Goal: Task Accomplishment & Management: Use online tool/utility

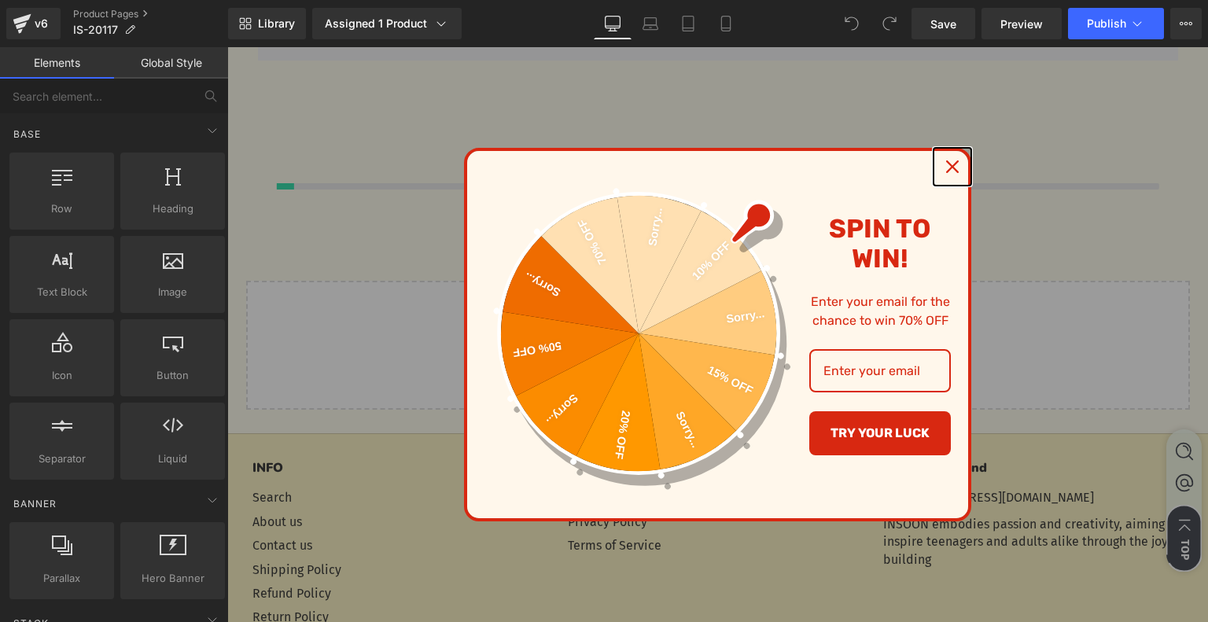
click at [956, 165] on icon "close icon" at bounding box center [952, 166] width 13 height 13
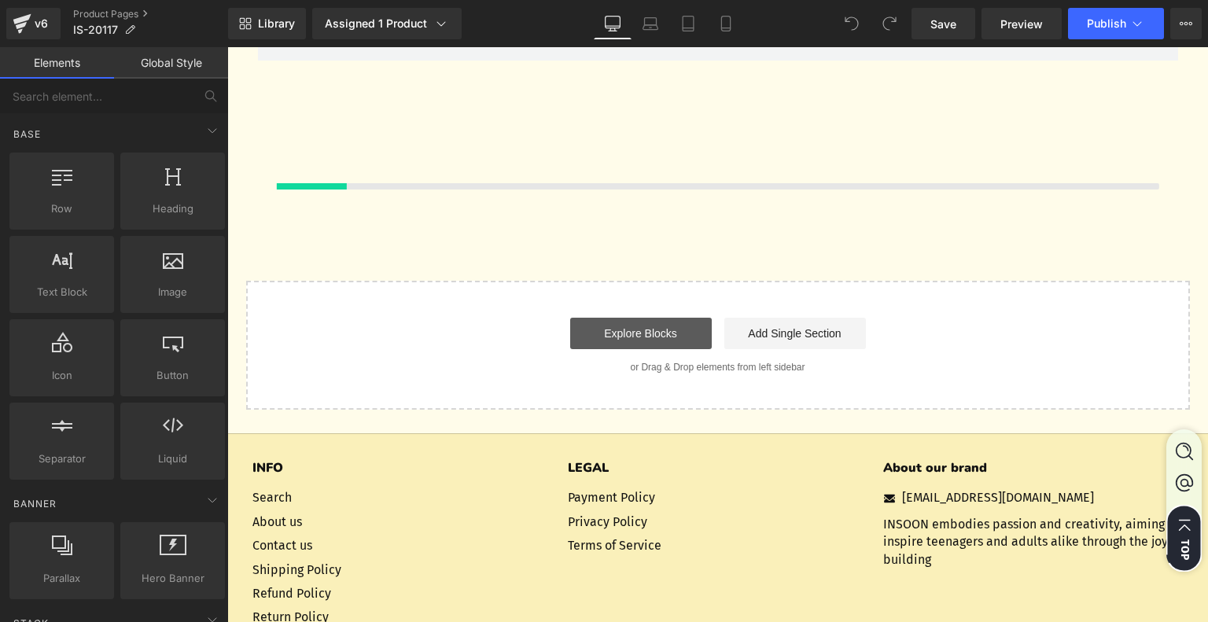
click at [673, 337] on link "Explore Blocks" at bounding box center [641, 333] width 142 height 31
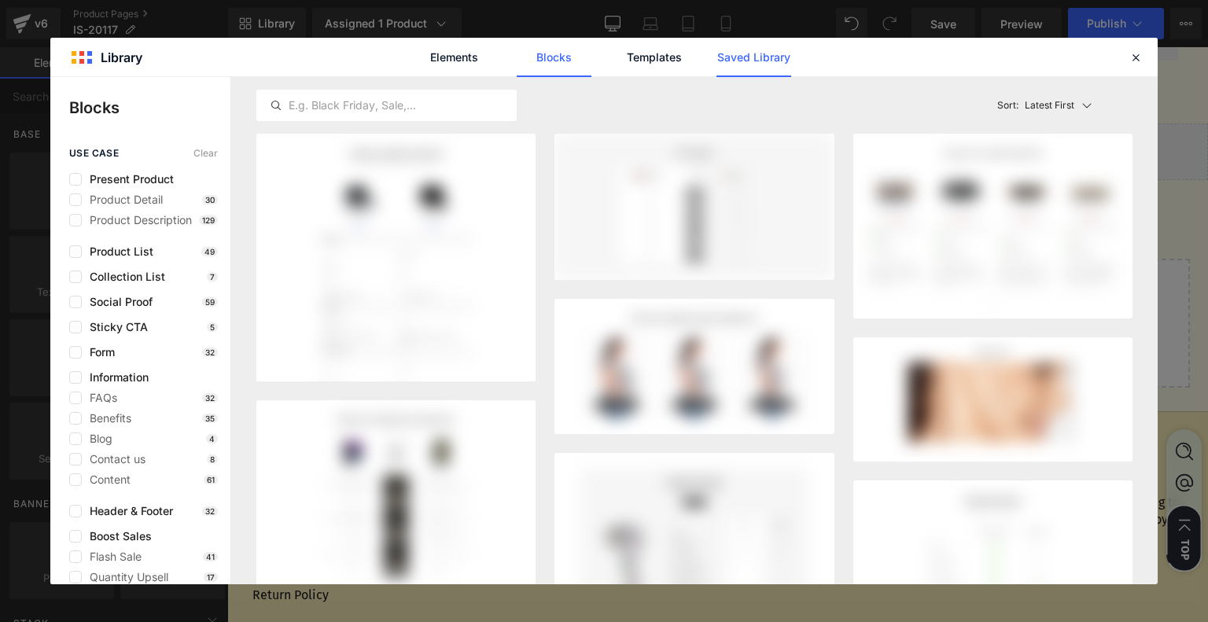
click at [0, 0] on link "Saved Library" at bounding box center [0, 0] width 0 height 0
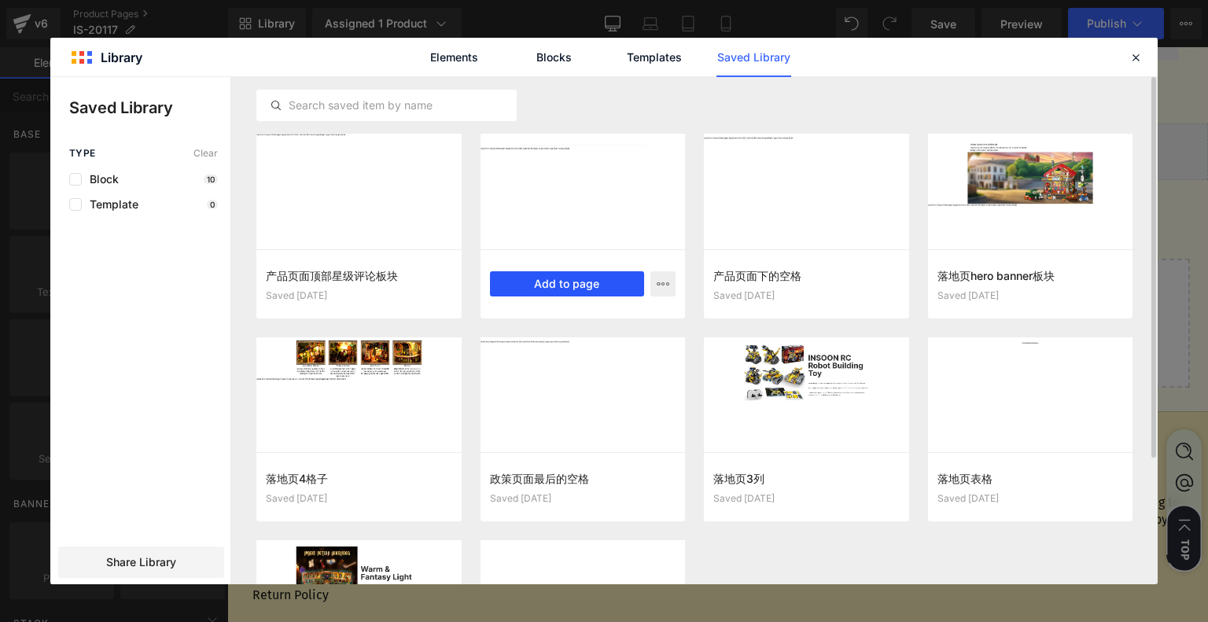
click at [561, 285] on button "Add to page" at bounding box center [567, 283] width 155 height 25
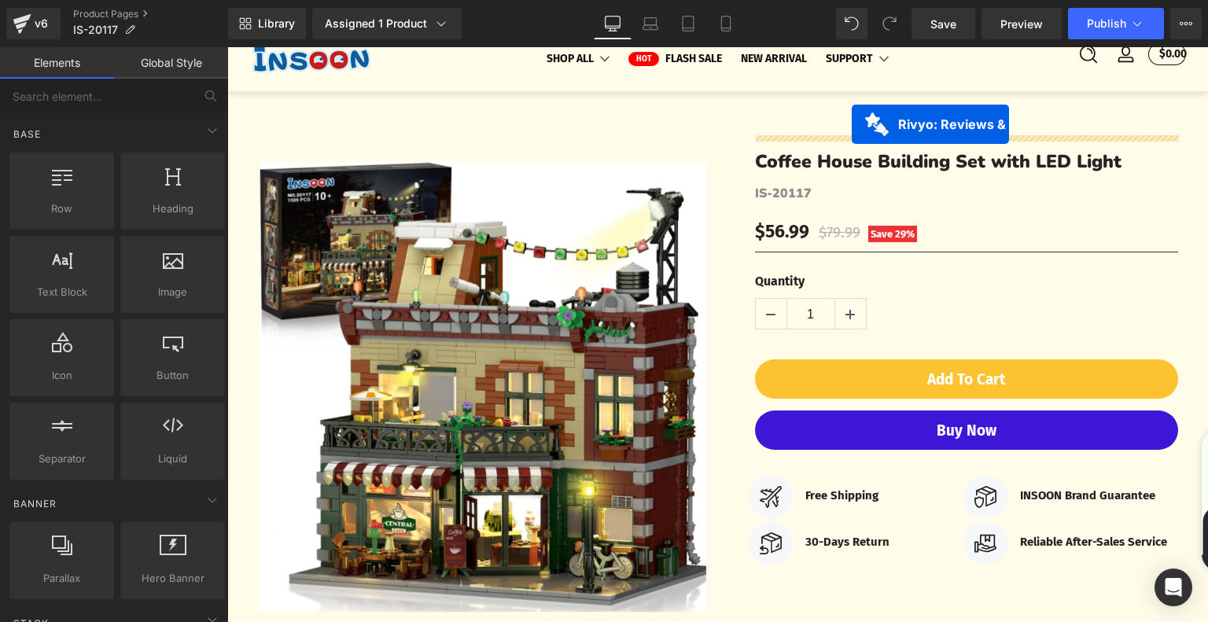
scroll to position [40, 0]
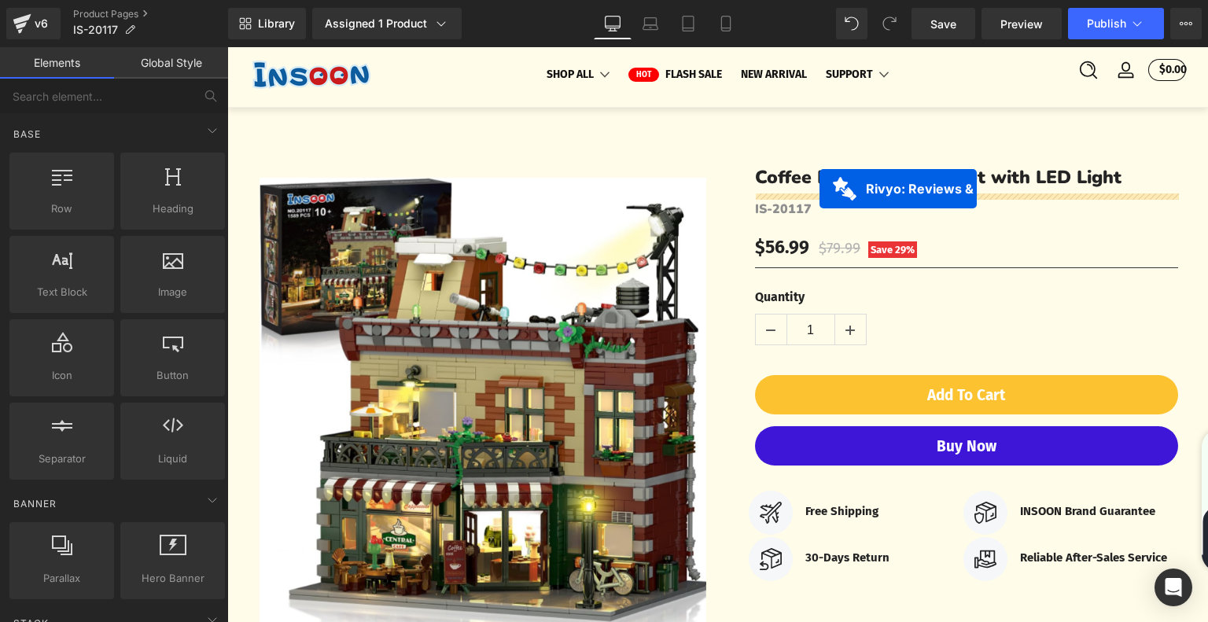
drag, startPoint x: 628, startPoint y: 313, endPoint x: 819, endPoint y: 188, distance: 229.0
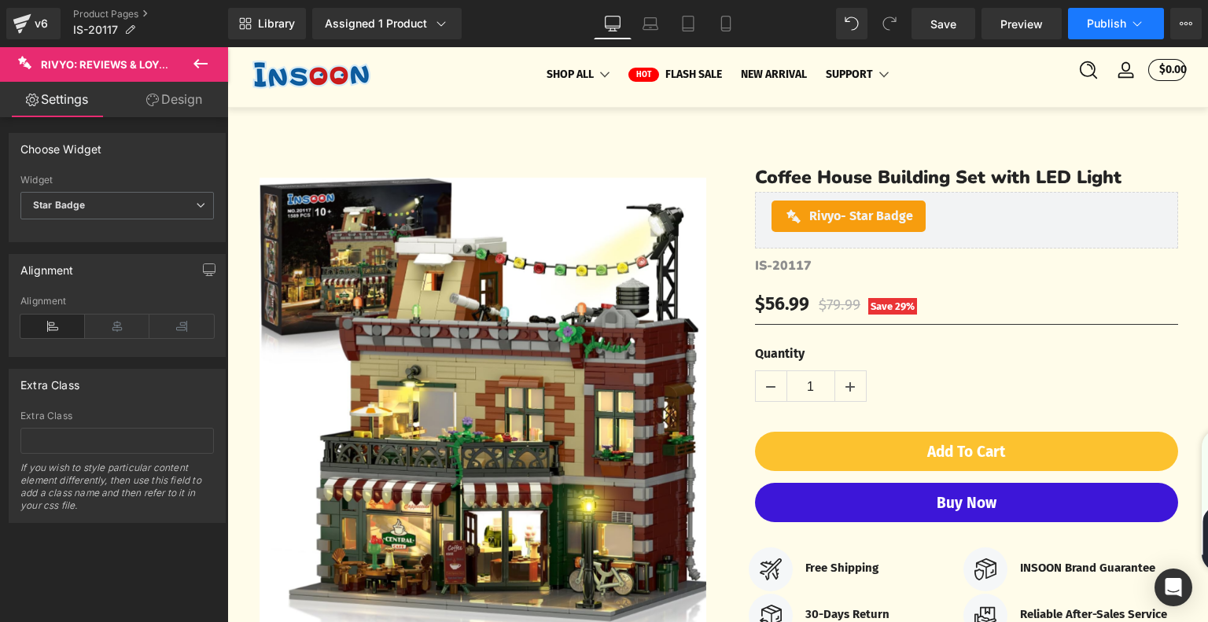
click at [1104, 23] on span "Publish" at bounding box center [1106, 23] width 39 height 13
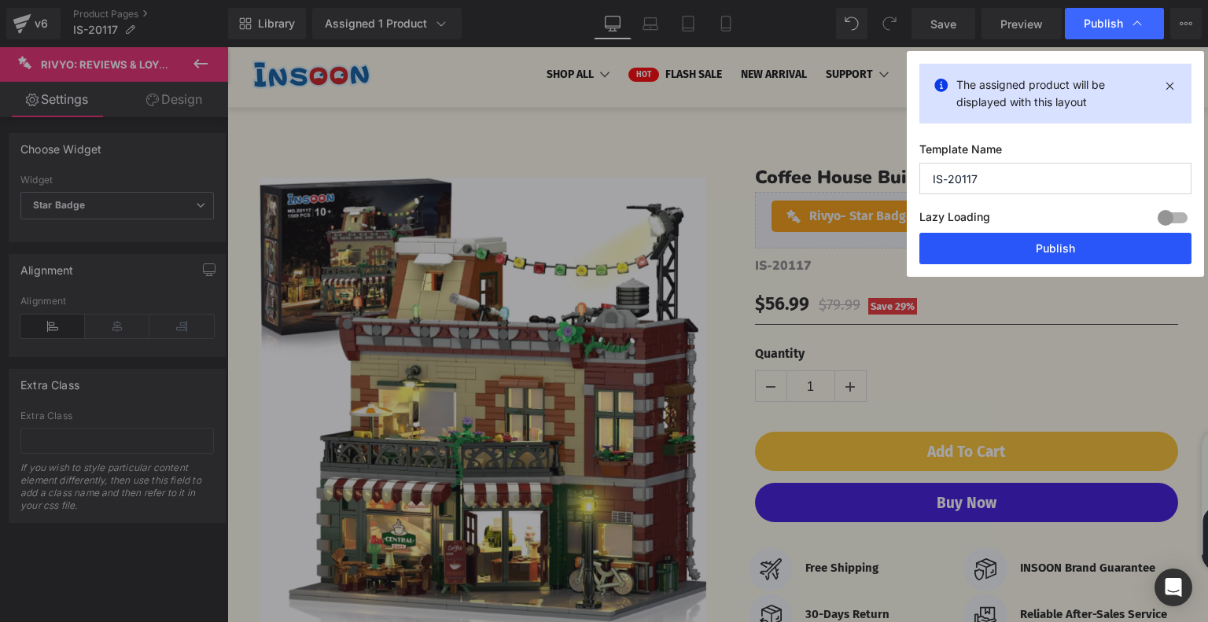
click at [1032, 241] on button "Publish" at bounding box center [1055, 248] width 272 height 31
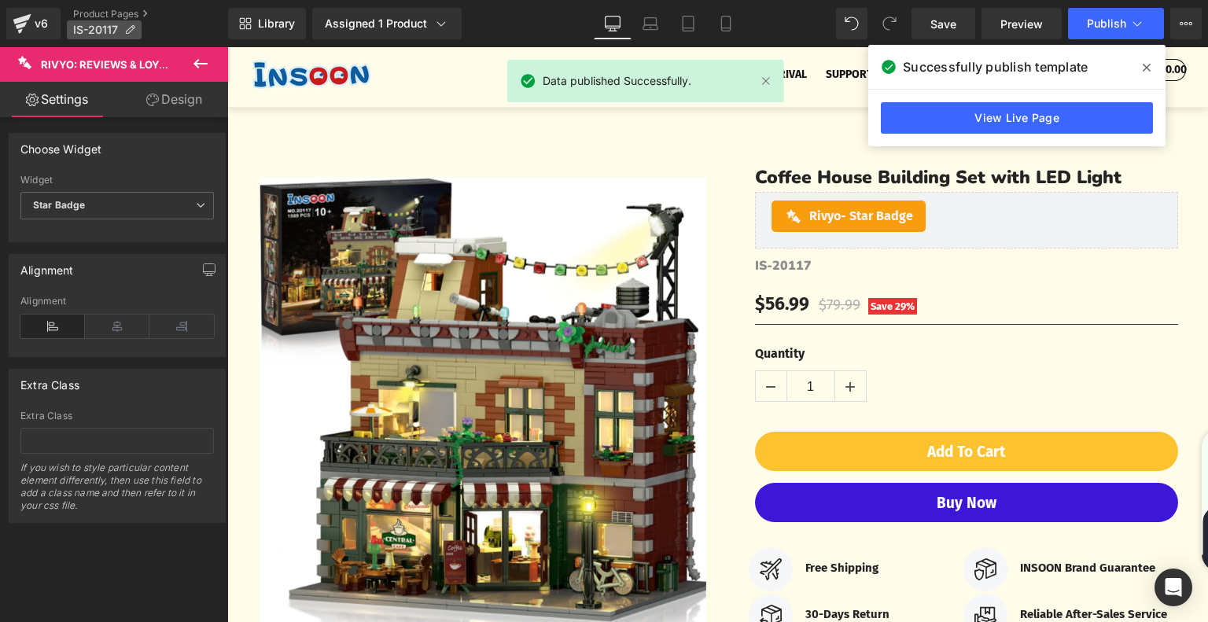
click at [128, 32] on icon at bounding box center [129, 29] width 11 height 11
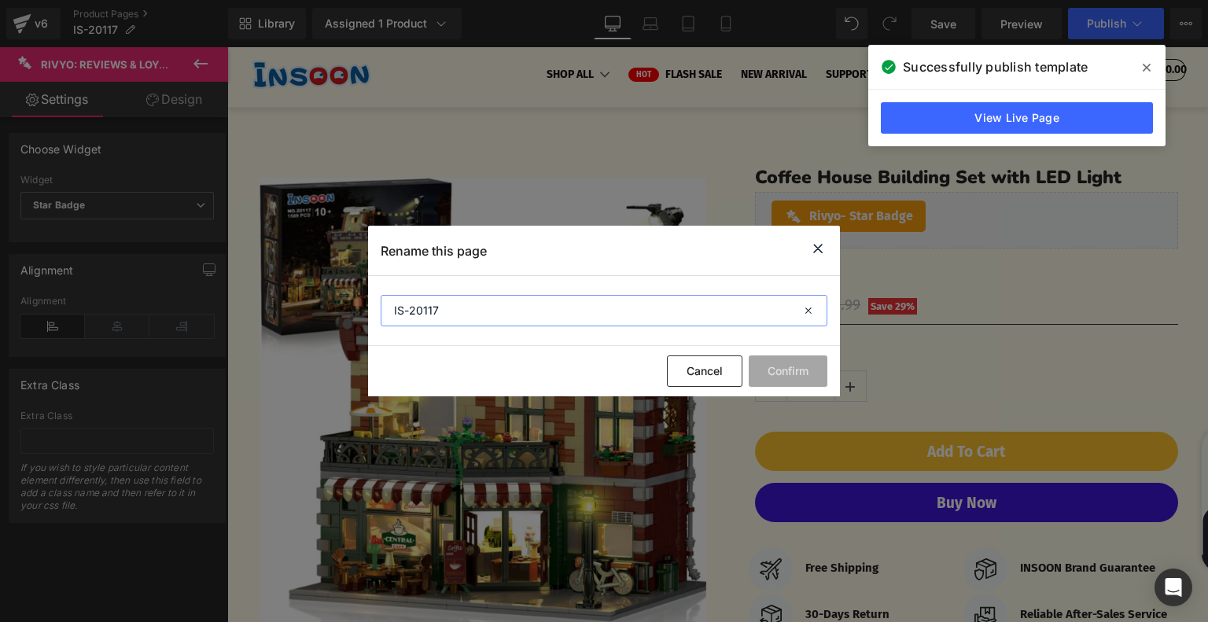
drag, startPoint x: 466, startPoint y: 311, endPoint x: 379, endPoint y: 312, distance: 86.5
drag, startPoint x: 825, startPoint y: 249, endPoint x: 597, endPoint y: 202, distance: 232.7
click at [825, 249] on icon at bounding box center [817, 249] width 19 height 20
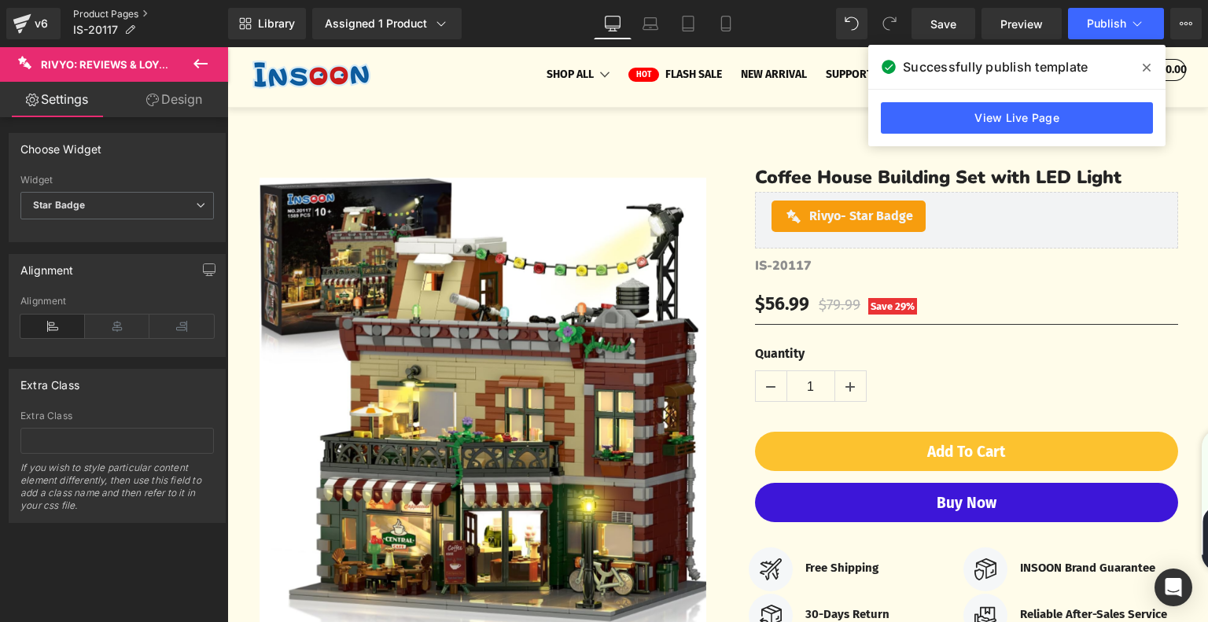
click at [123, 12] on link "Product Pages" at bounding box center [150, 14] width 155 height 13
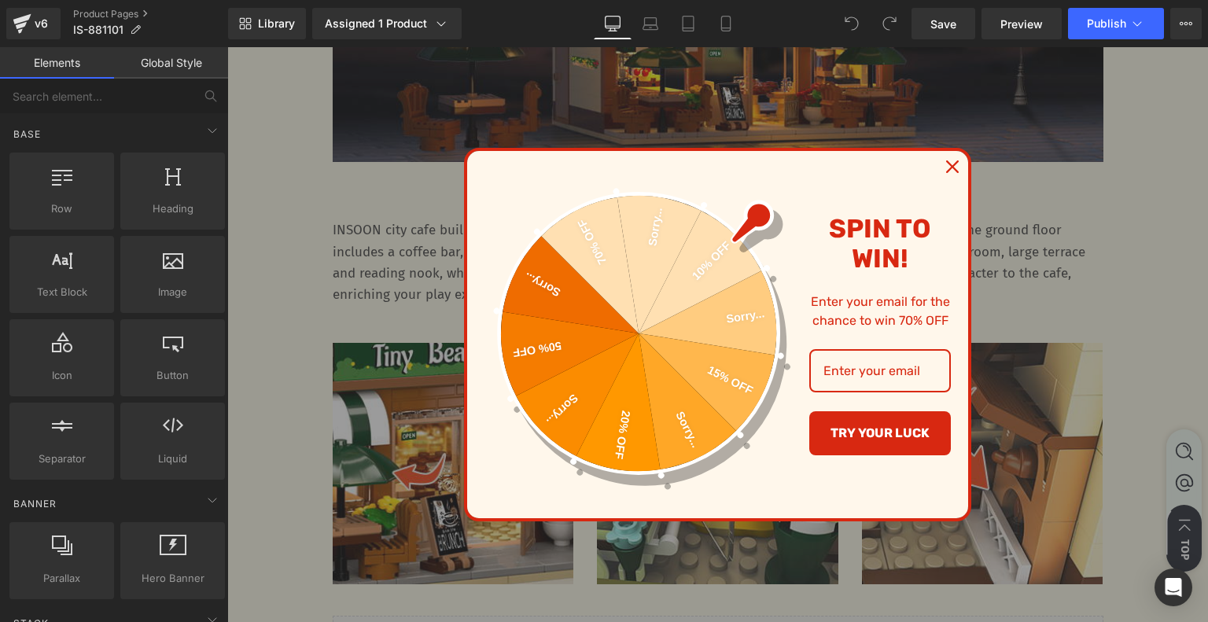
scroll to position [1258, 0]
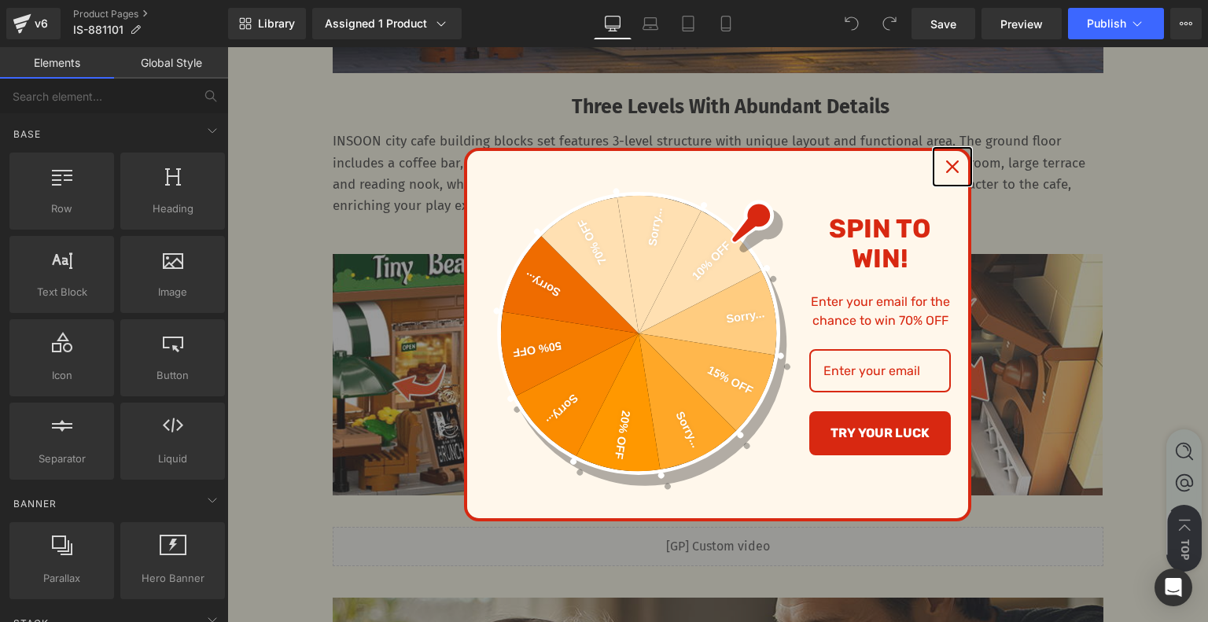
click at [950, 171] on icon "close icon" at bounding box center [952, 166] width 13 height 13
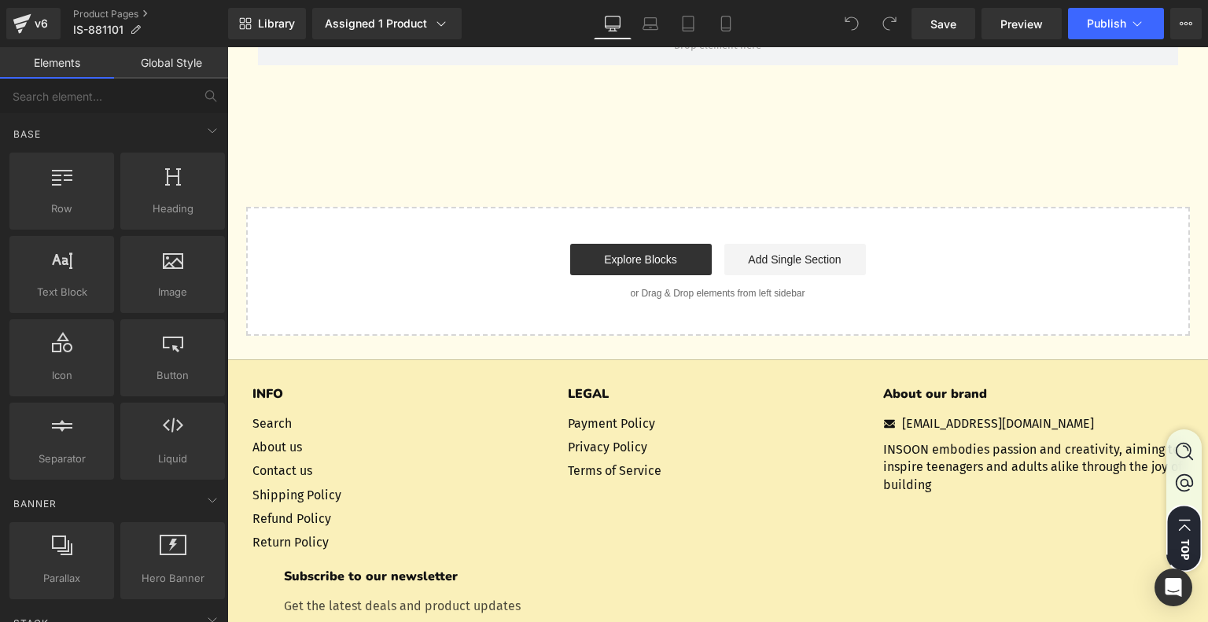
scroll to position [4506, 0]
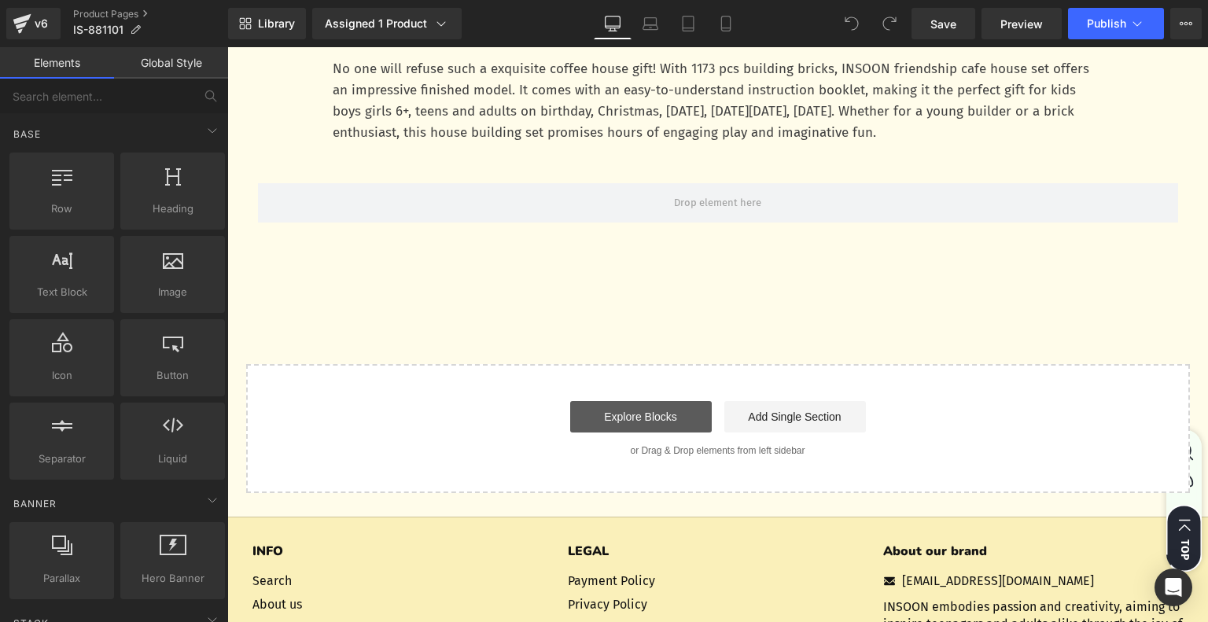
click at [632, 421] on link "Explore Blocks" at bounding box center [641, 416] width 142 height 31
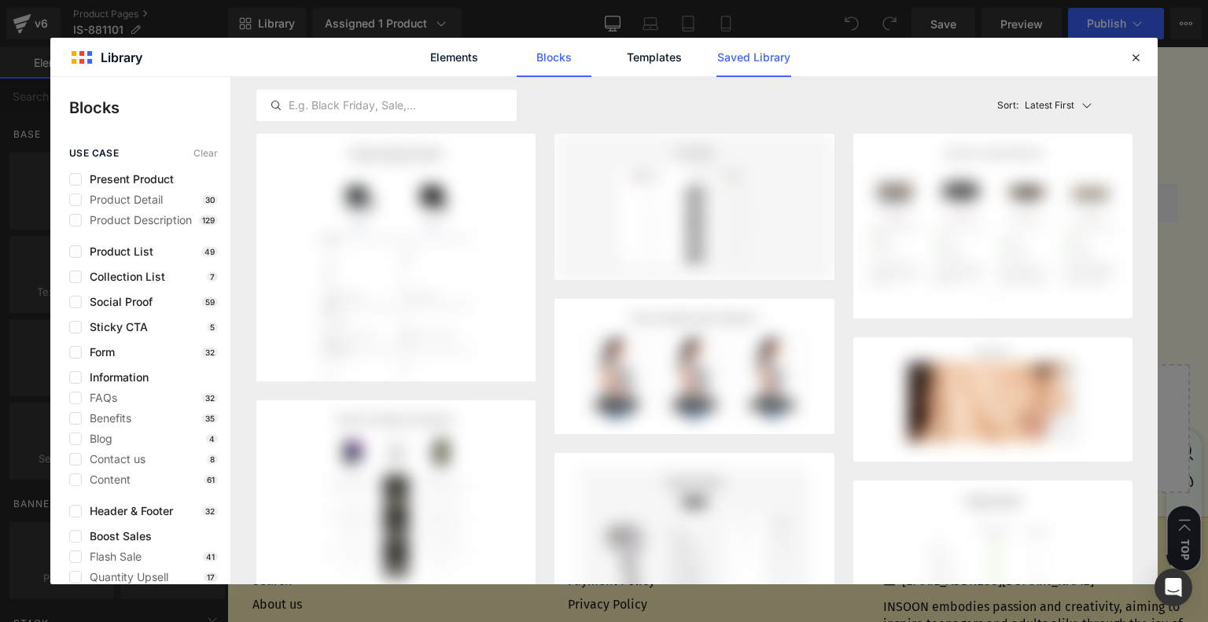
click at [740, 64] on link "Saved Library" at bounding box center [753, 57] width 75 height 39
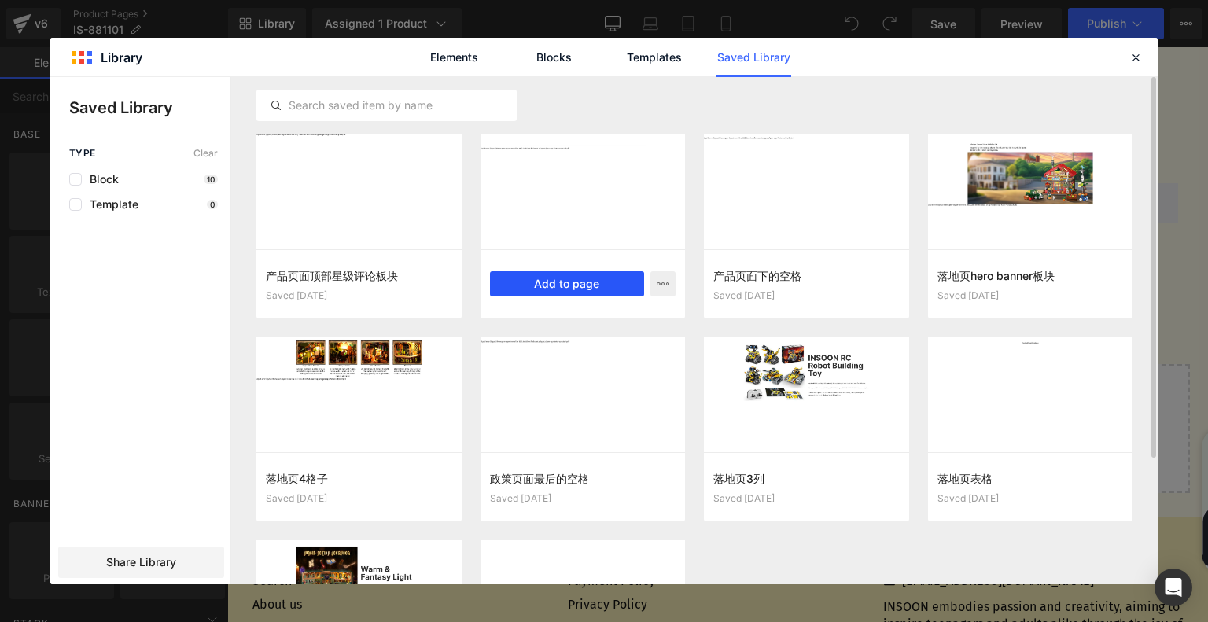
click at [559, 293] on button "Add to page" at bounding box center [567, 283] width 155 height 25
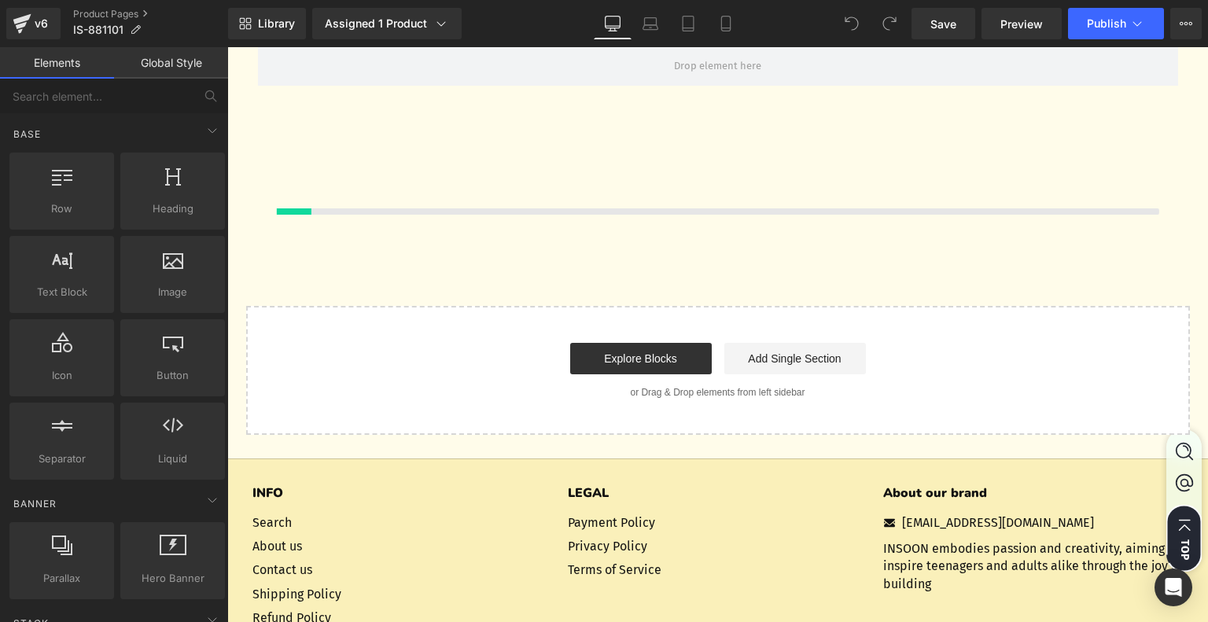
scroll to position [4668, 0]
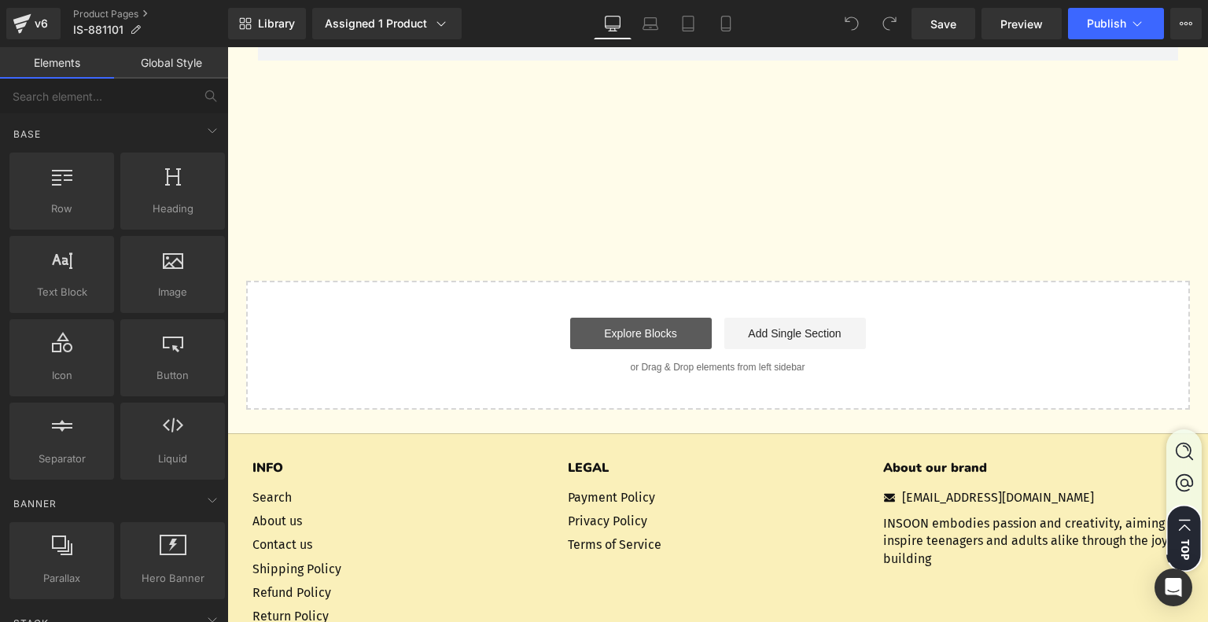
click at [640, 333] on div "Start building your page Explore Blocks Add Single Section or Drag & Drop eleme…" at bounding box center [718, 345] width 941 height 126
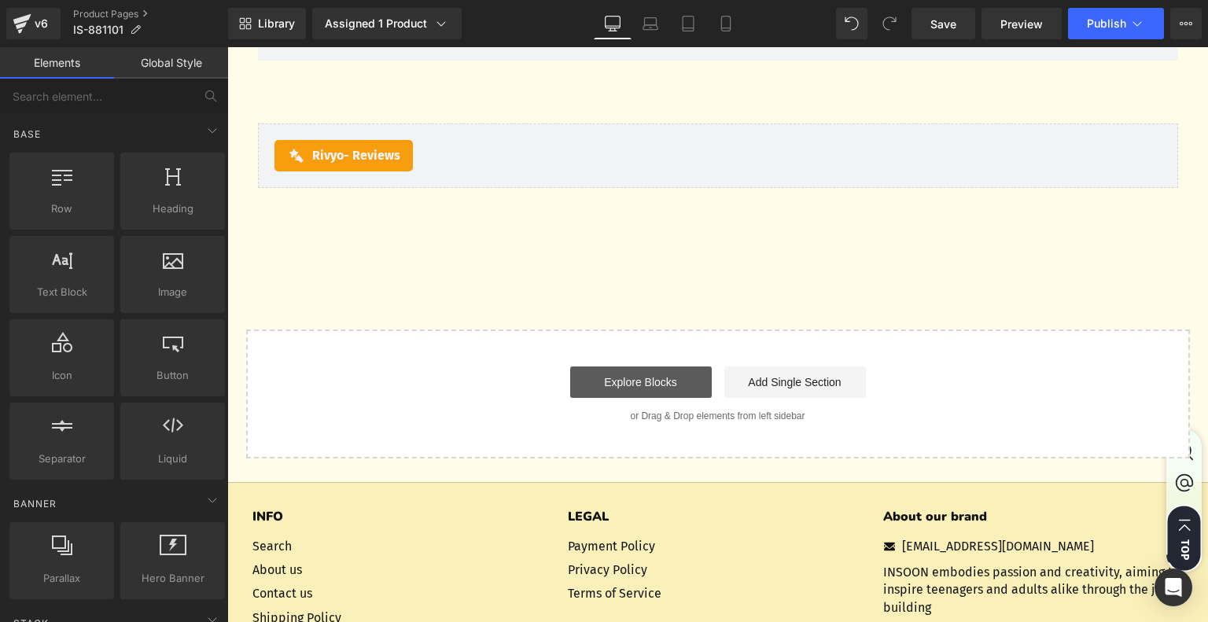
click at [664, 374] on link "Explore Blocks" at bounding box center [641, 381] width 142 height 31
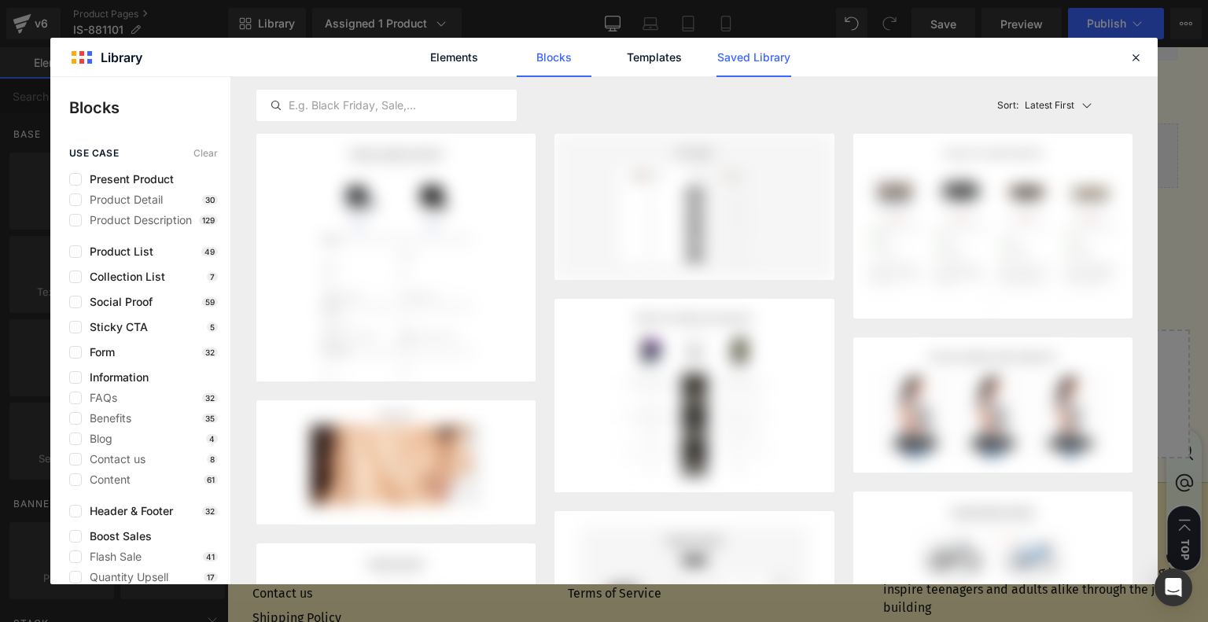
click at [775, 54] on link "Saved Library" at bounding box center [753, 57] width 75 height 39
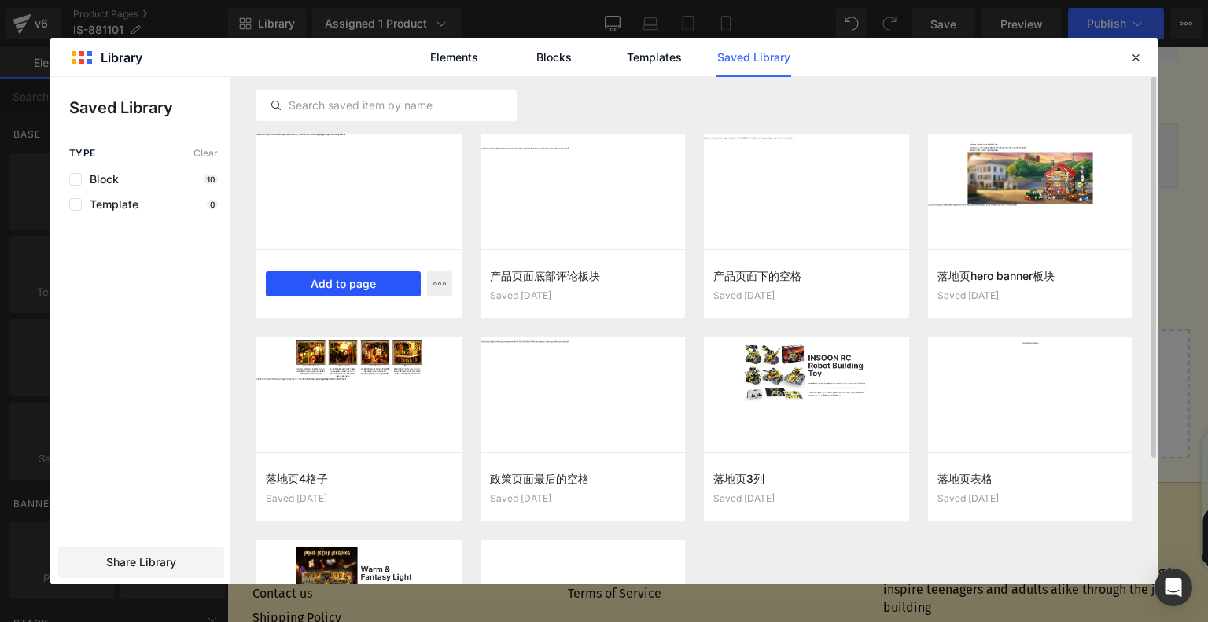
click at [374, 279] on button "Add to page" at bounding box center [343, 283] width 155 height 25
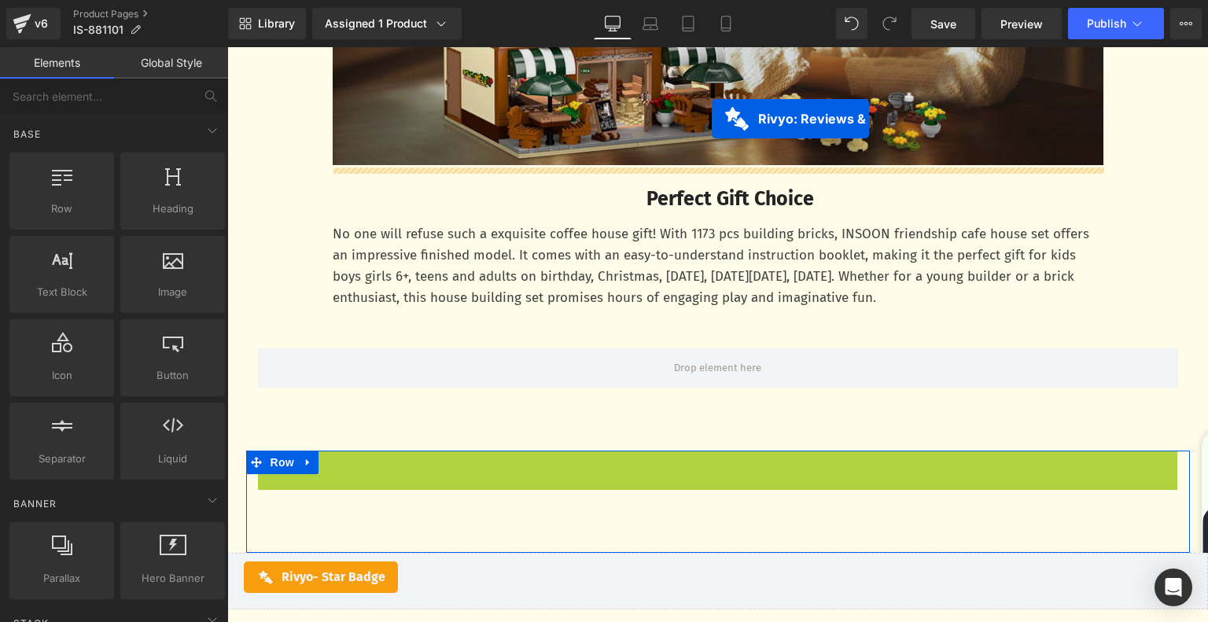
scroll to position [4402, 0]
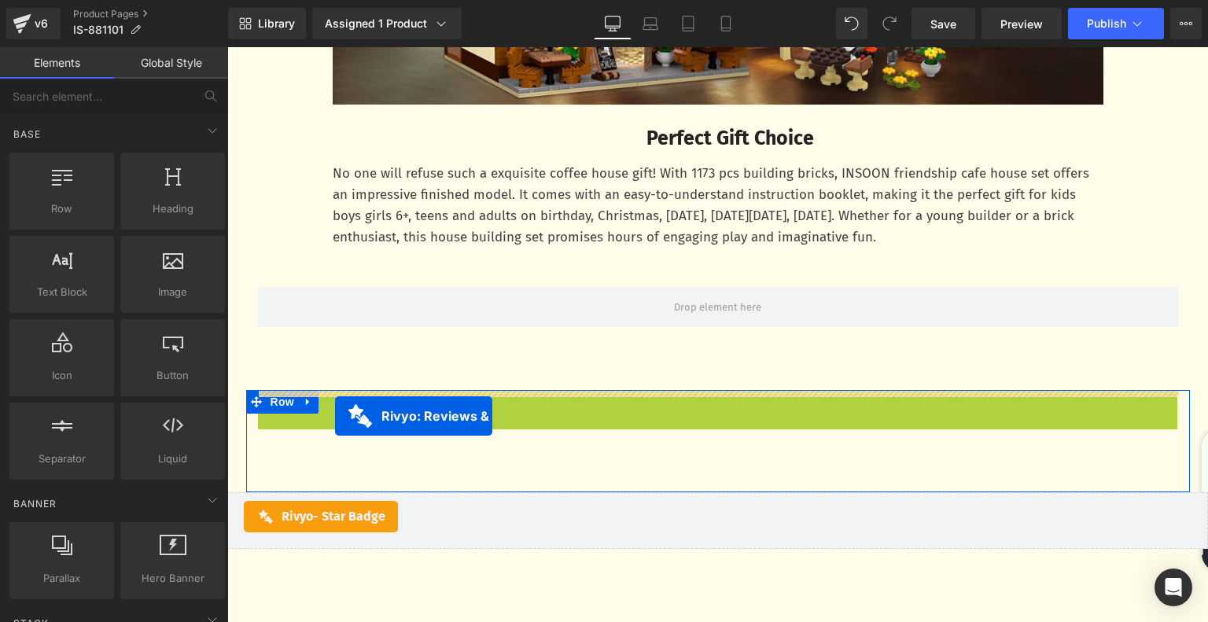
drag, startPoint x: 626, startPoint y: 253, endPoint x: 335, endPoint y: 417, distance: 333.8
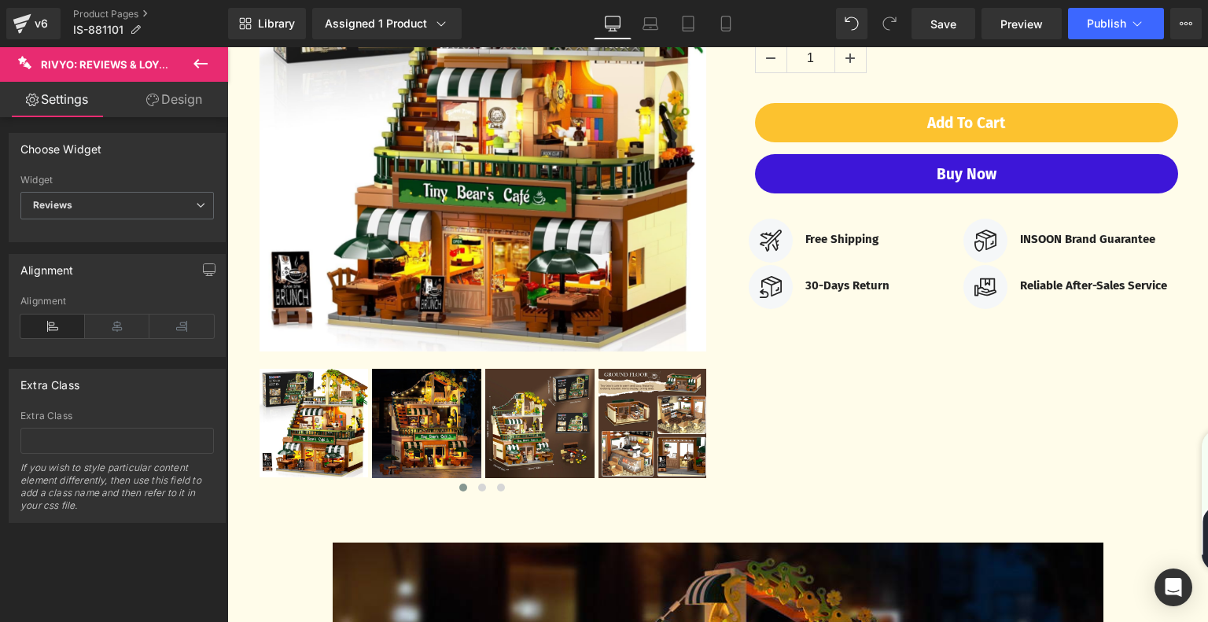
scroll to position [76, 0]
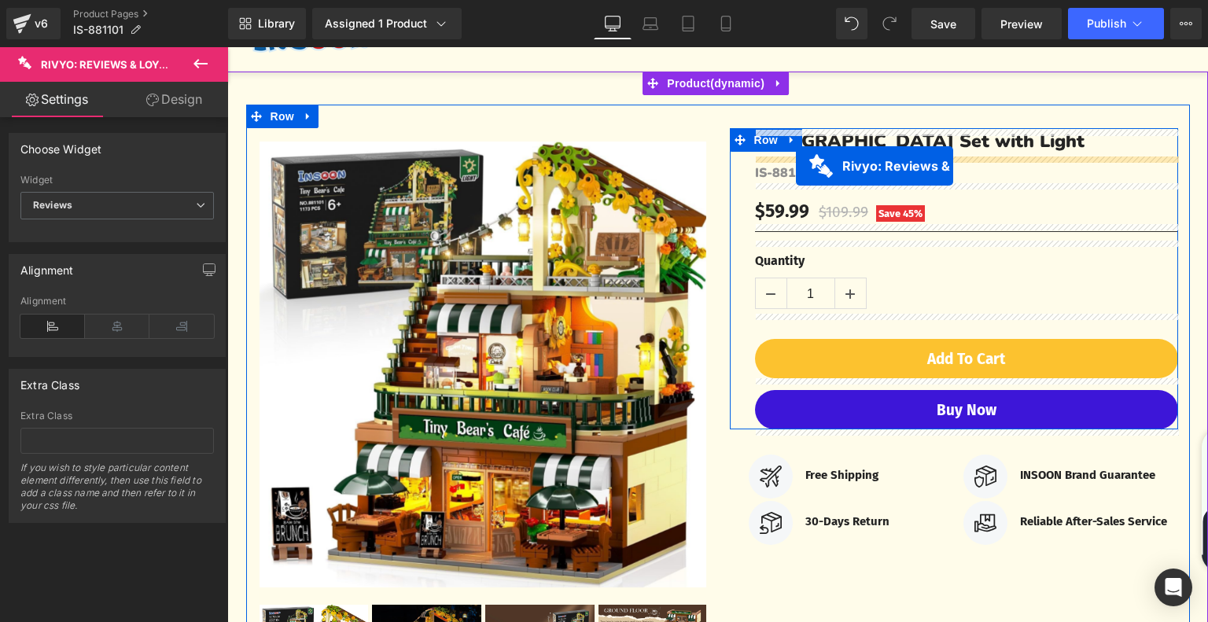
drag, startPoint x: 629, startPoint y: 534, endPoint x: 796, endPoint y: 166, distance: 404.0
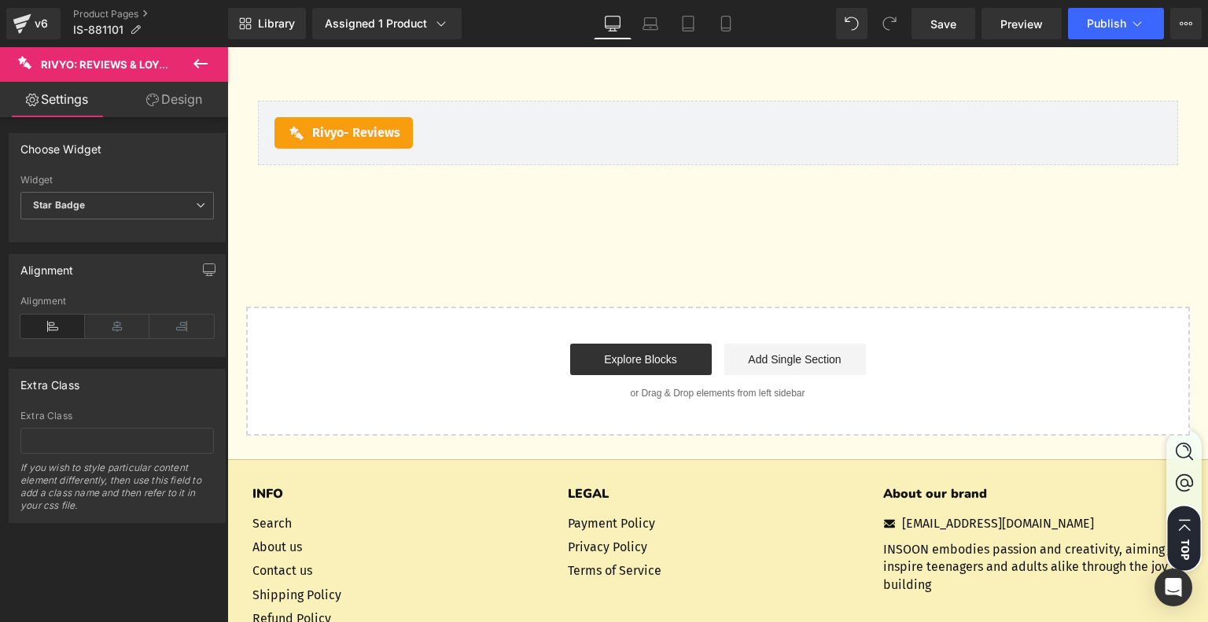
scroll to position [4476, 0]
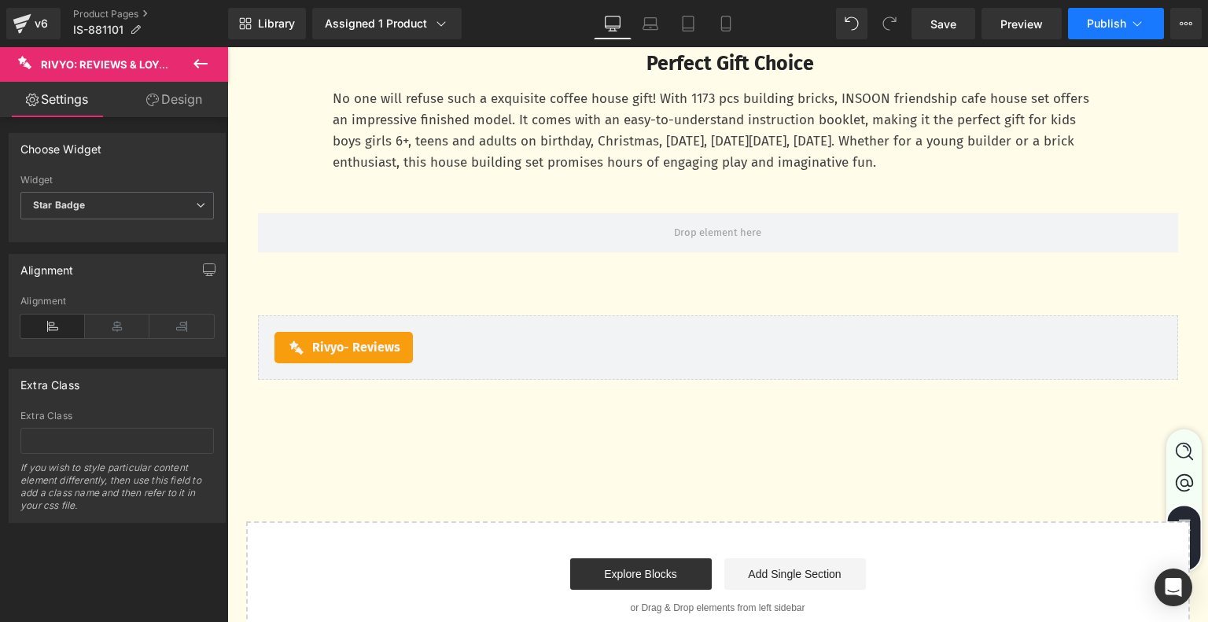
click at [1125, 24] on span "Publish" at bounding box center [1106, 23] width 39 height 13
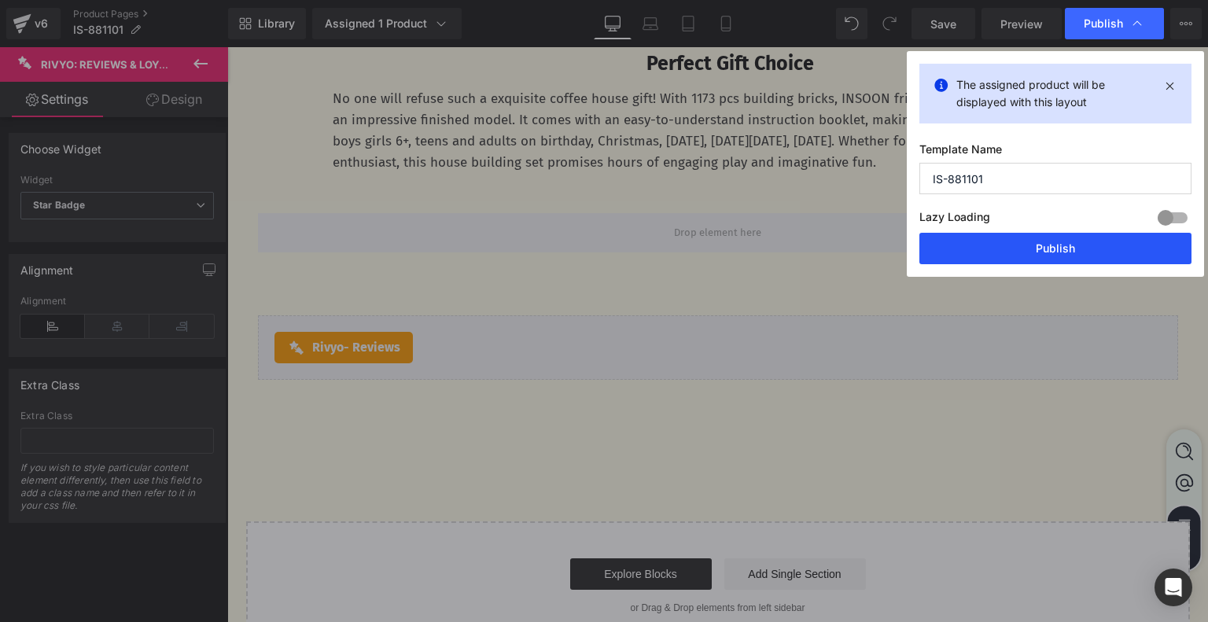
click at [1030, 246] on button "Publish" at bounding box center [1055, 248] width 272 height 31
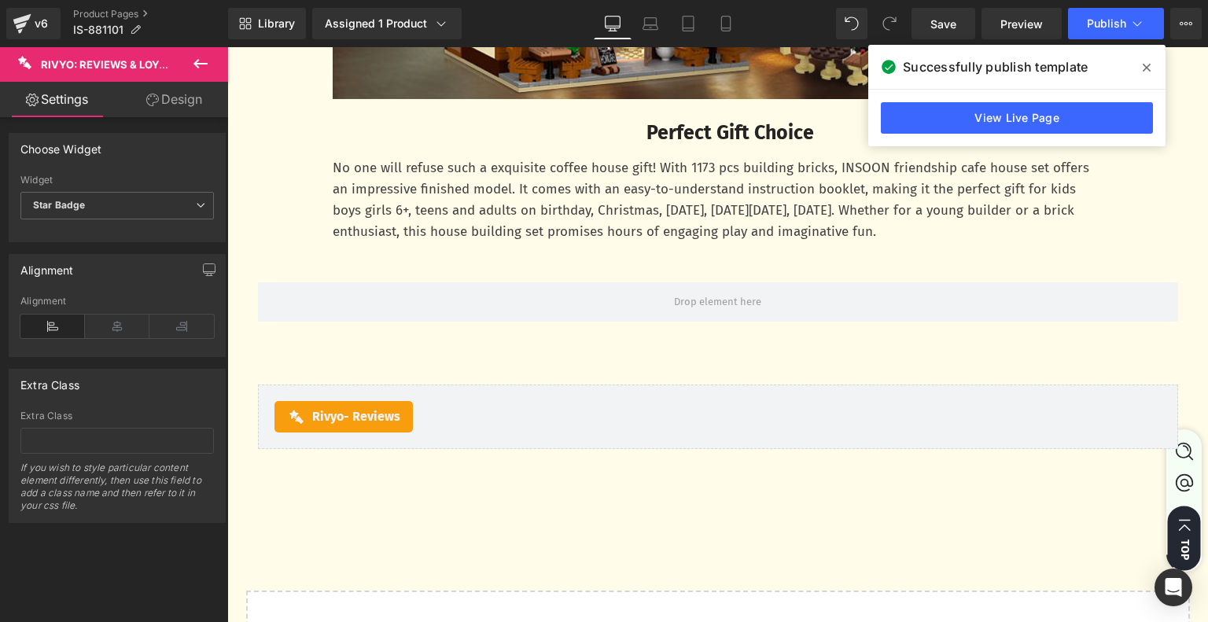
scroll to position [4404, 0]
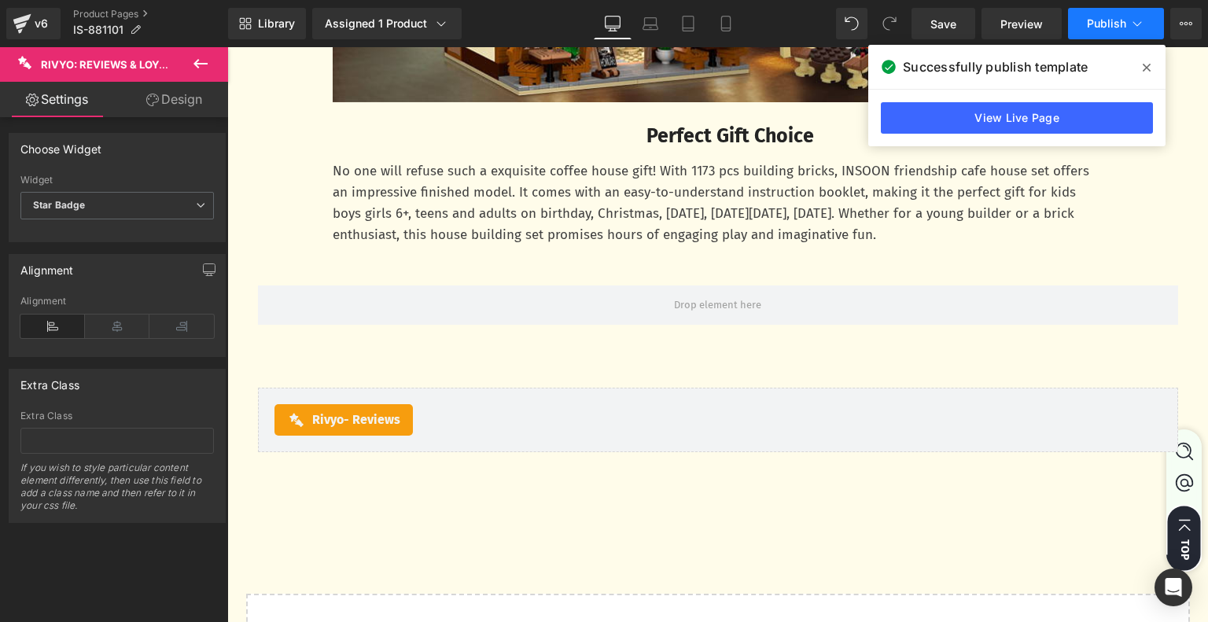
click at [1132, 21] on icon at bounding box center [1137, 24] width 16 height 16
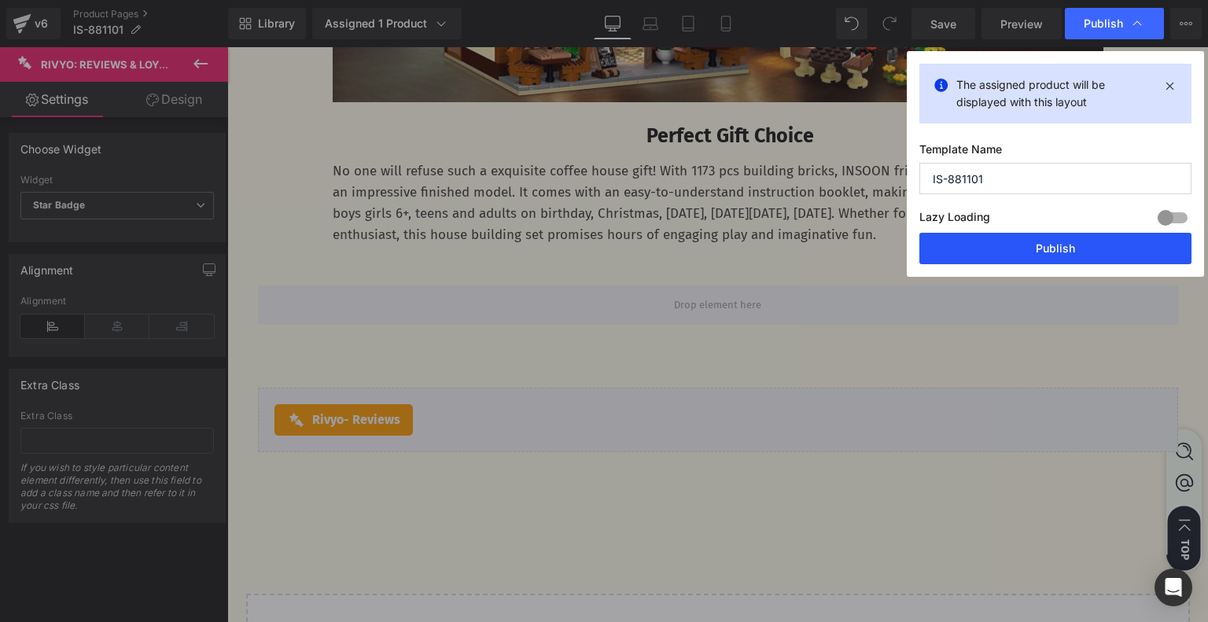
click at [1014, 245] on button "Publish" at bounding box center [1055, 248] width 272 height 31
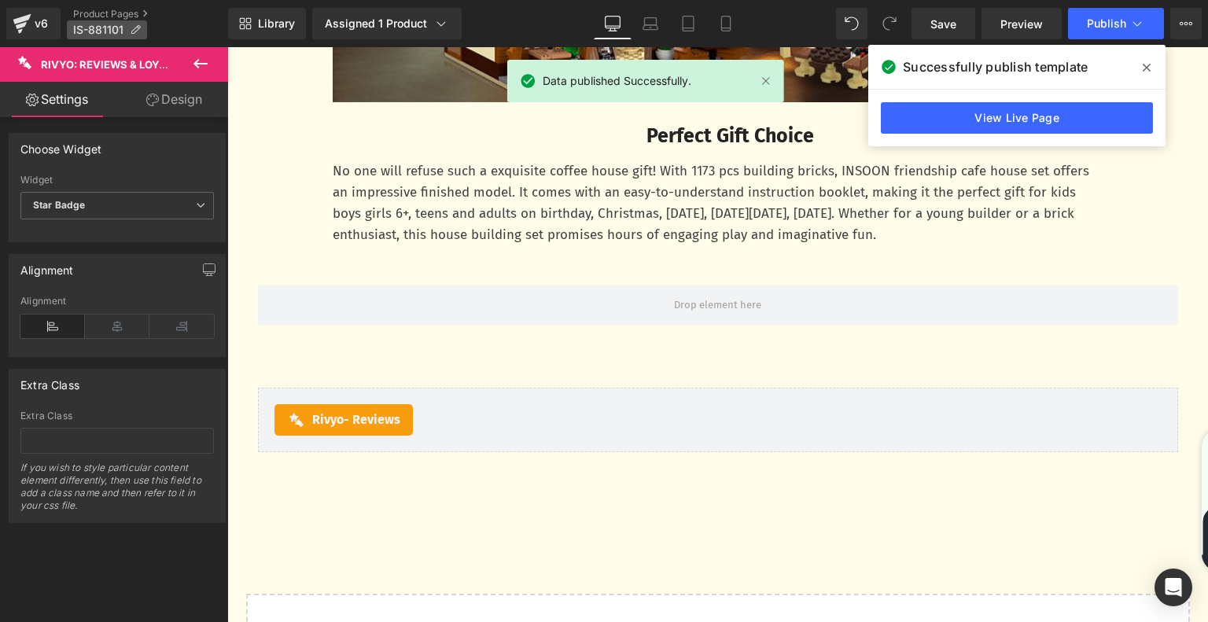
click at [139, 30] on icon at bounding box center [135, 29] width 11 height 11
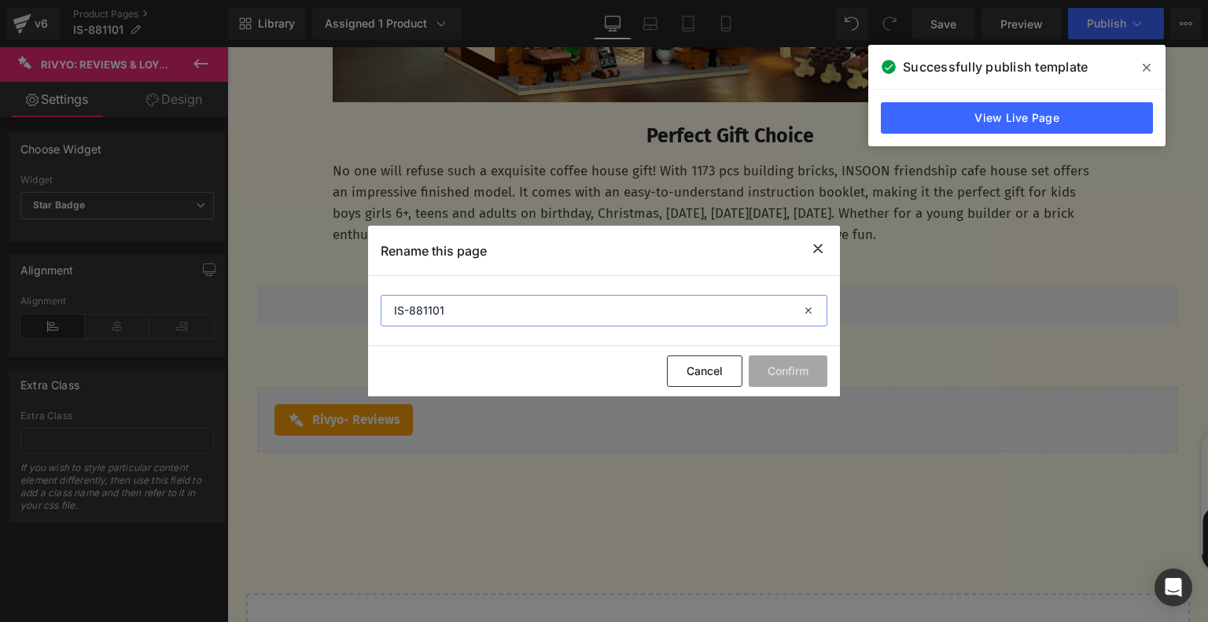
drag, startPoint x: 455, startPoint y: 321, endPoint x: 389, endPoint y: 325, distance: 65.4
click at [389, 325] on input "IS-881101" at bounding box center [604, 310] width 447 height 31
click at [821, 251] on icon at bounding box center [817, 249] width 19 height 20
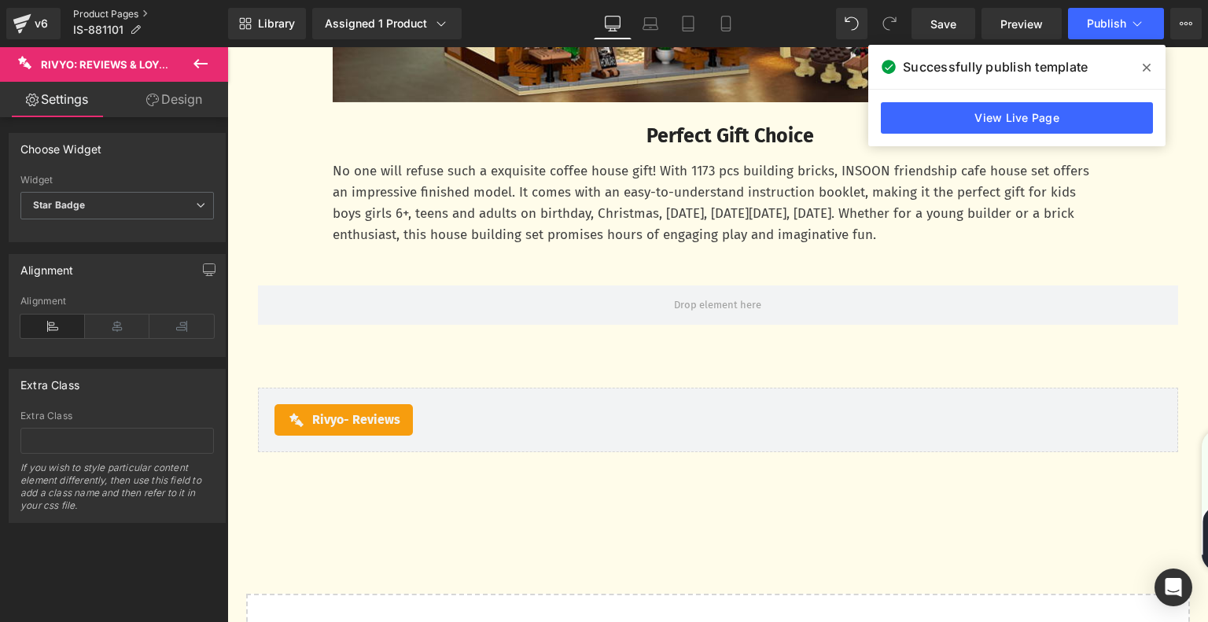
click at [88, 16] on link "Product Pages" at bounding box center [150, 14] width 155 height 13
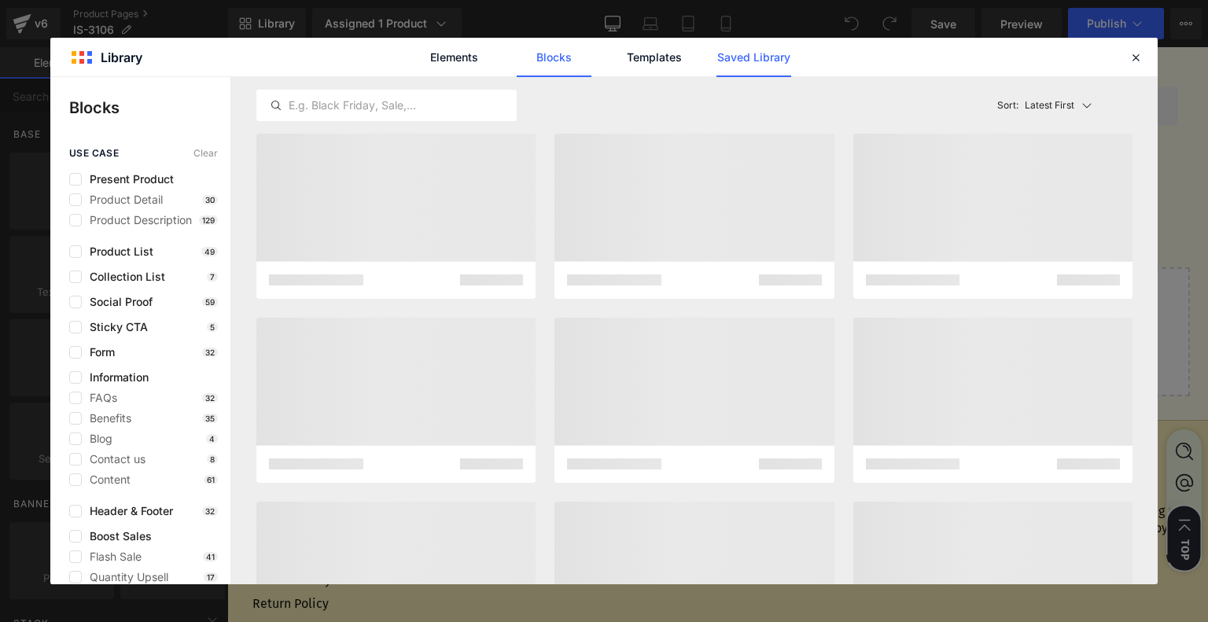
click at [0, 0] on link "Saved Library" at bounding box center [0, 0] width 0 height 0
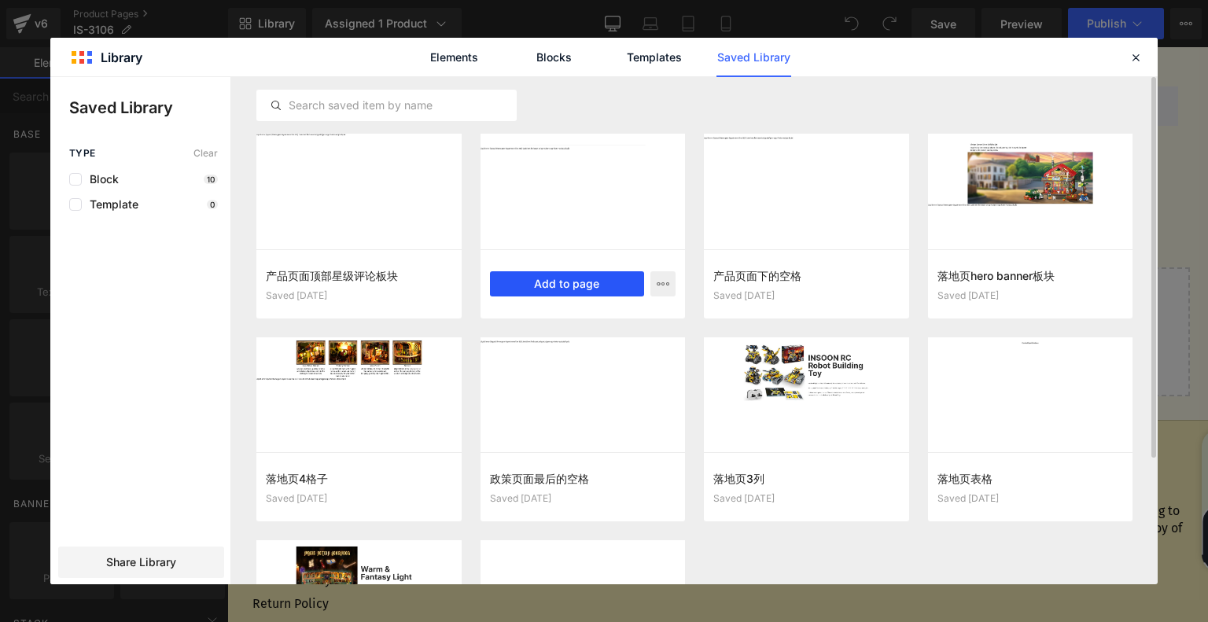
click at [569, 280] on button "Add to page" at bounding box center [567, 283] width 155 height 25
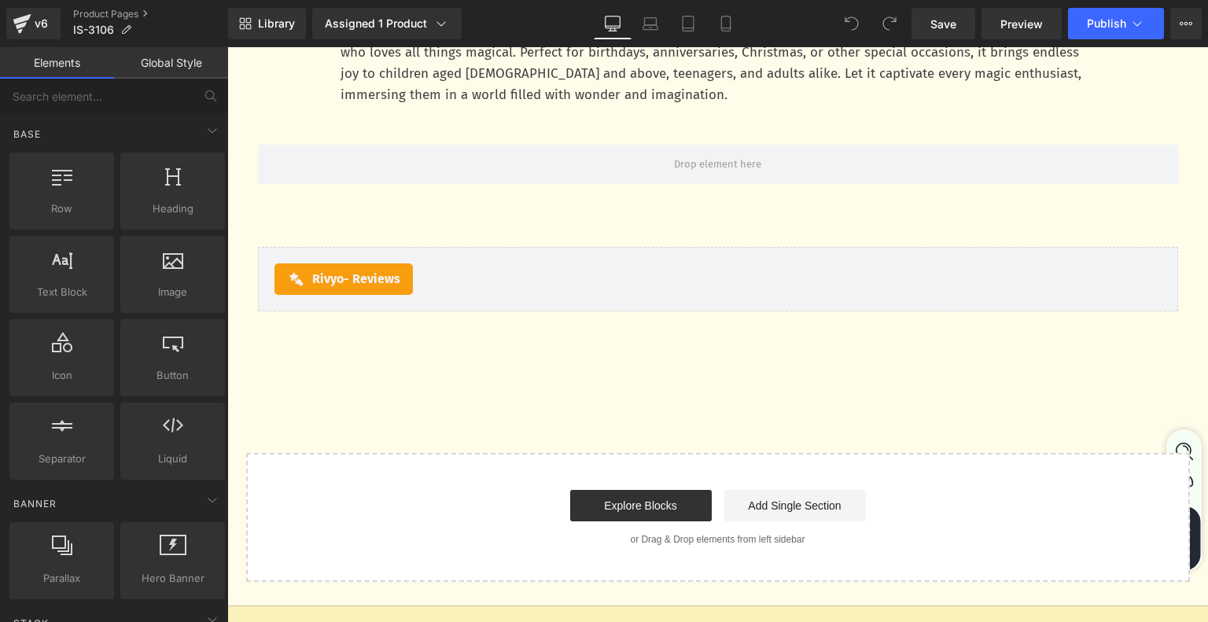
scroll to position [4678, 0]
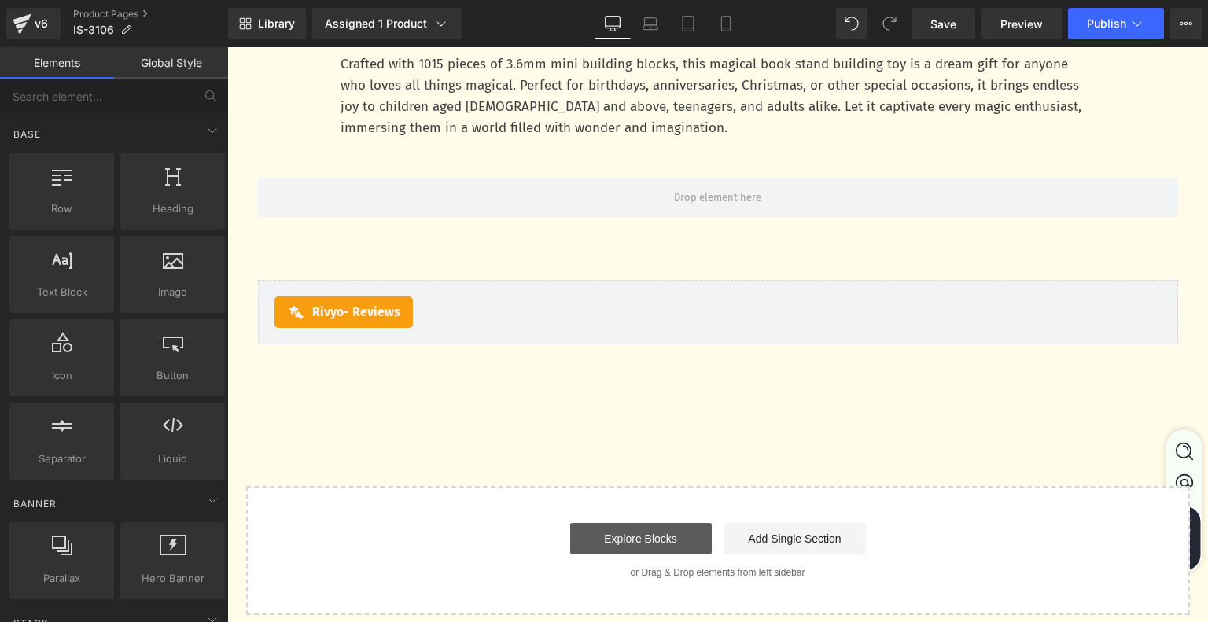
click at [653, 544] on link "Explore Blocks" at bounding box center [641, 538] width 142 height 31
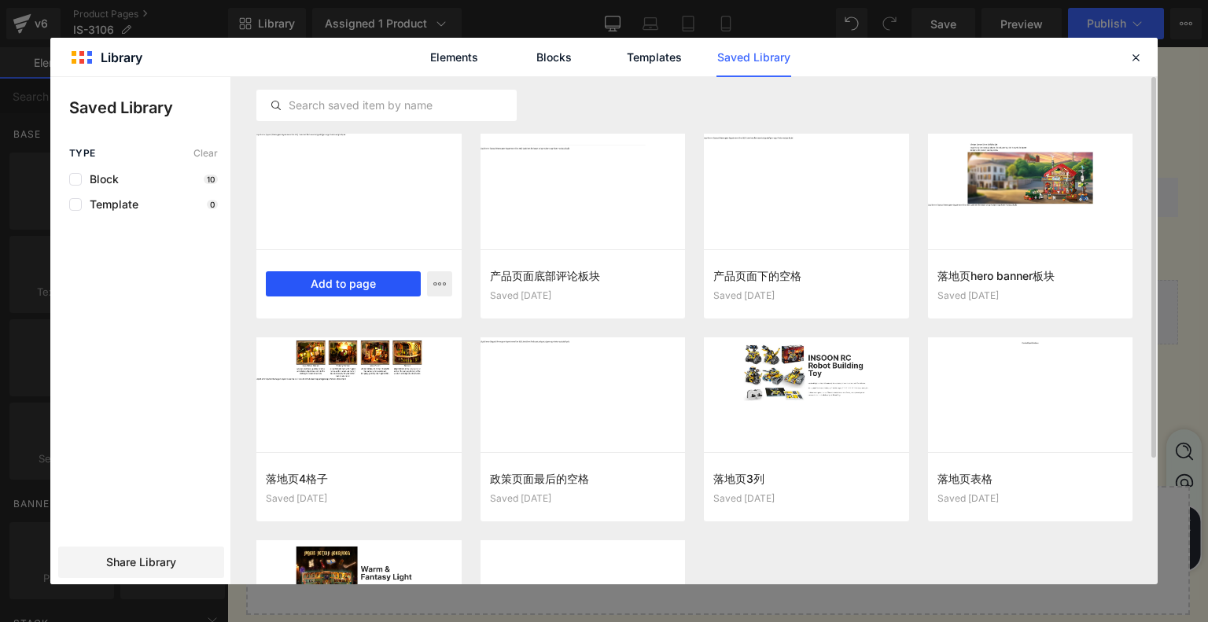
click at [374, 276] on button "Add to page" at bounding box center [343, 283] width 155 height 25
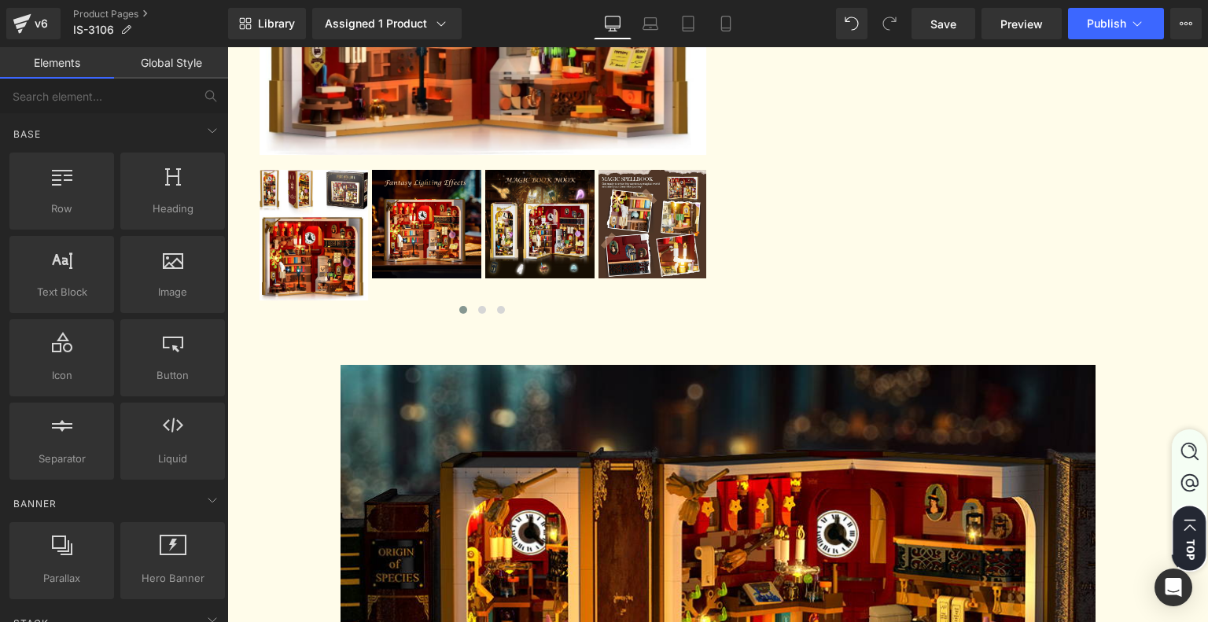
scroll to position [128, 0]
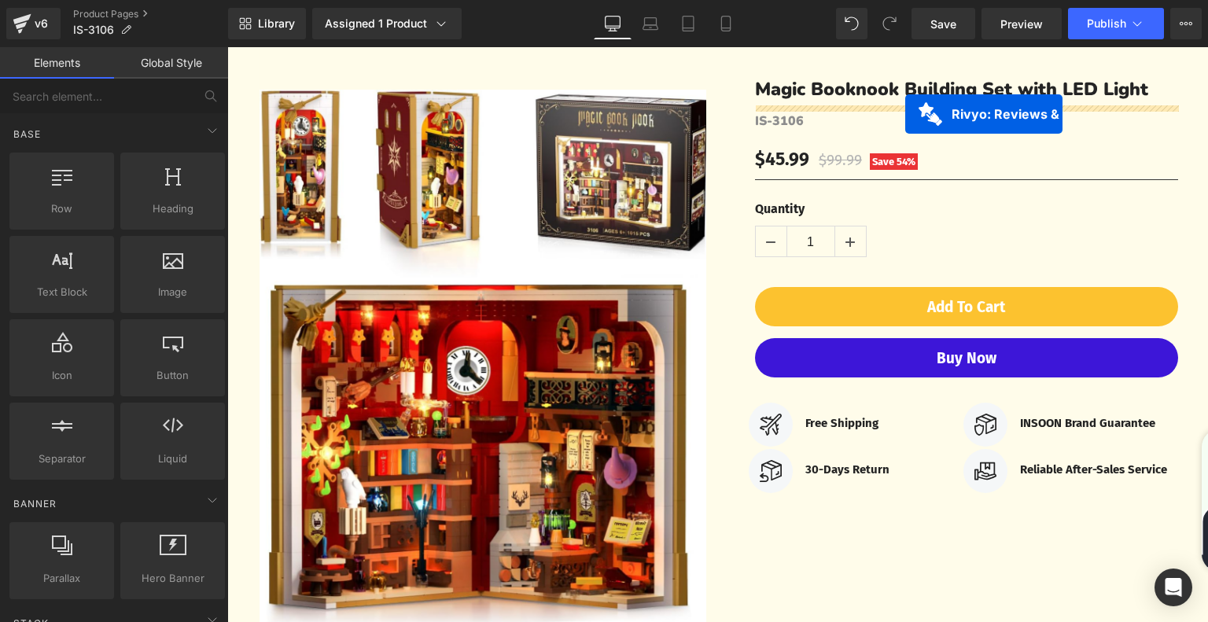
drag, startPoint x: 632, startPoint y: 333, endPoint x: 905, endPoint y: 114, distance: 349.7
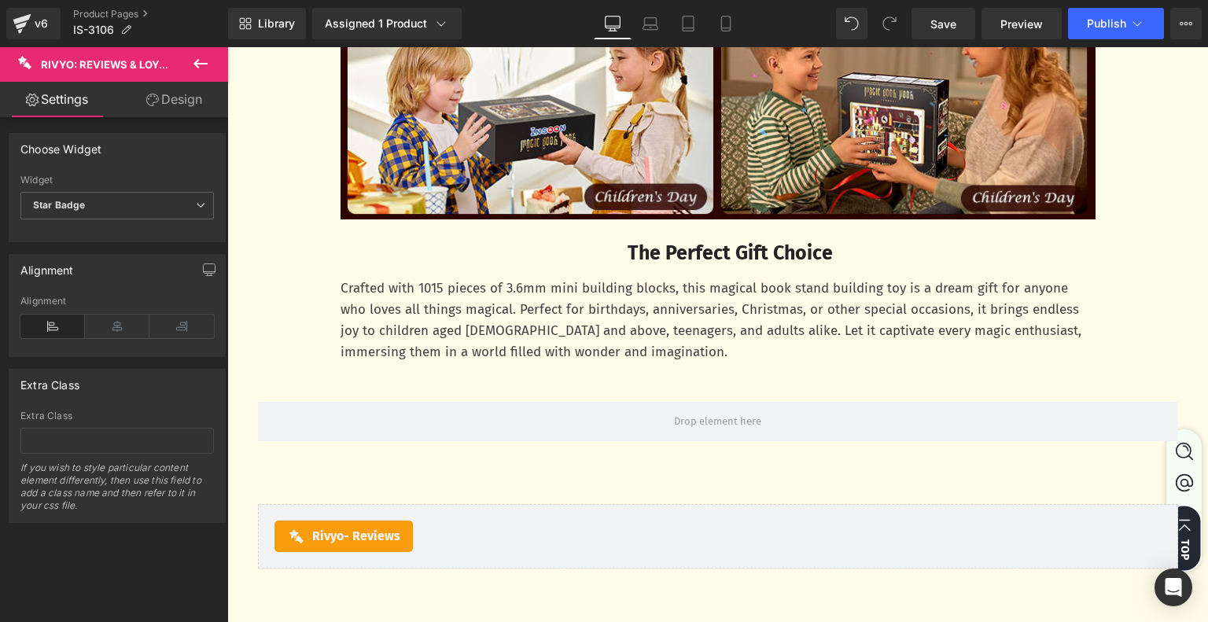
scroll to position [4768, 0]
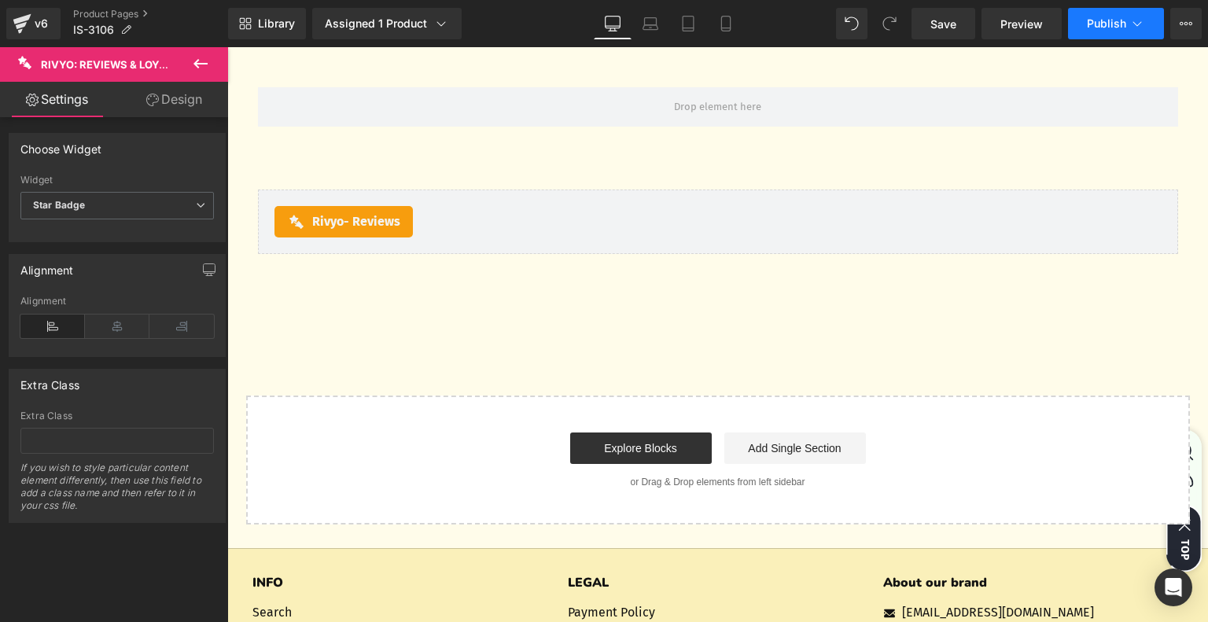
click at [1112, 24] on span "Publish" at bounding box center [1106, 23] width 39 height 13
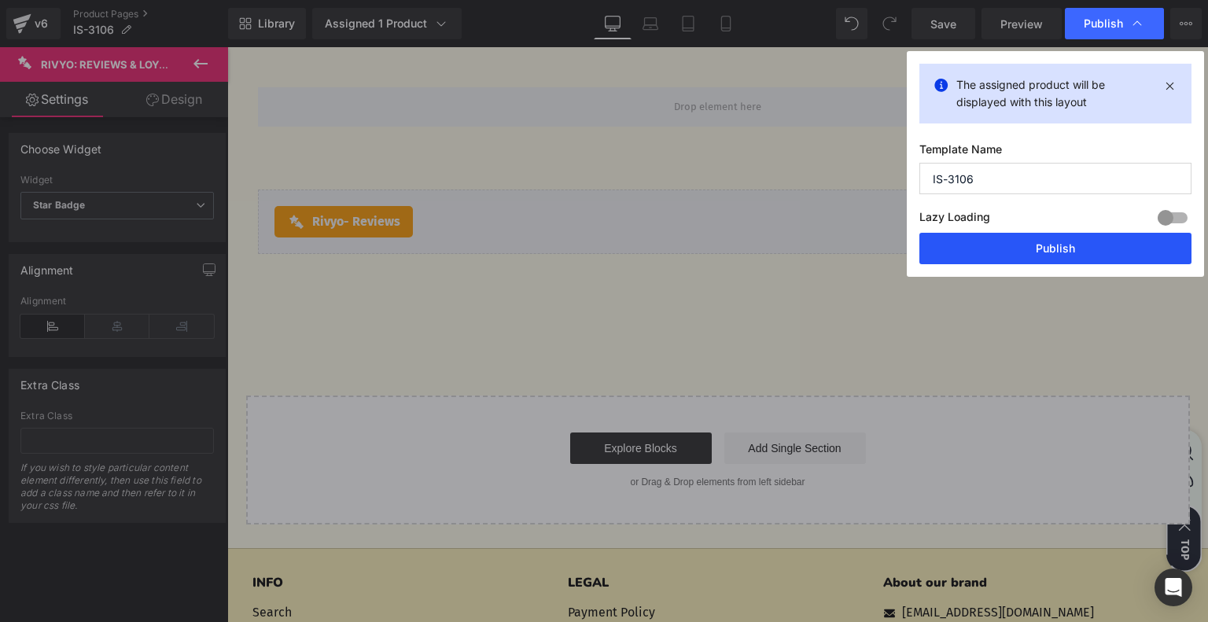
click at [1030, 248] on button "Publish" at bounding box center [1055, 248] width 272 height 31
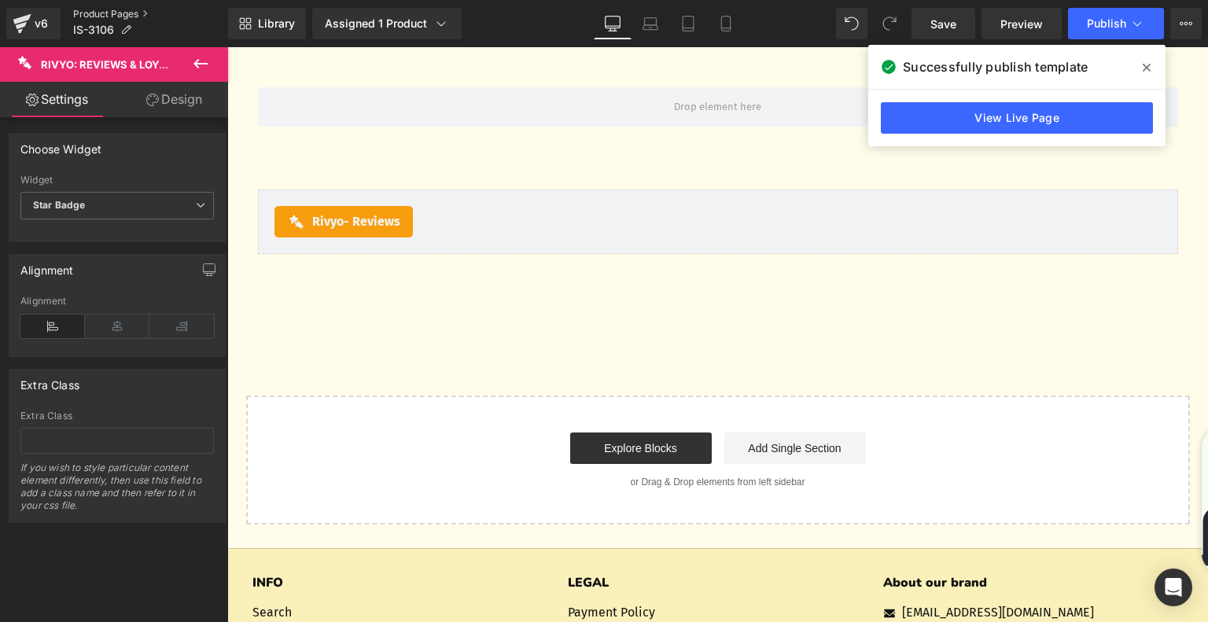
click at [136, 18] on link "Product Pages" at bounding box center [150, 14] width 155 height 13
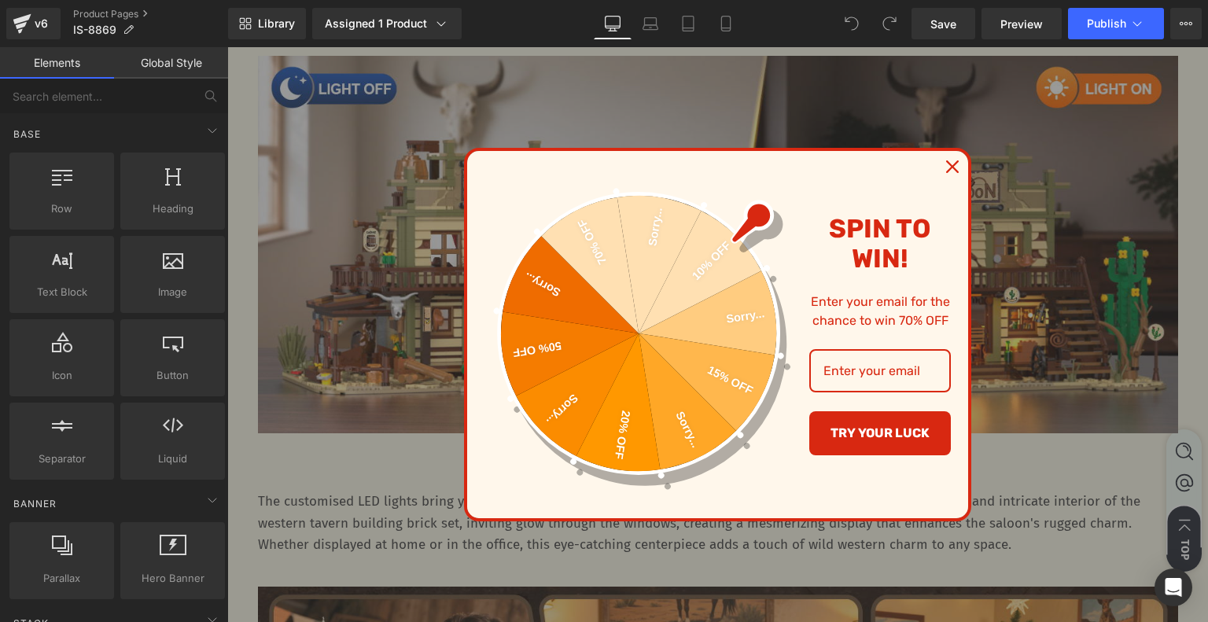
scroll to position [2988, 0]
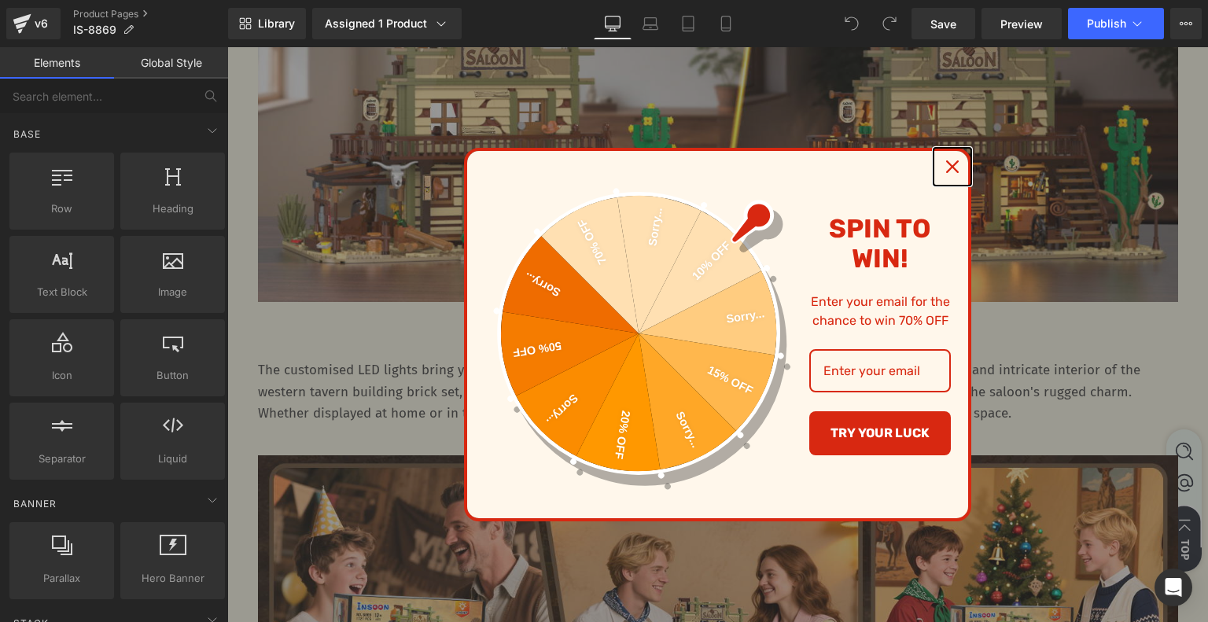
click at [946, 166] on icon "close icon" at bounding box center [952, 166] width 13 height 13
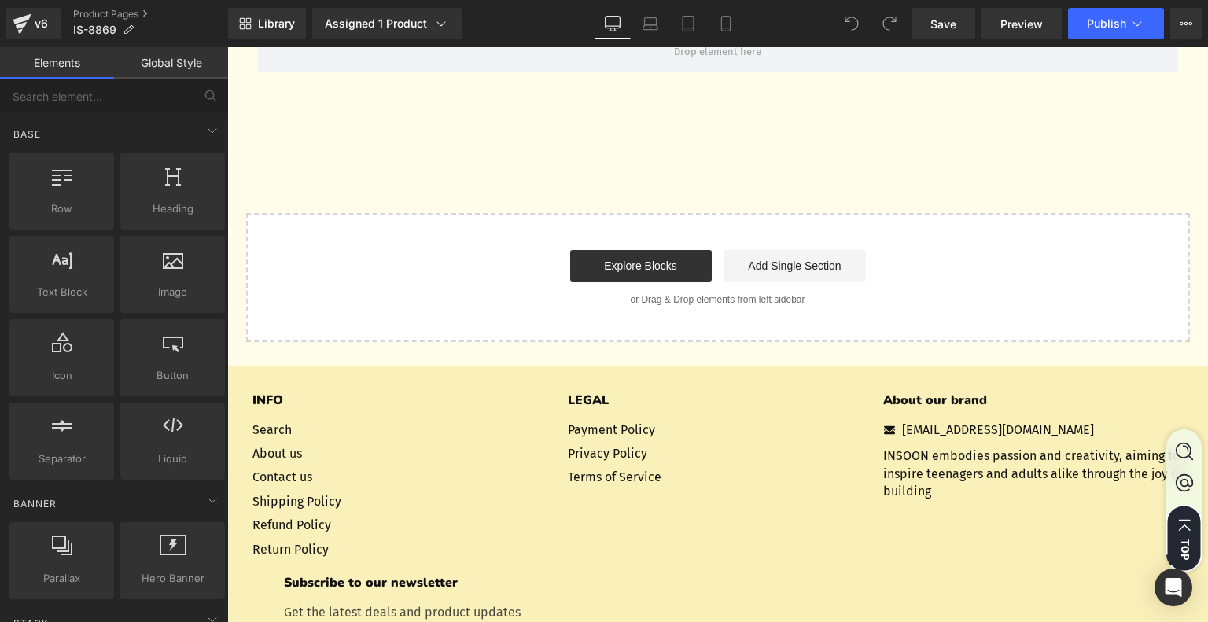
scroll to position [4267, 0]
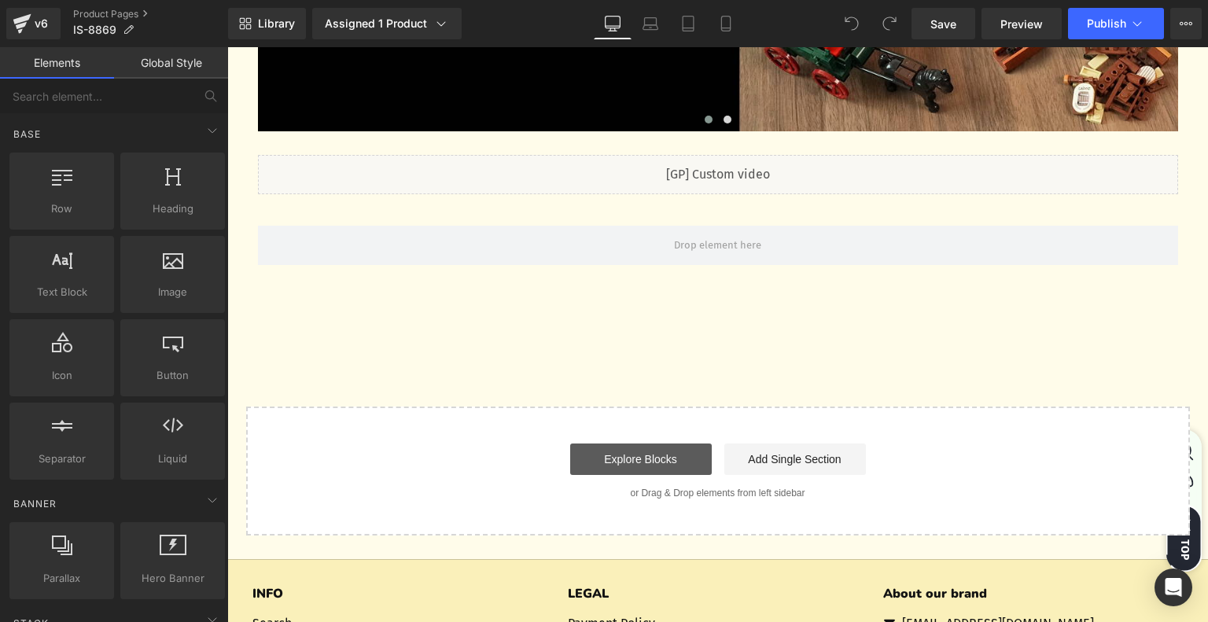
click at [649, 444] on link "Explore Blocks" at bounding box center [641, 459] width 142 height 31
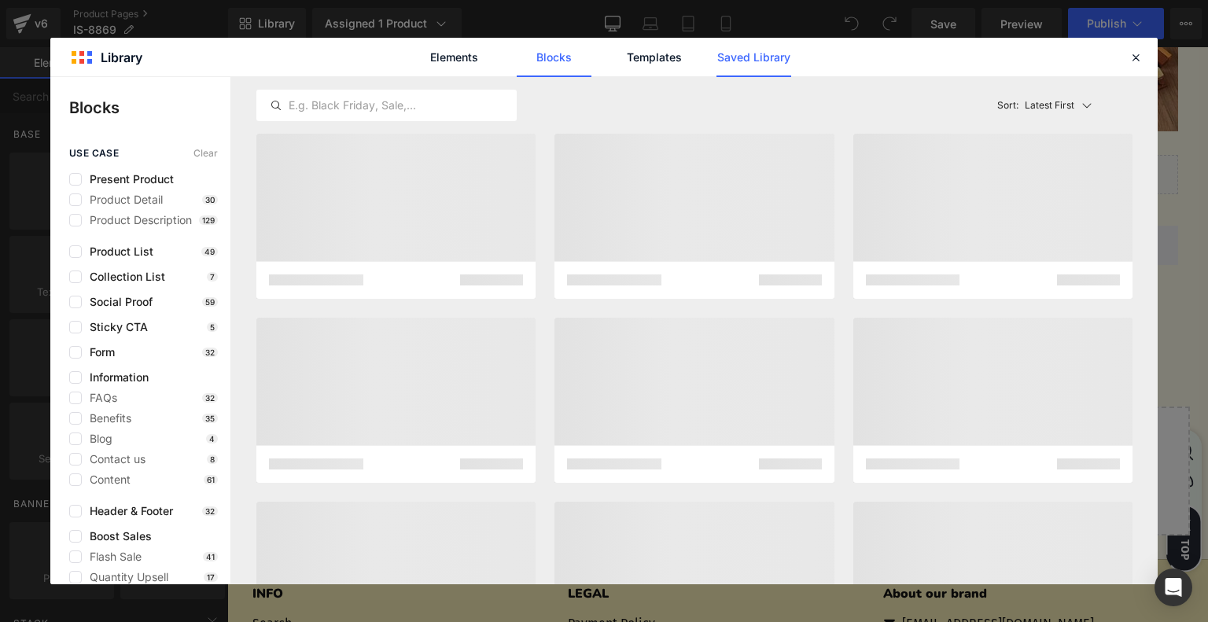
click at [771, 65] on link "Saved Library" at bounding box center [753, 57] width 75 height 39
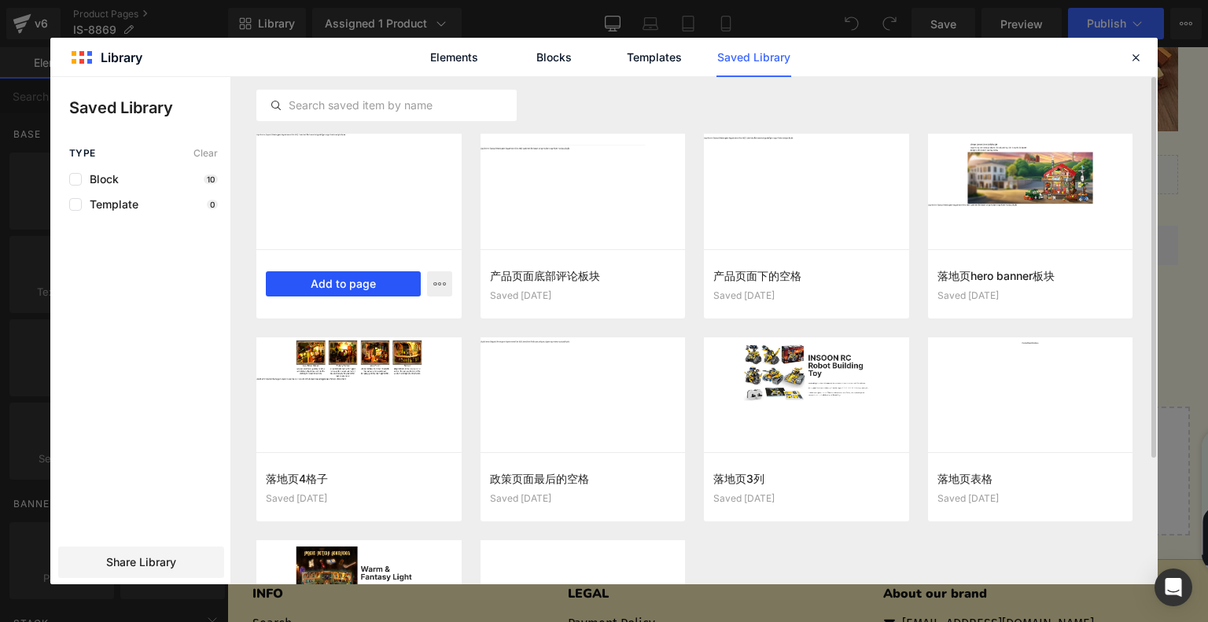
click at [367, 282] on button "Add to page" at bounding box center [343, 283] width 155 height 25
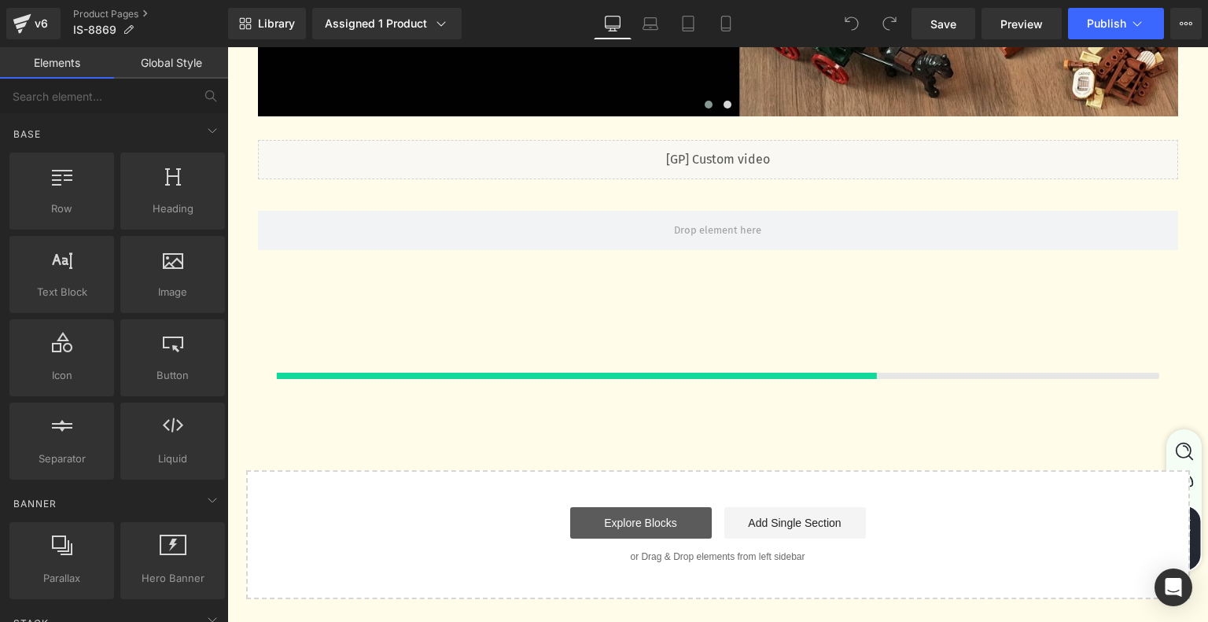
scroll to position [4272, 0]
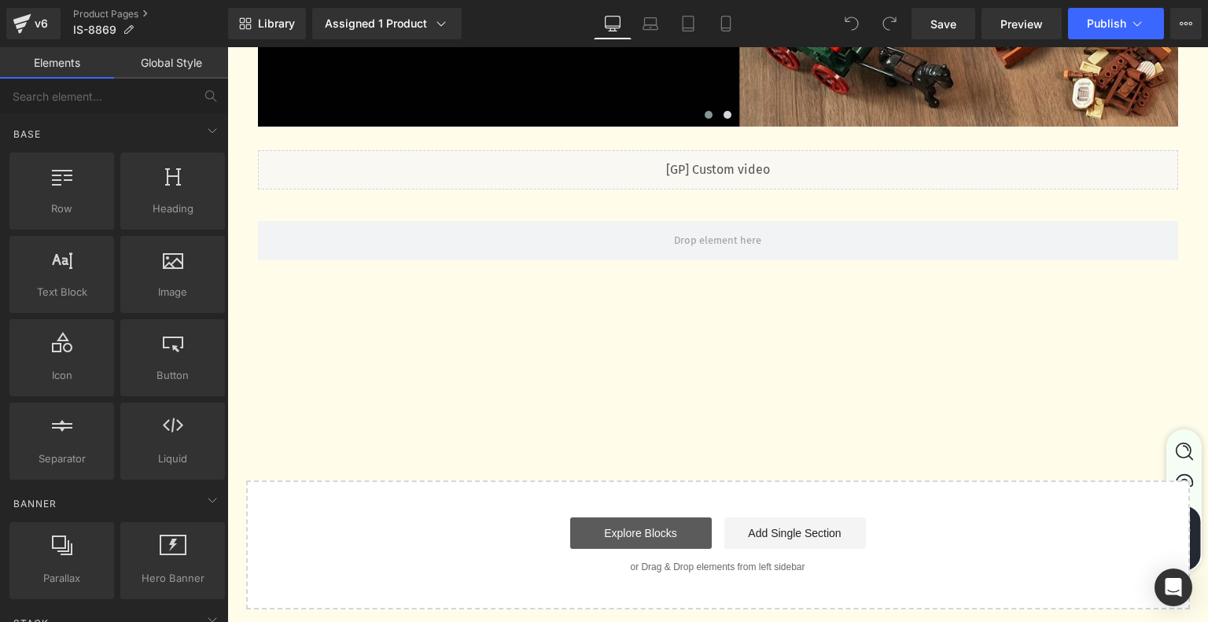
click at [646, 517] on link "Explore Blocks" at bounding box center [641, 532] width 142 height 31
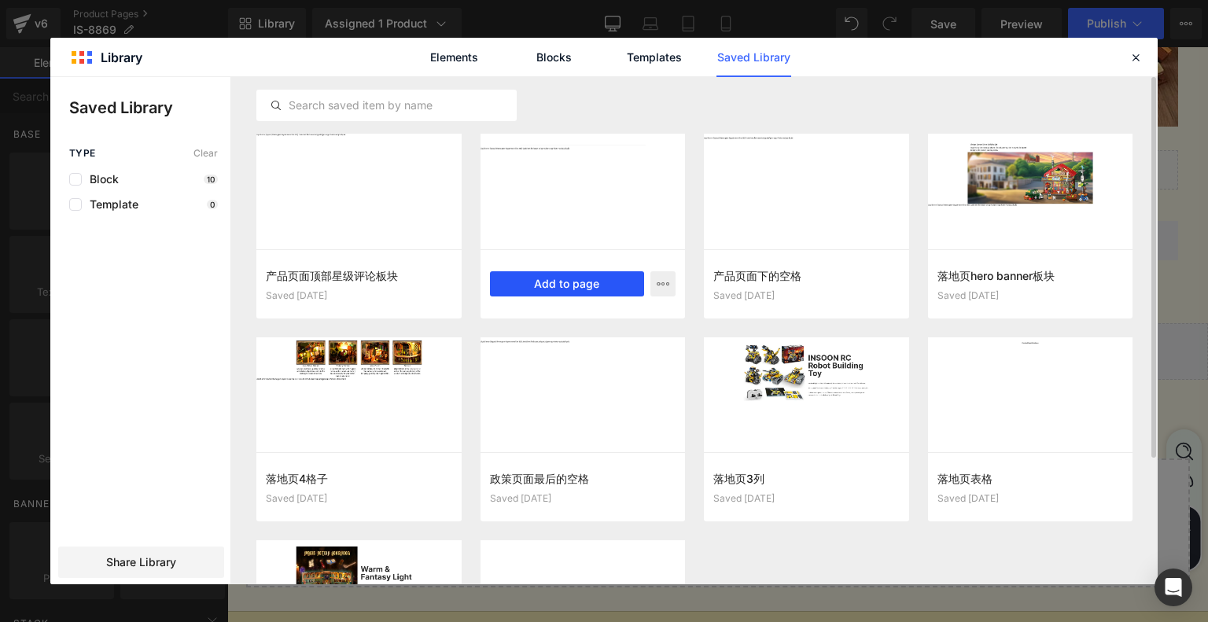
click at [565, 282] on button "Add to page" at bounding box center [567, 283] width 155 height 25
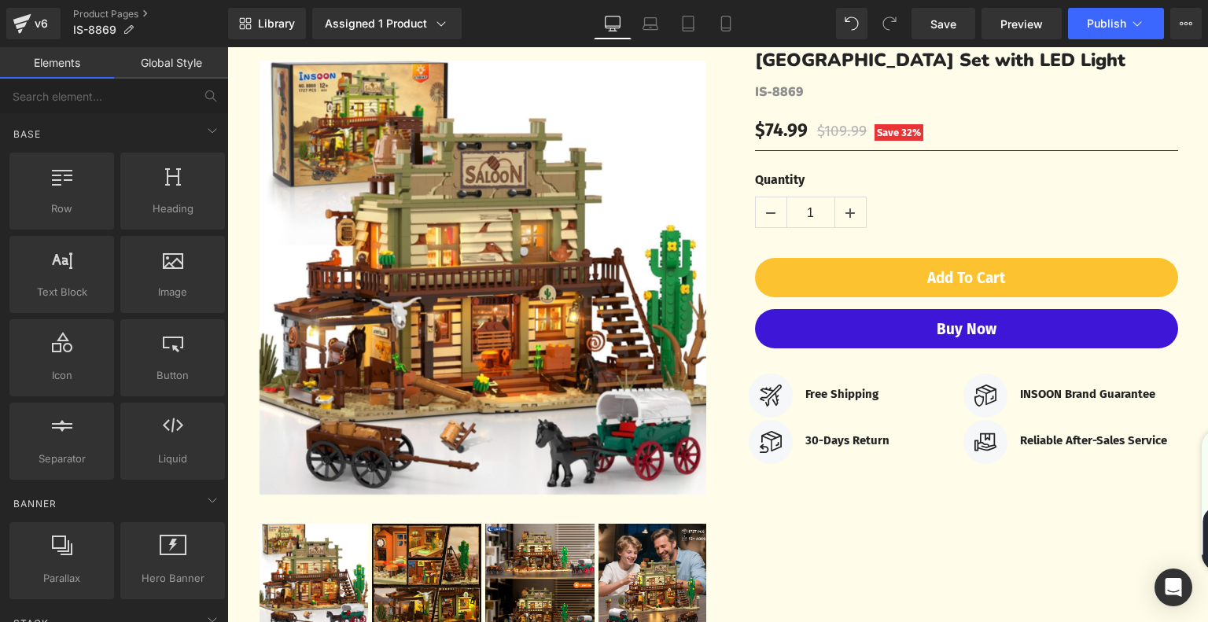
scroll to position [0, 0]
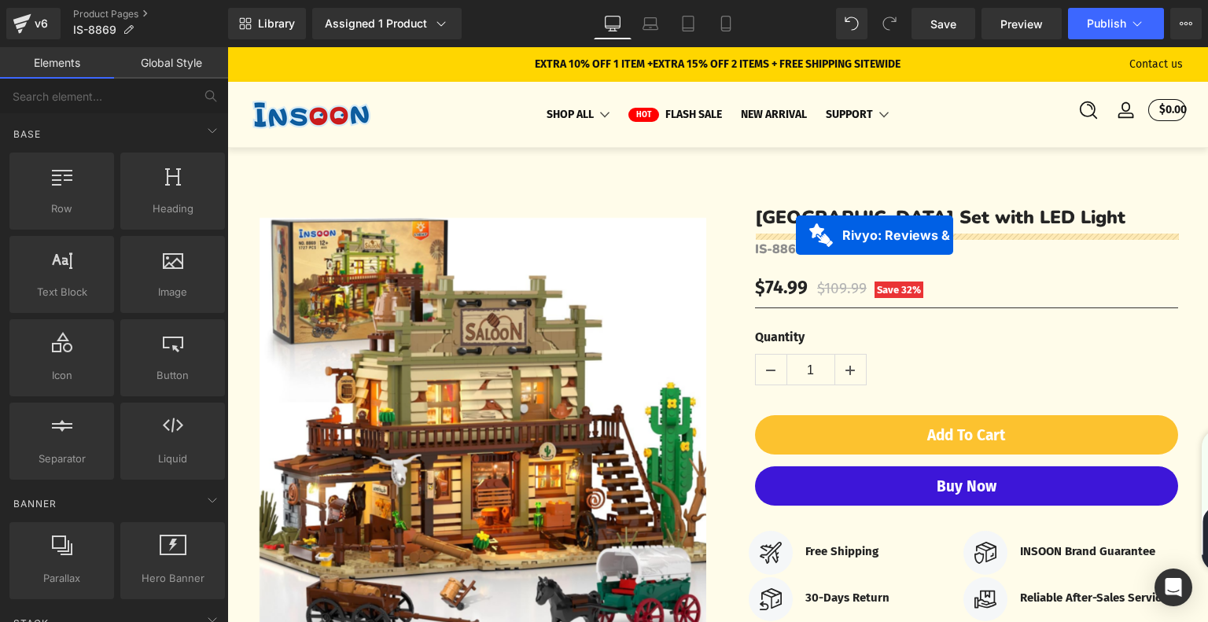
drag, startPoint x: 635, startPoint y: 266, endPoint x: 796, endPoint y: 235, distance: 164.1
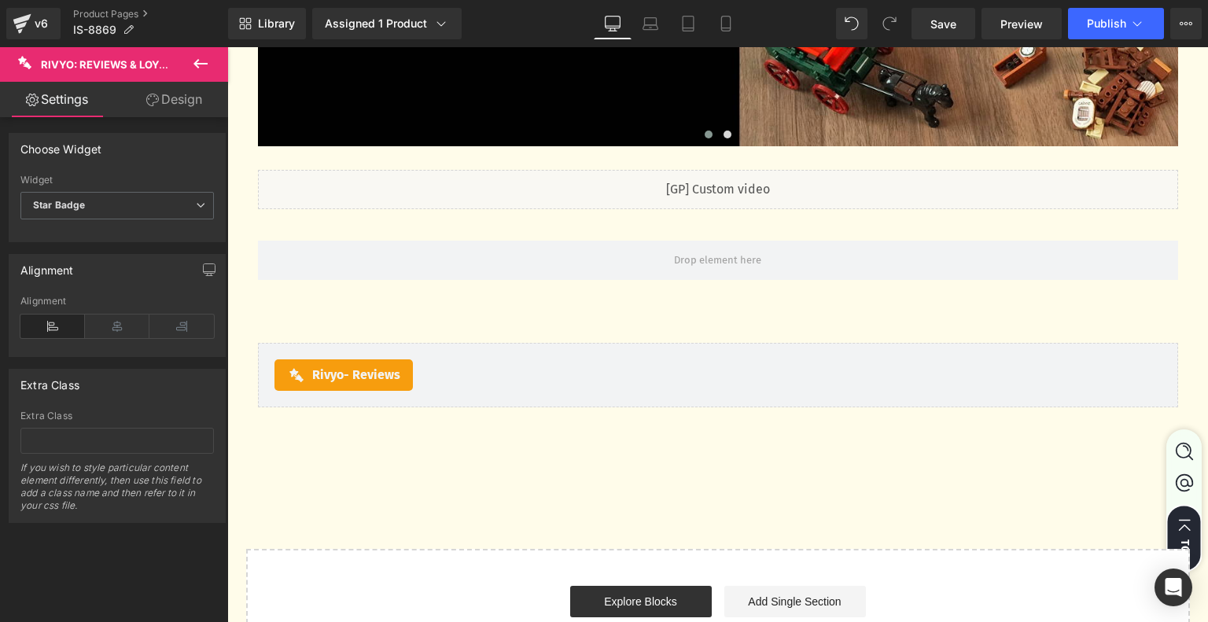
scroll to position [4483, 0]
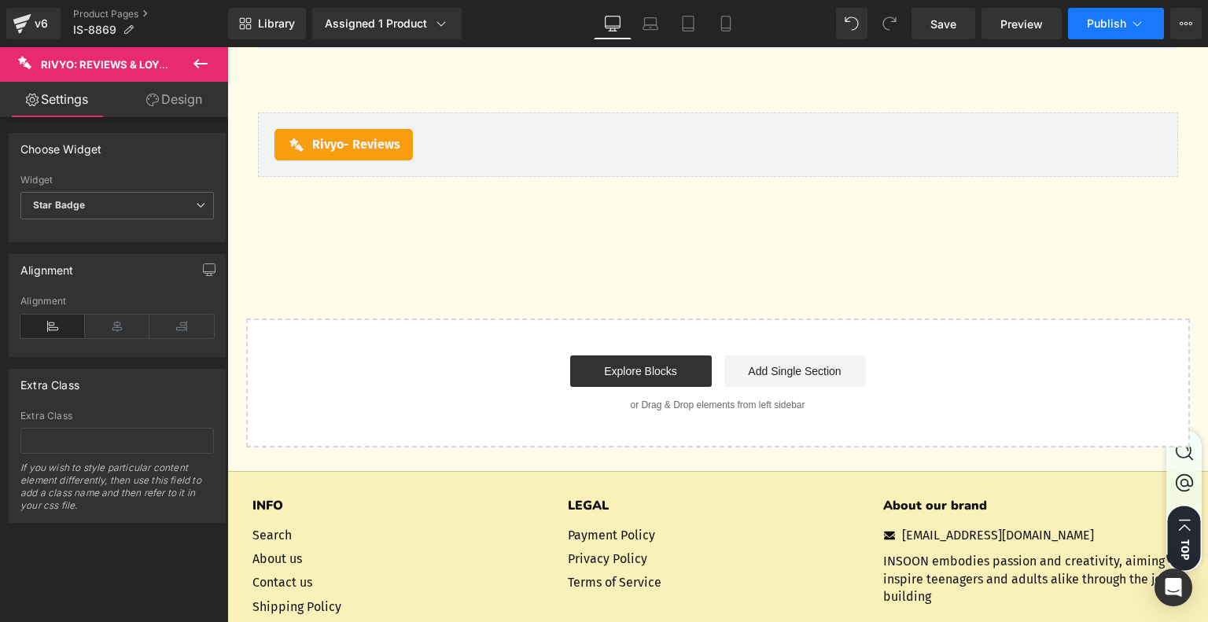
click at [1101, 32] on button "Publish" at bounding box center [1116, 23] width 96 height 31
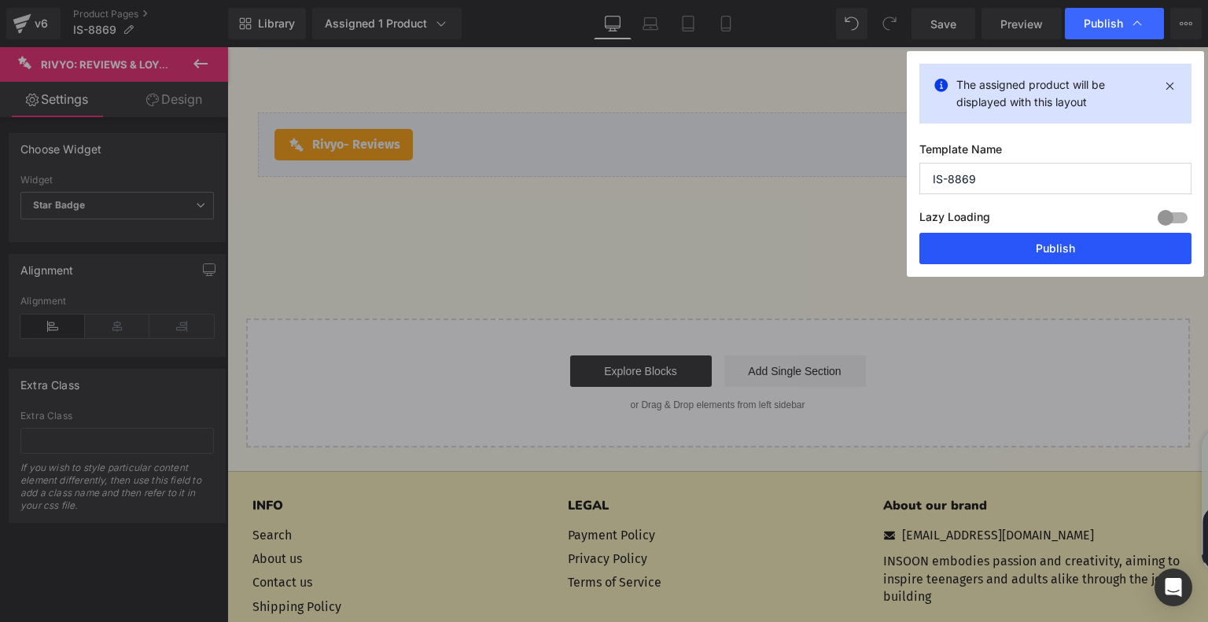
click at [1059, 243] on button "Publish" at bounding box center [1055, 248] width 272 height 31
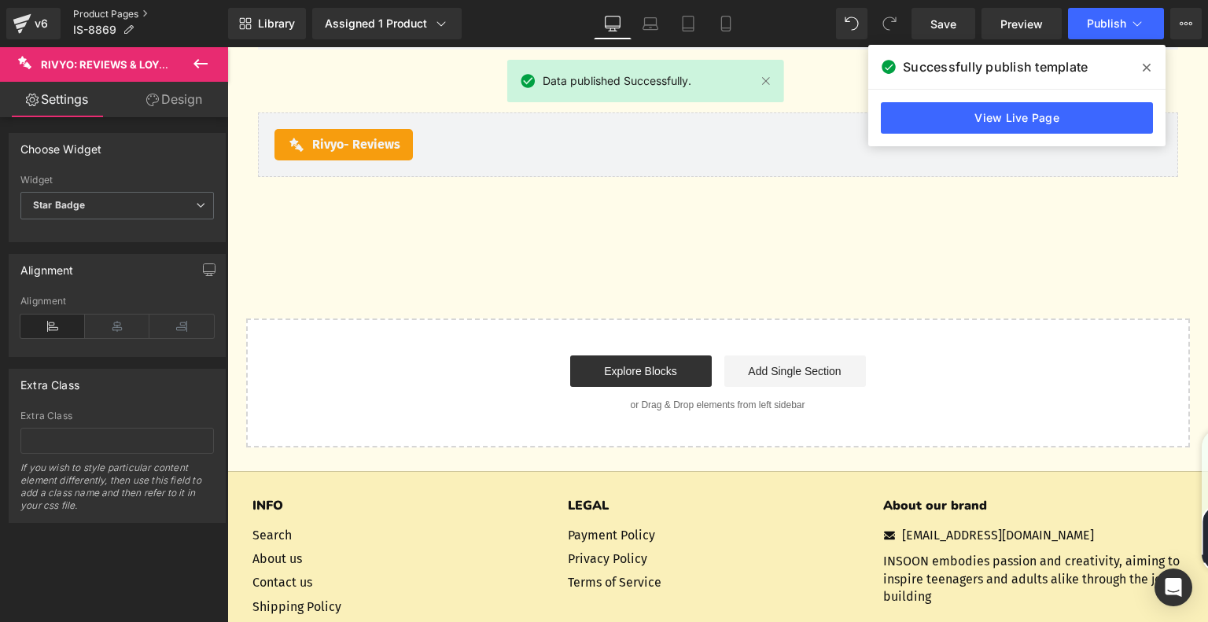
click at [101, 14] on link "Product Pages" at bounding box center [150, 14] width 155 height 13
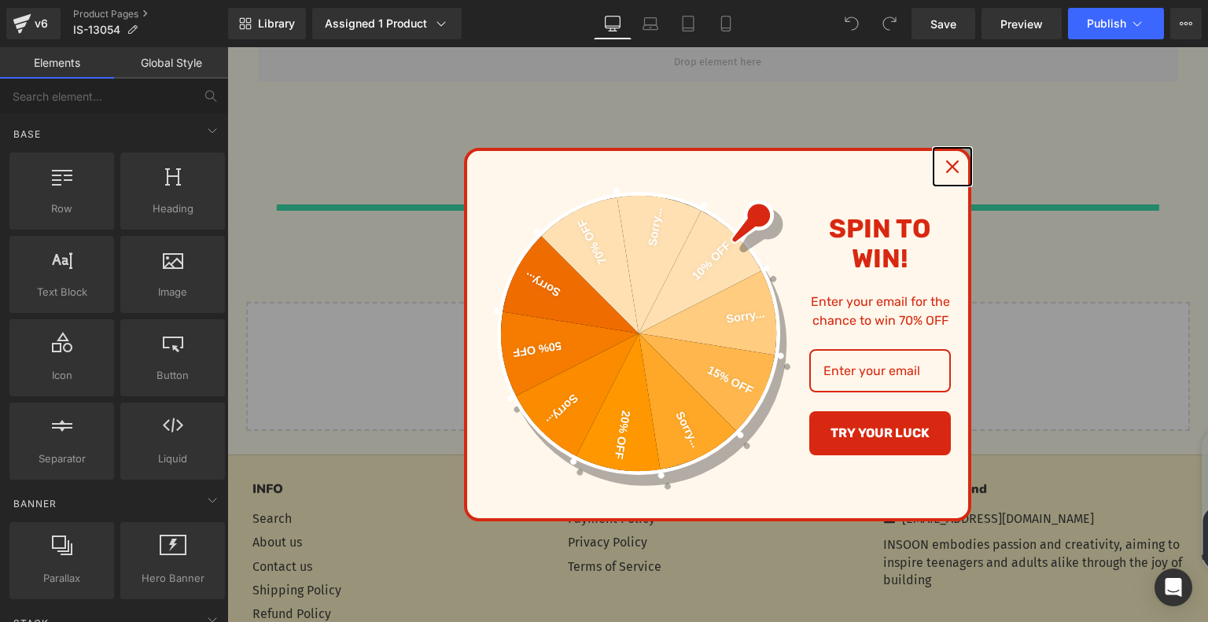
click at [948, 171] on icon "close icon" at bounding box center [952, 166] width 13 height 13
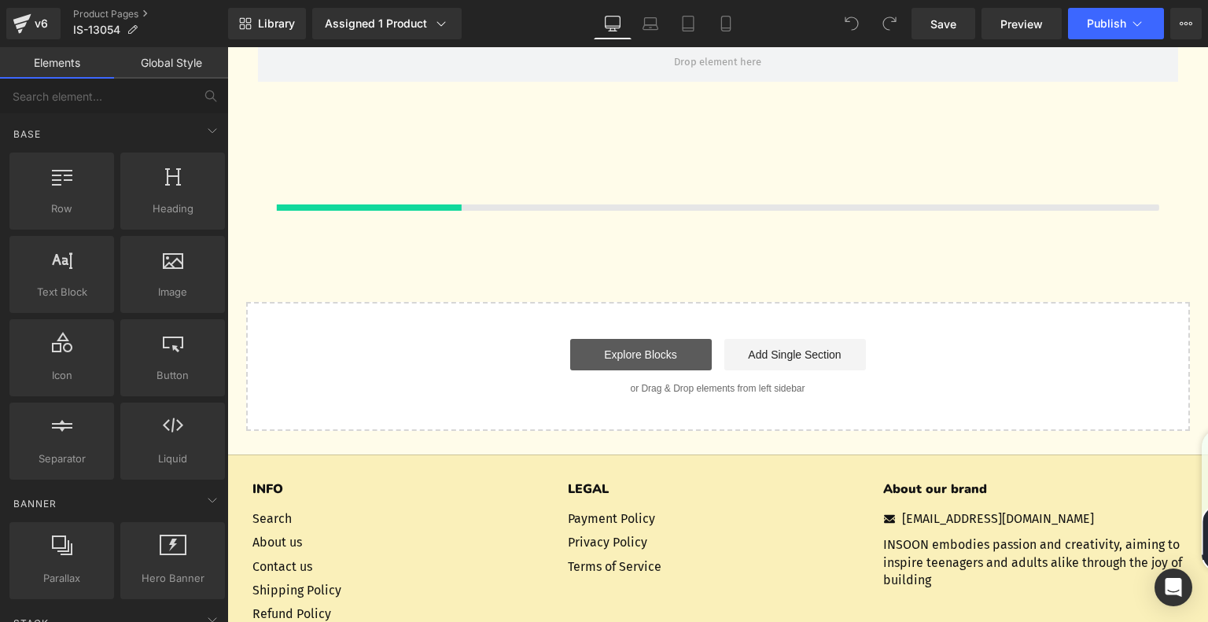
click at [633, 339] on link "Explore Blocks" at bounding box center [641, 354] width 142 height 31
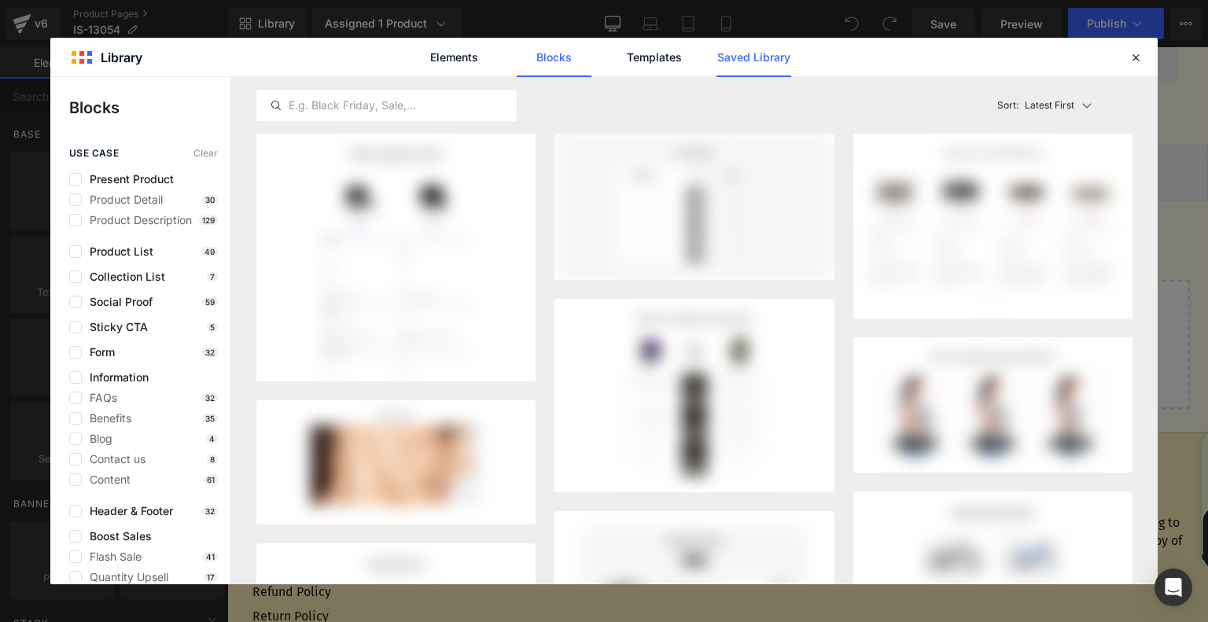
click at [760, 62] on link "Saved Library" at bounding box center [753, 57] width 75 height 39
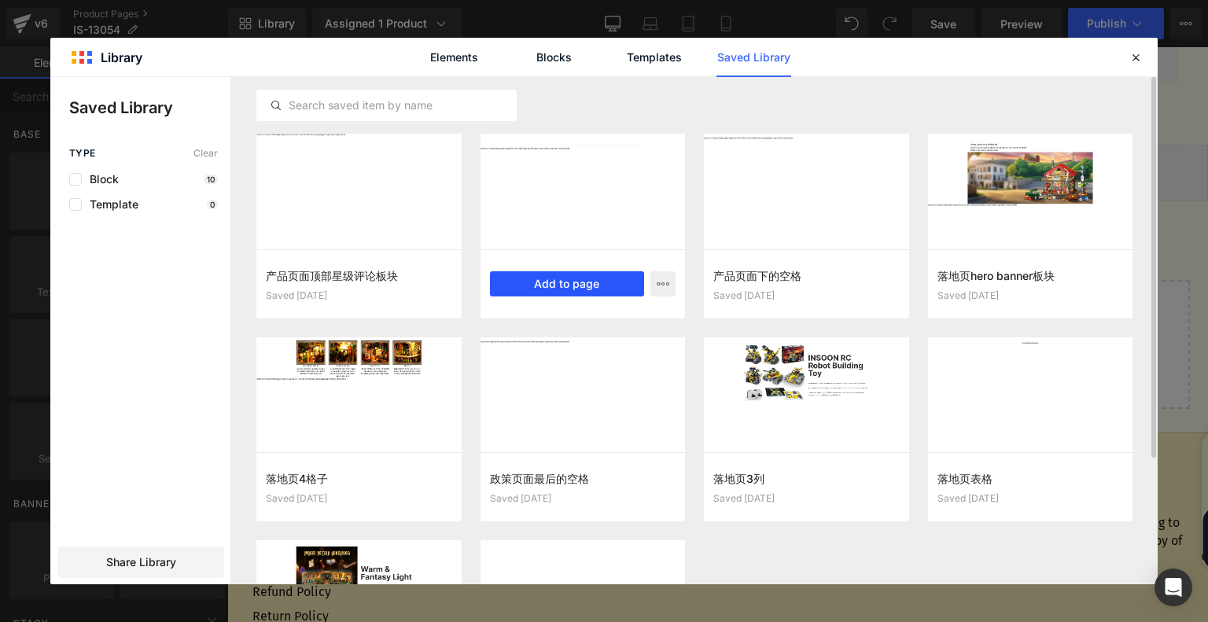
click at [588, 282] on button "Add to page" at bounding box center [567, 283] width 155 height 25
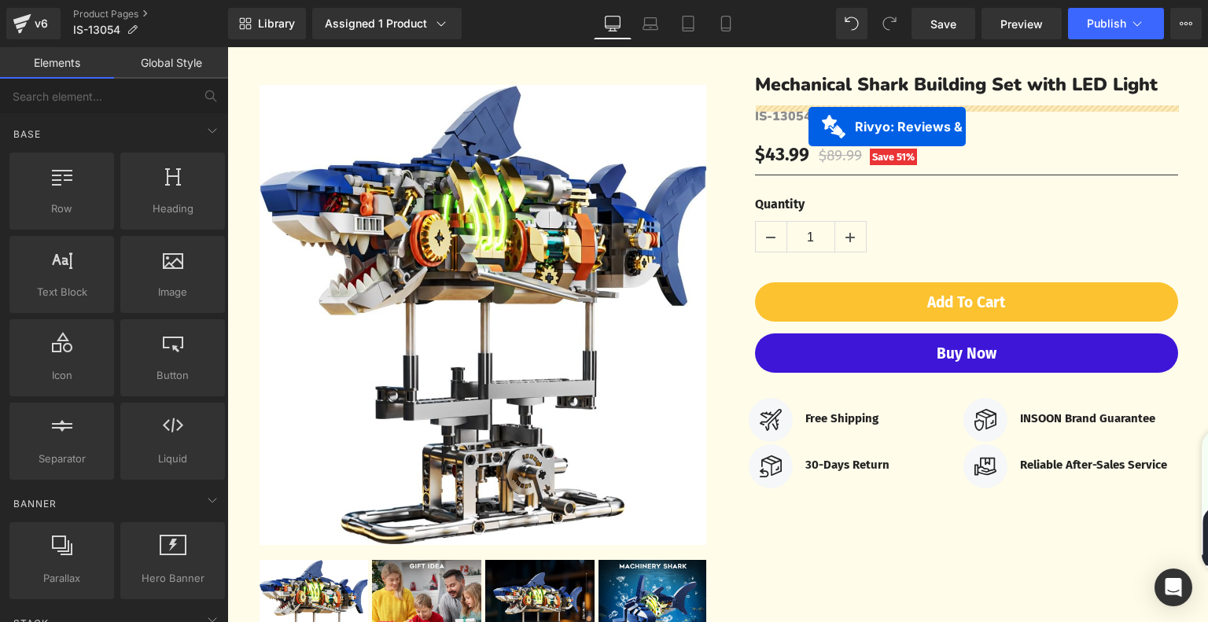
scroll to position [56, 0]
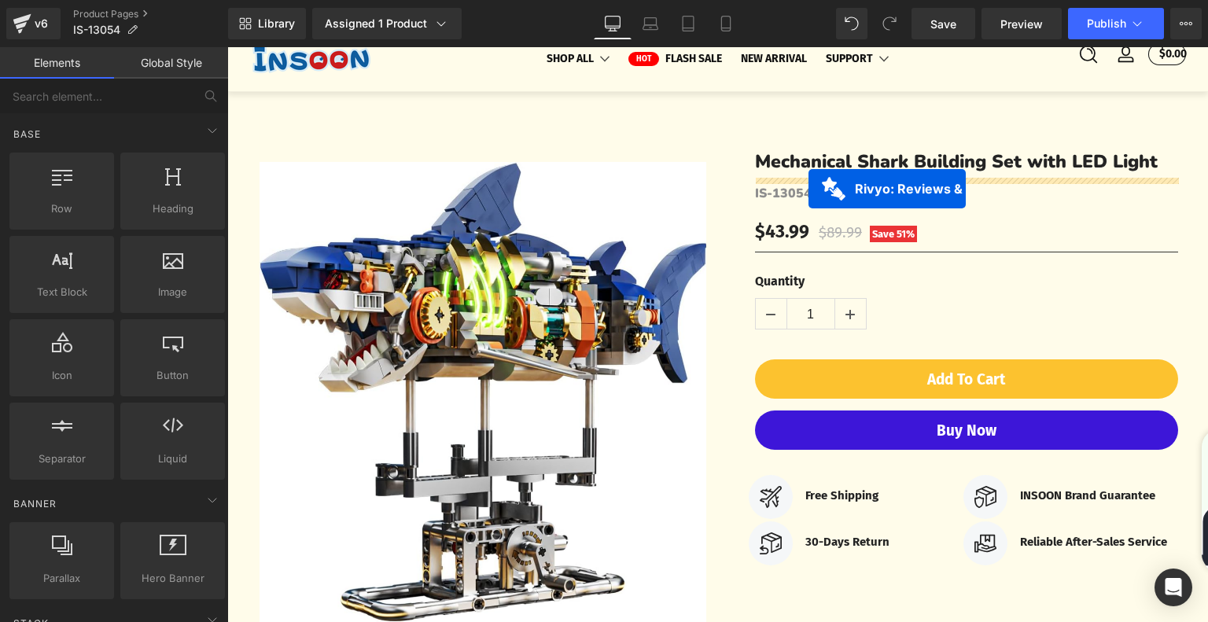
drag, startPoint x: 628, startPoint y: 160, endPoint x: 808, endPoint y: 188, distance: 182.2
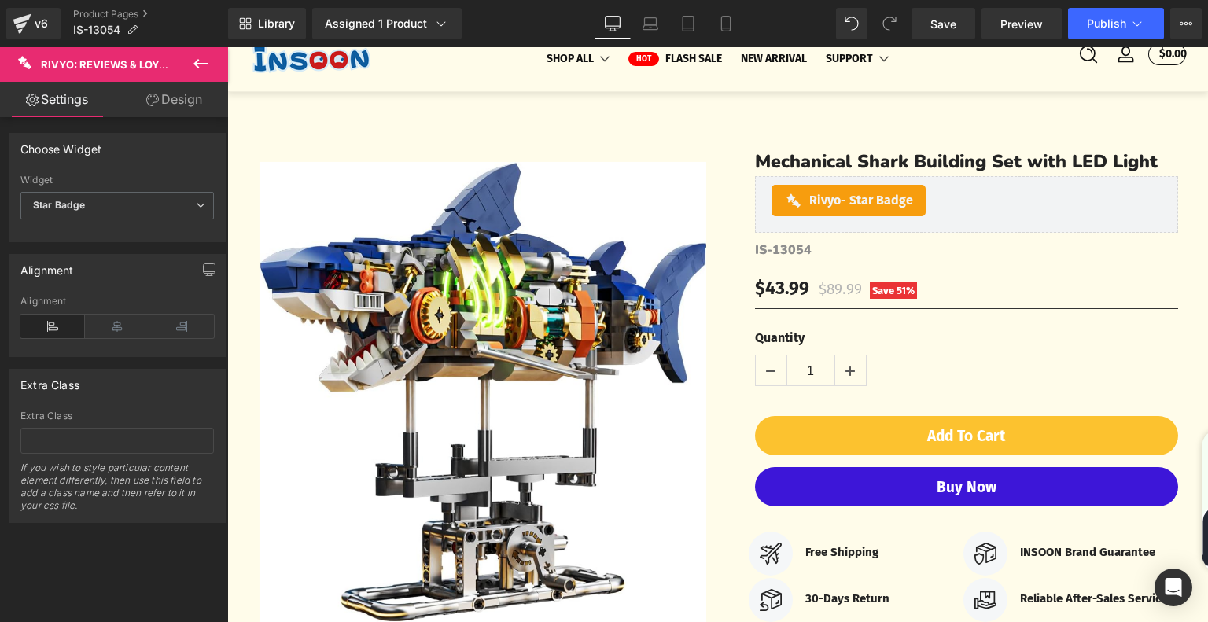
click at [1114, 44] on div "Library Assigned 1 Product Product Preview Mechanical Shark Building Set with L…" at bounding box center [718, 23] width 980 height 47
click at [1119, 28] on span "Publish" at bounding box center [1106, 23] width 39 height 13
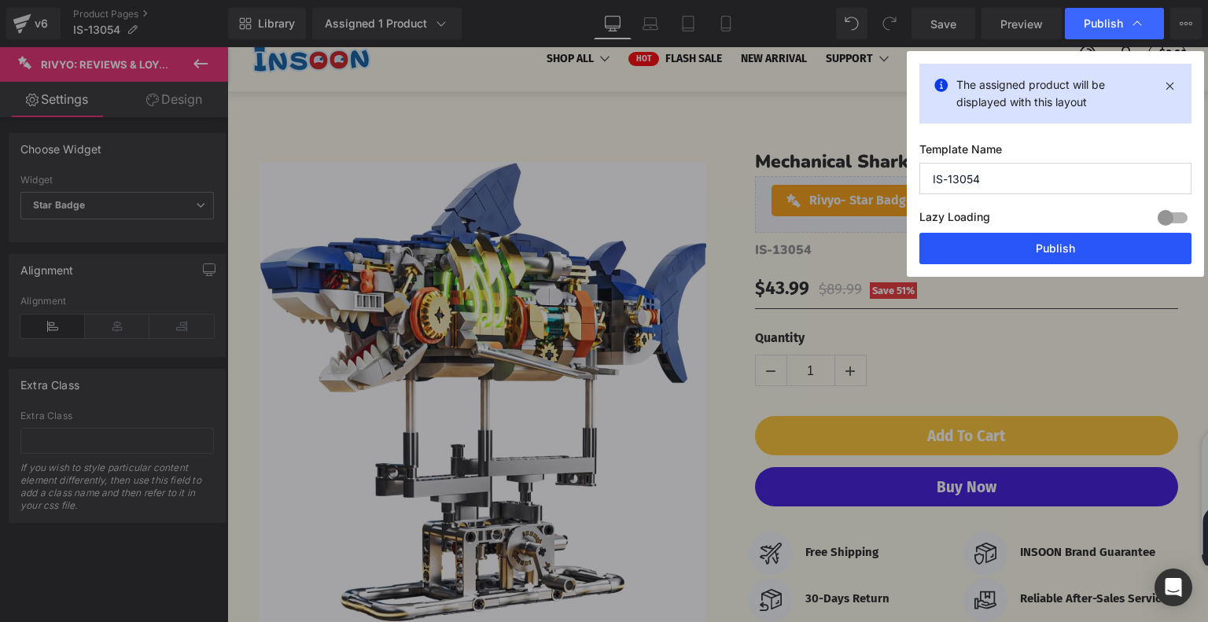
click at [1067, 252] on button "Publish" at bounding box center [1055, 248] width 272 height 31
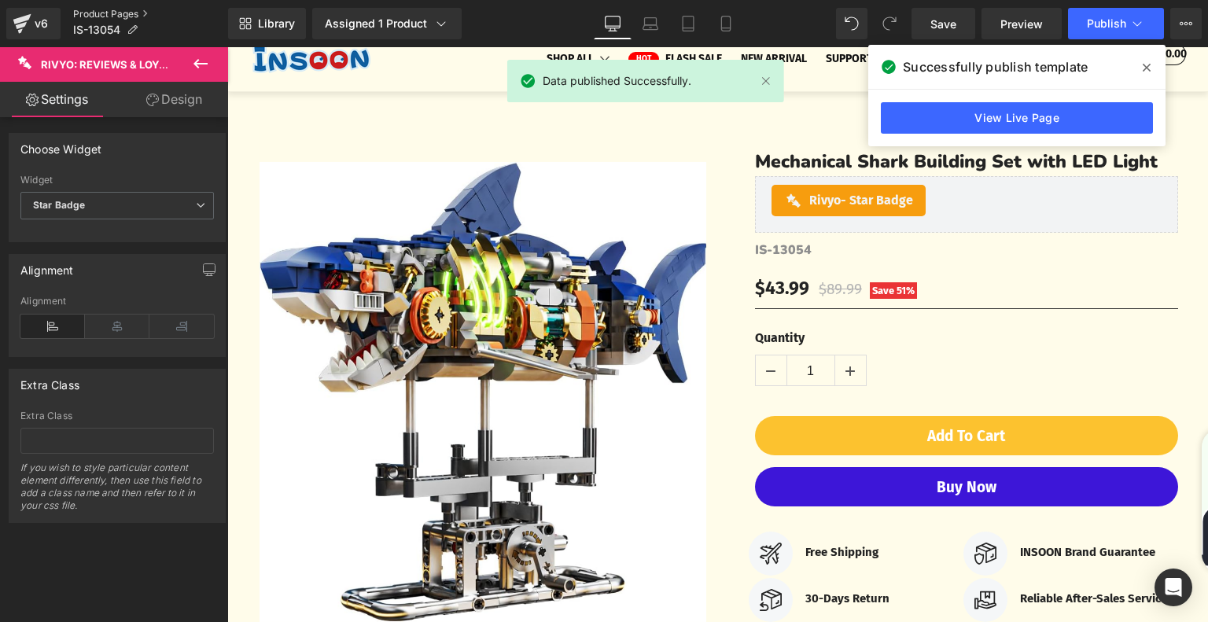
click at [119, 14] on link "Product Pages" at bounding box center [150, 14] width 155 height 13
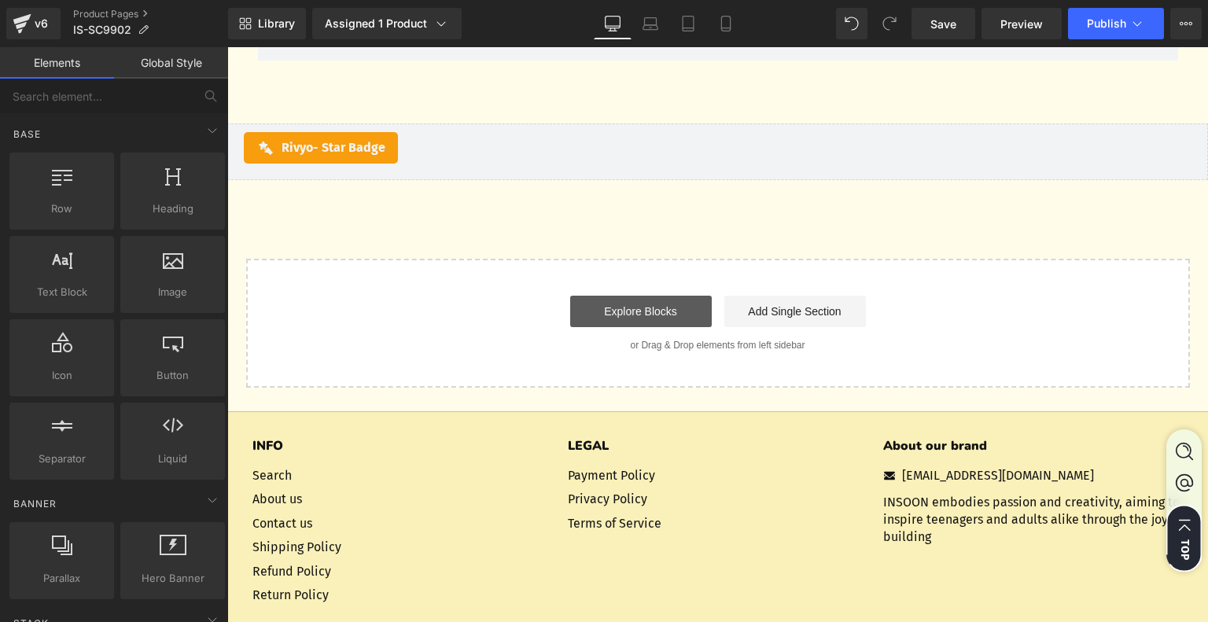
click at [631, 320] on link "Explore Blocks" at bounding box center [641, 311] width 142 height 31
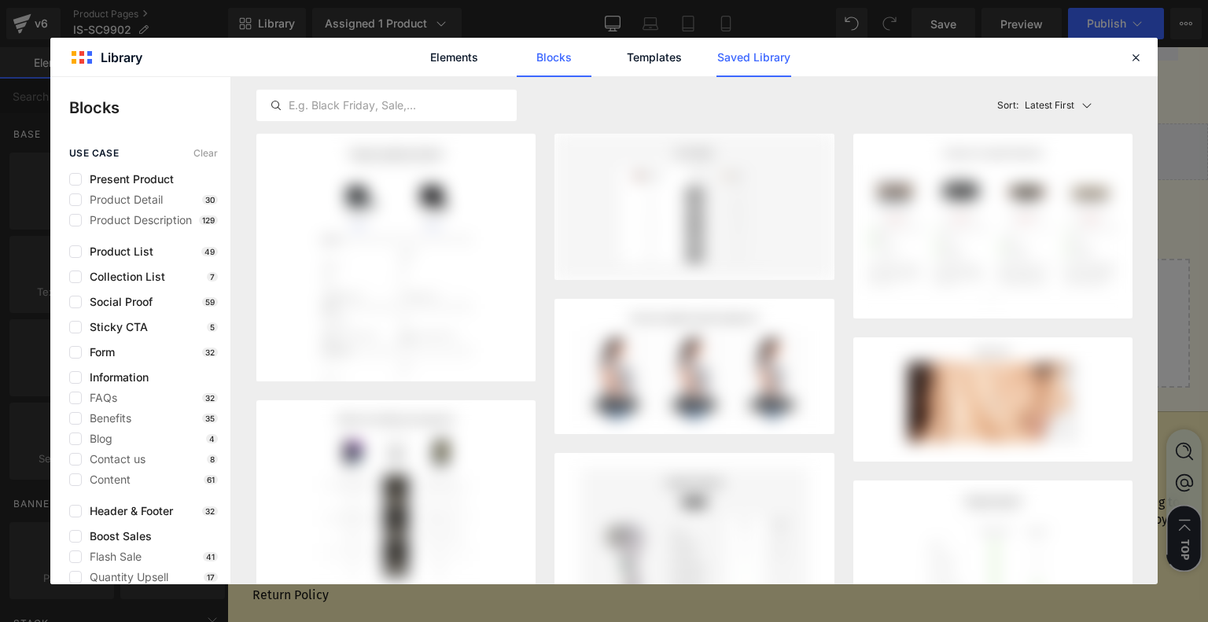
click at [0, 0] on link "Saved Library" at bounding box center [0, 0] width 0 height 0
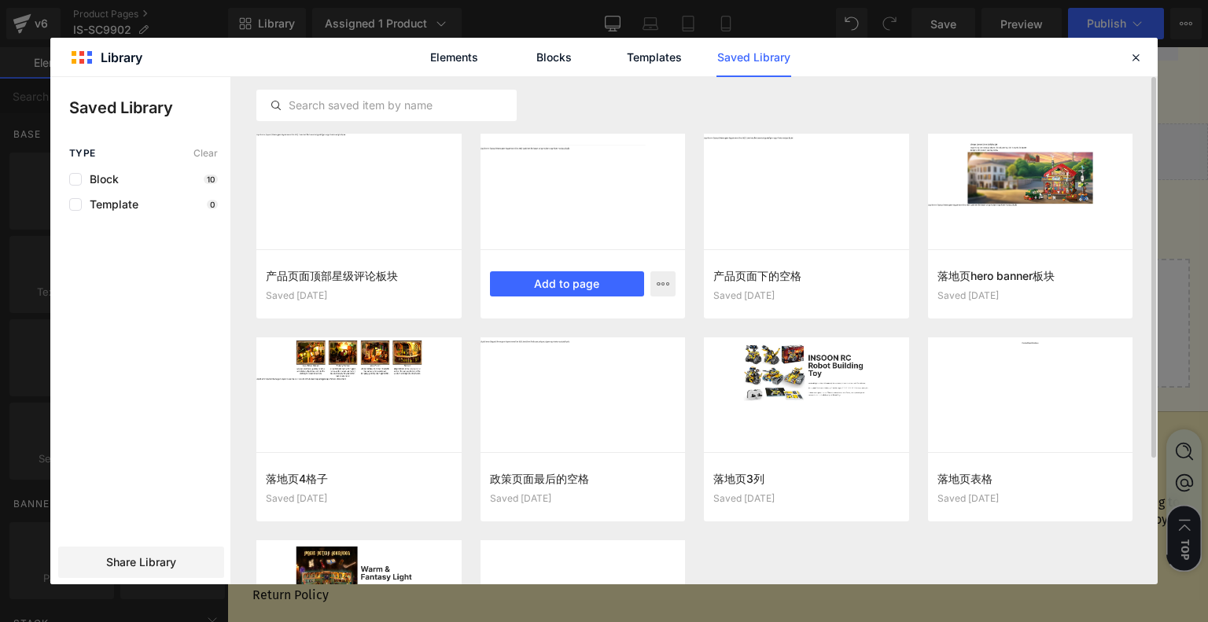
click at [536, 269] on div "产品页面底部评论板块 Saved 6 days ago Add to page" at bounding box center [582, 283] width 205 height 69
click at [528, 284] on button "Add to page" at bounding box center [567, 283] width 155 height 25
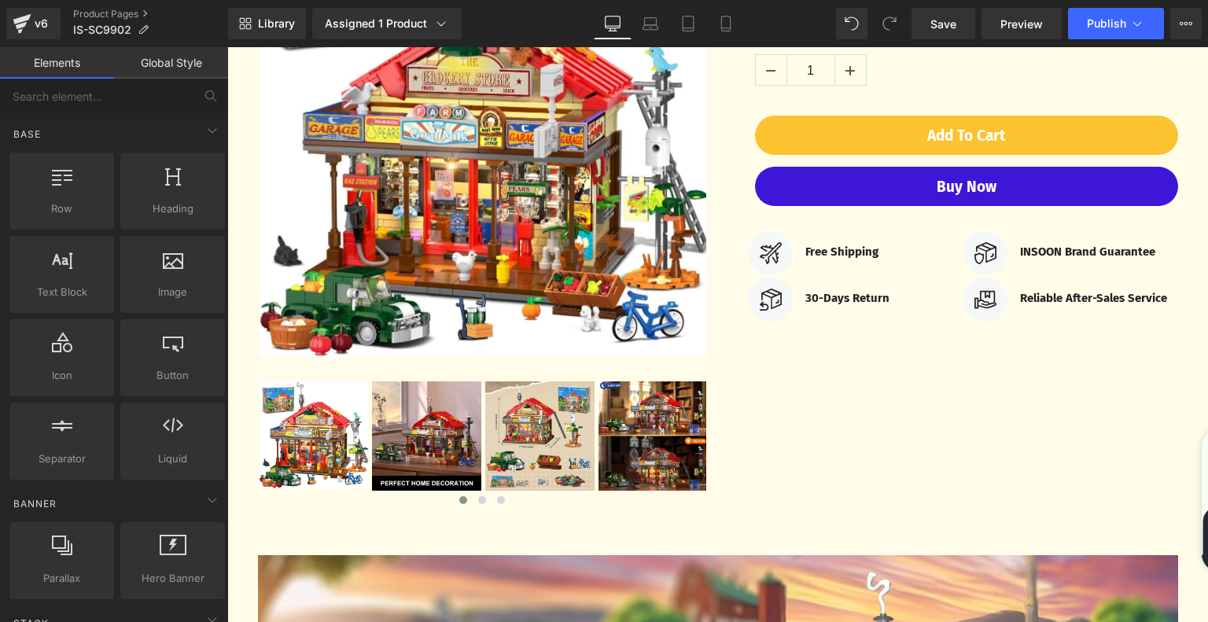
scroll to position [116, 0]
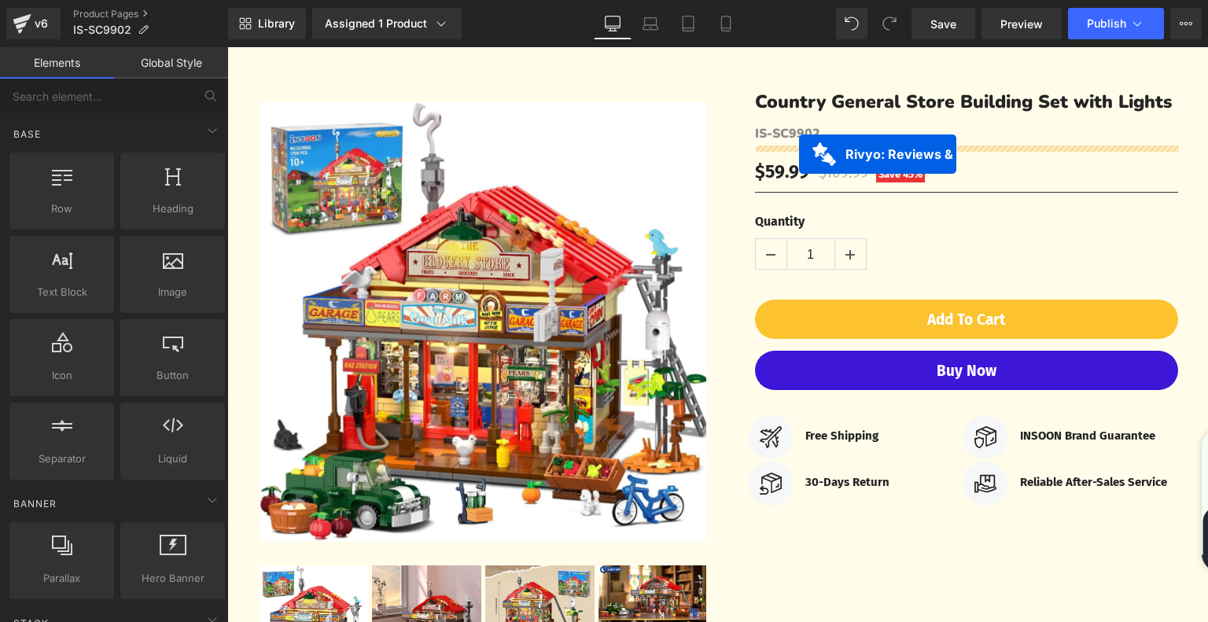
drag, startPoint x: 674, startPoint y: 308, endPoint x: 799, endPoint y: 154, distance: 198.5
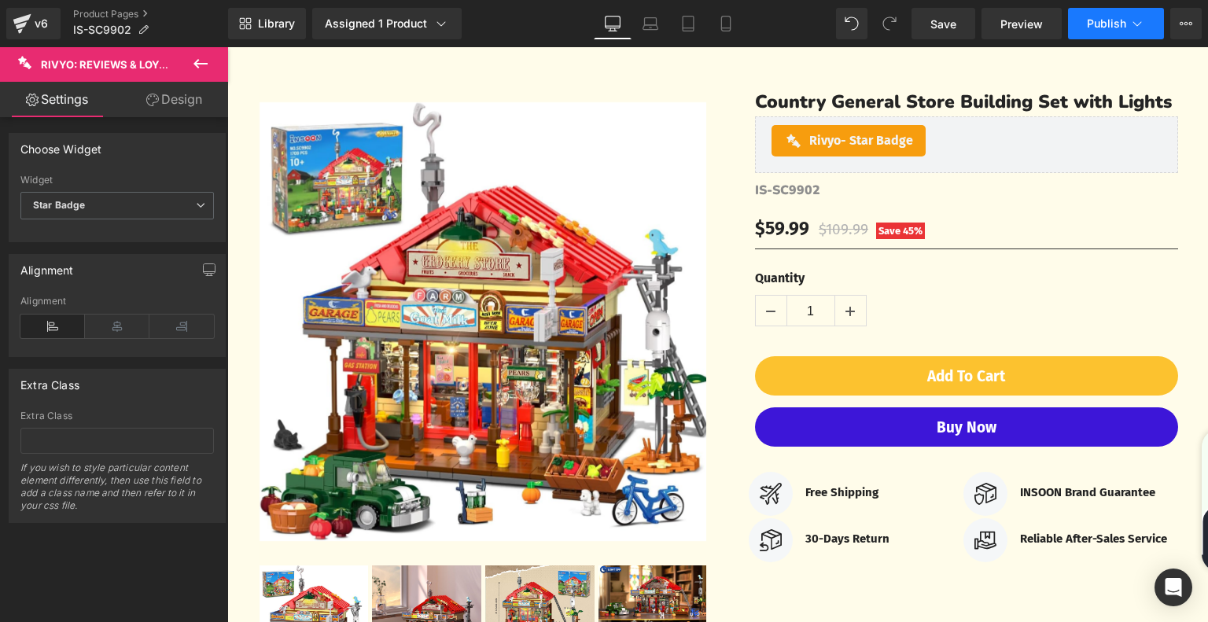
click at [1152, 24] on button "Publish" at bounding box center [1116, 23] width 96 height 31
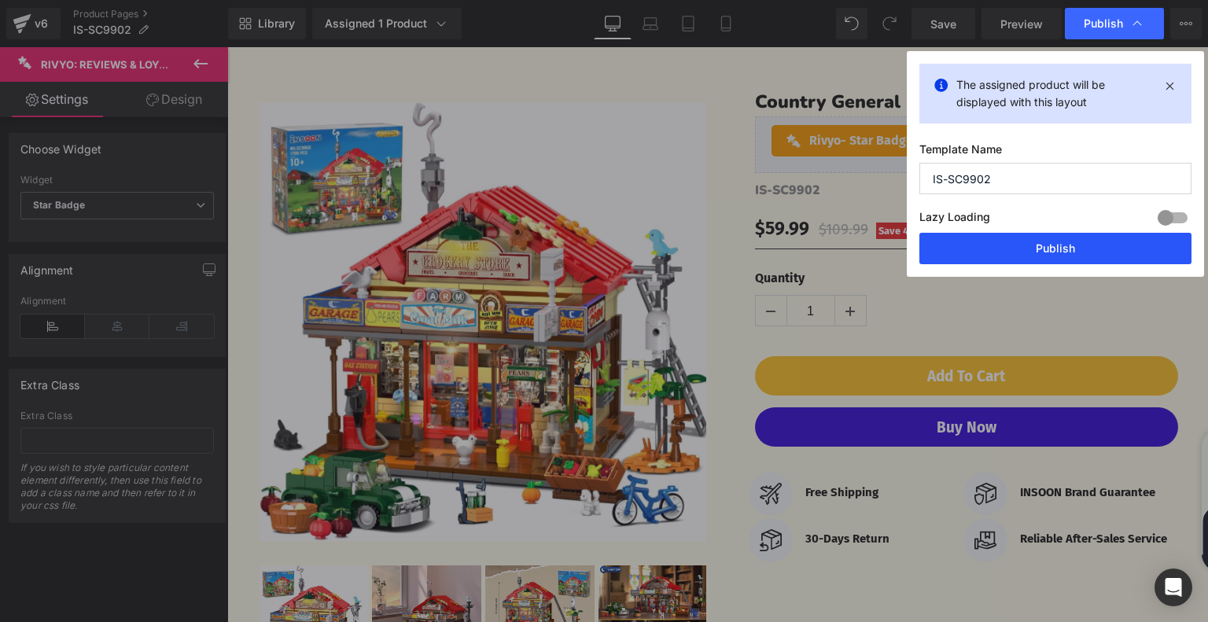
click at [1066, 245] on button "Publish" at bounding box center [1055, 248] width 272 height 31
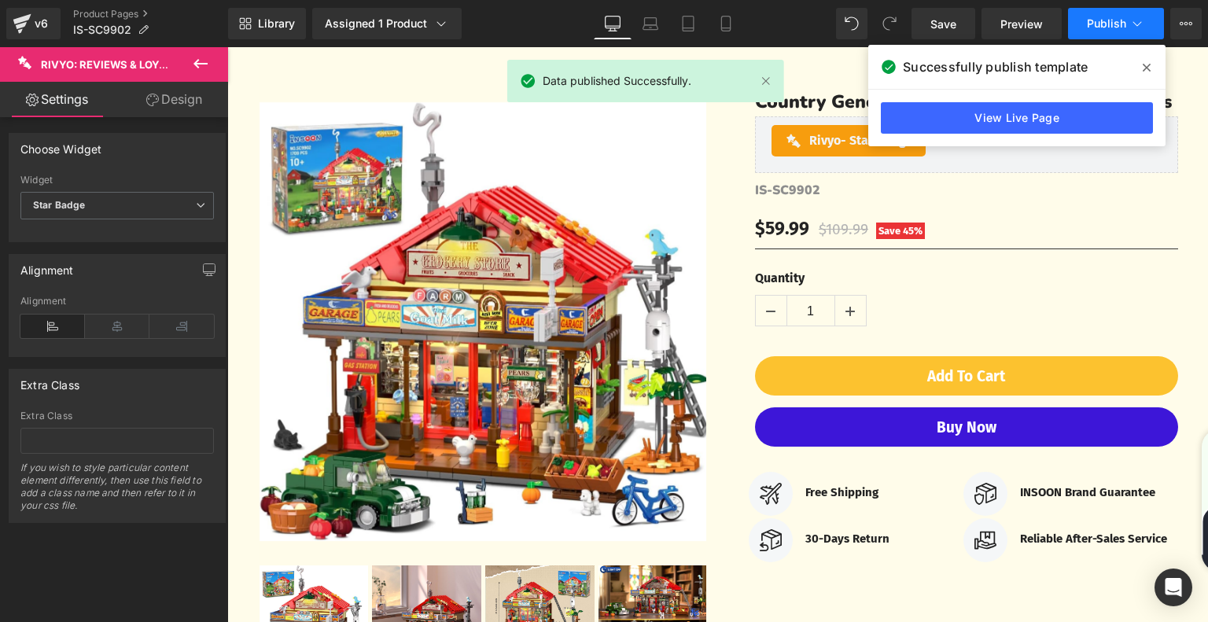
click at [1106, 29] on span "Publish" at bounding box center [1106, 23] width 39 height 13
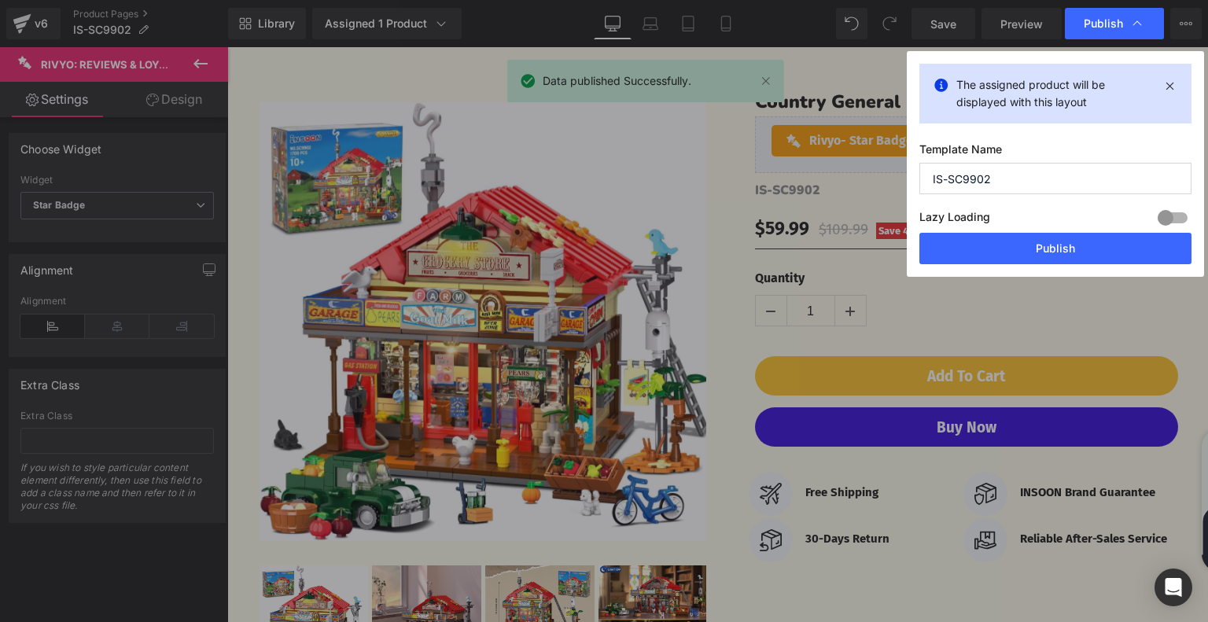
drag, startPoint x: 1038, startPoint y: 177, endPoint x: 911, endPoint y: 175, distance: 127.4
click at [911, 175] on div "The assigned product will be displayed with this layout Template Name IS-SC9902…" at bounding box center [1055, 164] width 297 height 226
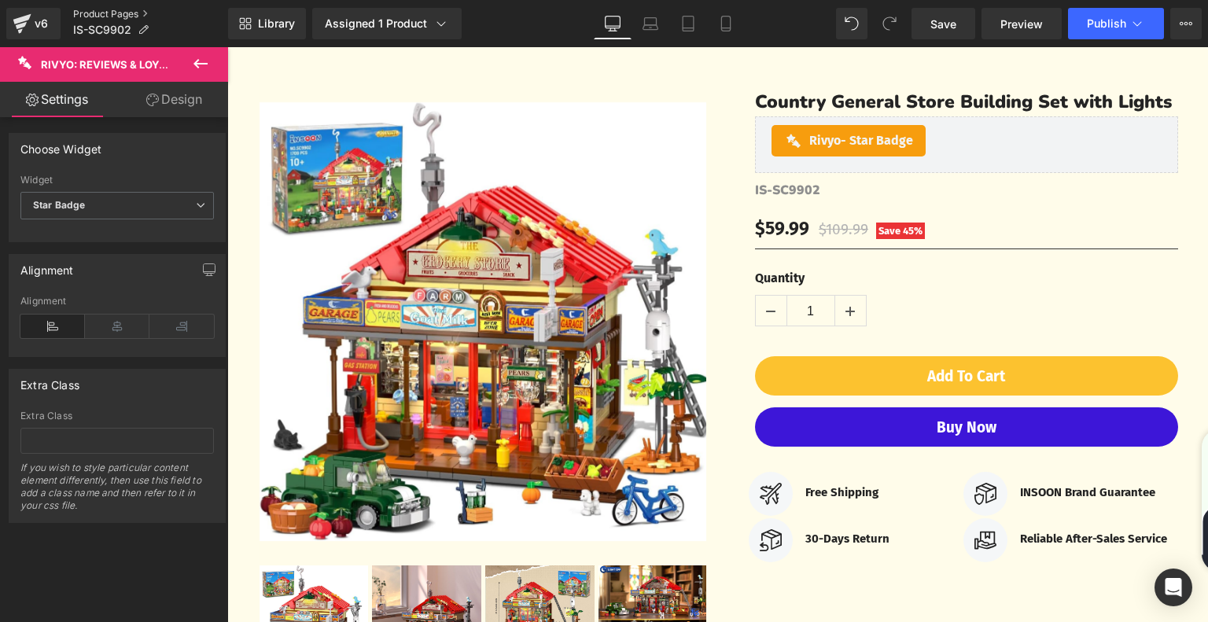
click at [116, 9] on link "Product Pages" at bounding box center [150, 14] width 155 height 13
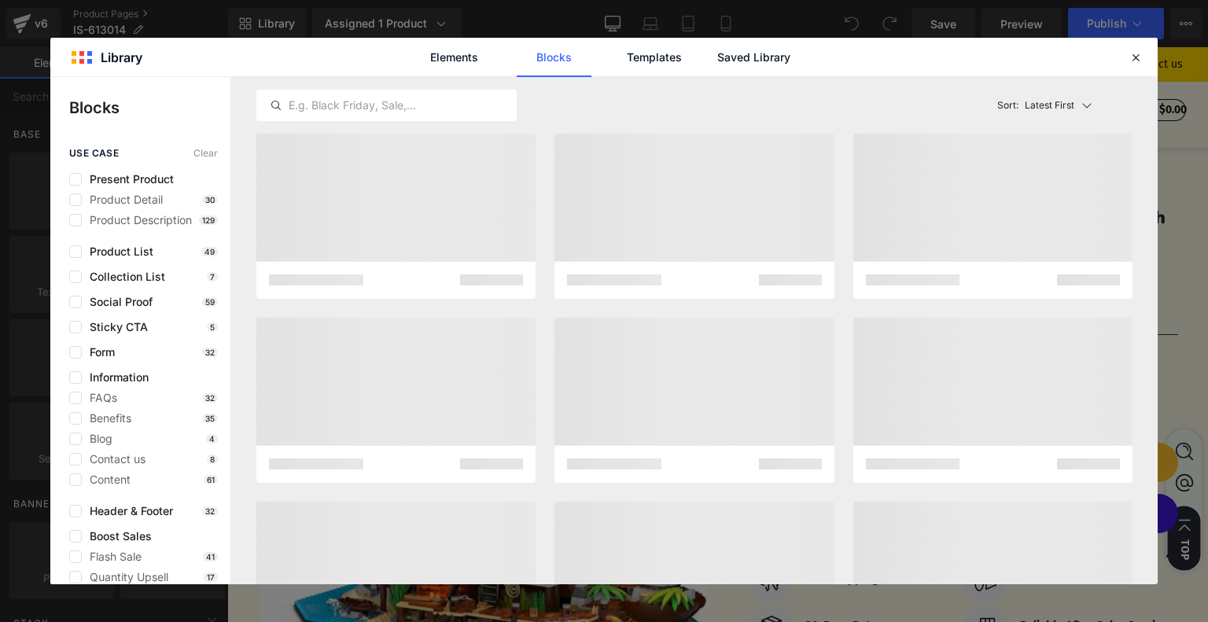
click at [576, 527] on link "Saved Library" at bounding box center [571, 531] width 9 height 9
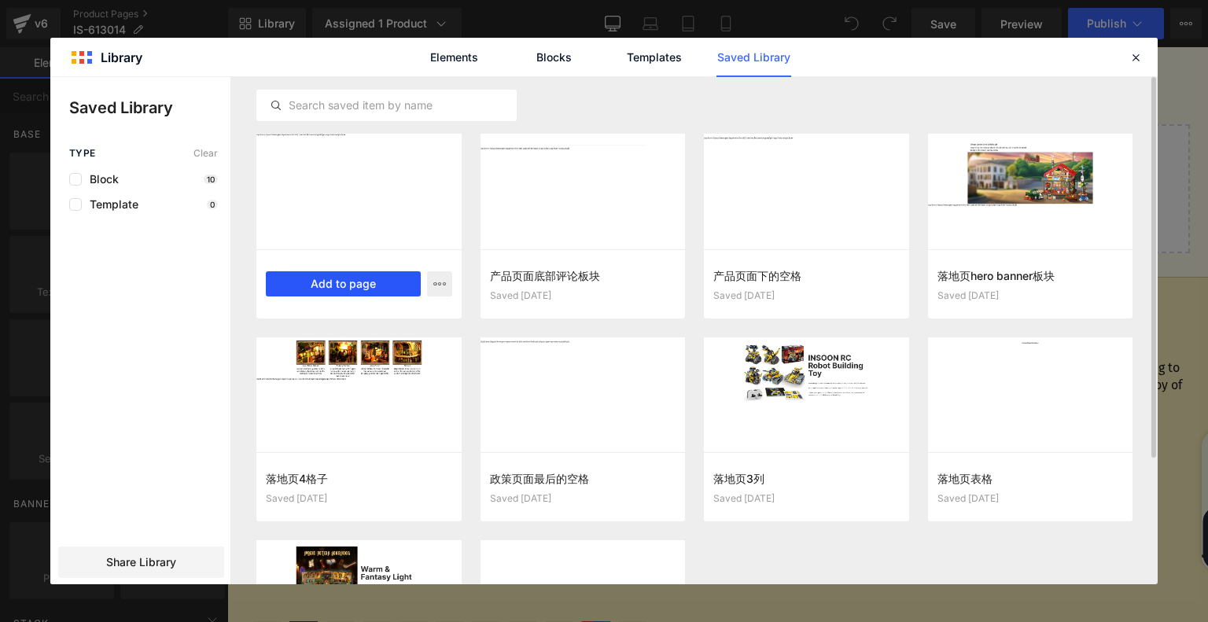
click at [377, 278] on button "Add to page" at bounding box center [343, 283] width 155 height 25
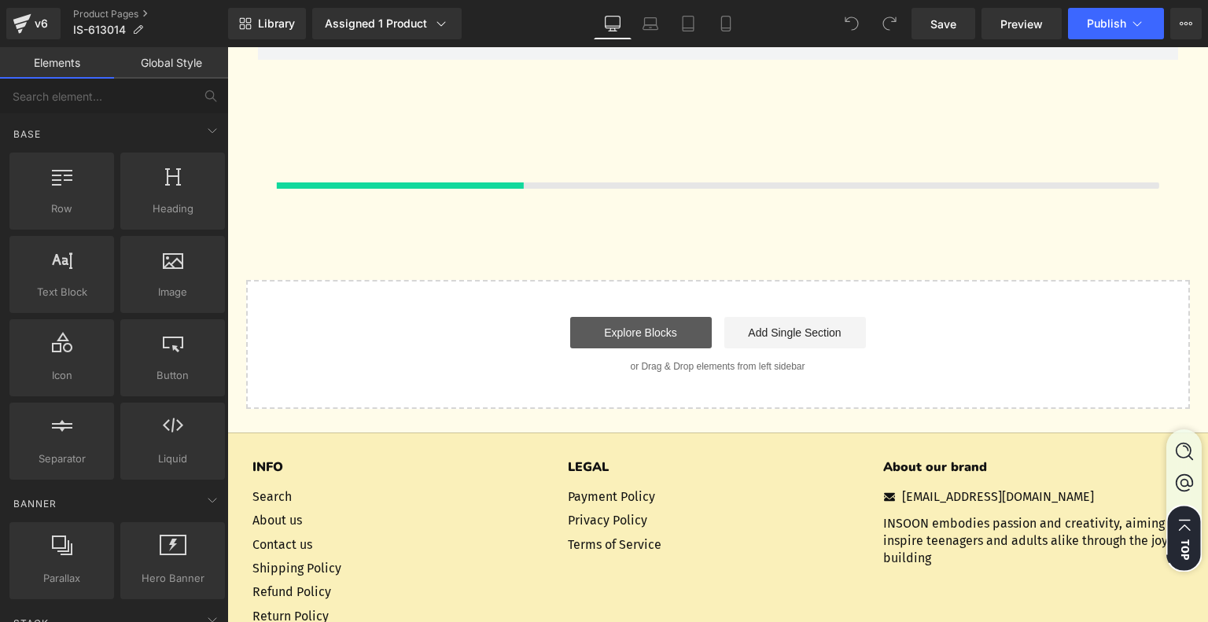
scroll to position [4404, 0]
click at [625, 331] on link "Explore Blocks" at bounding box center [641, 333] width 142 height 31
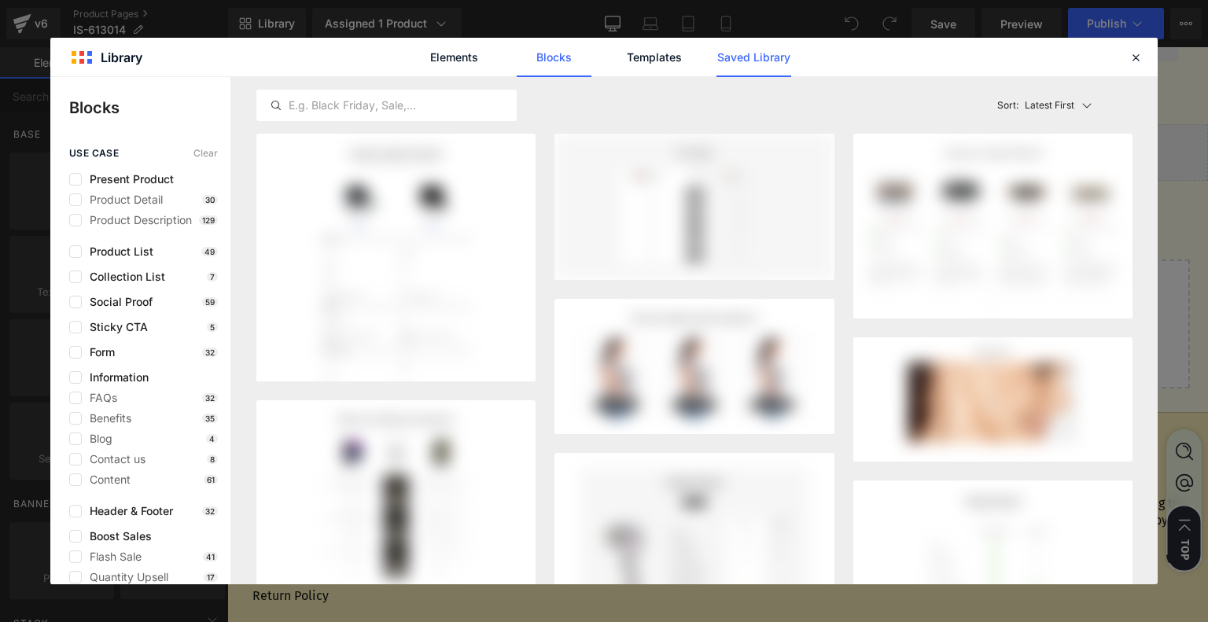
click at [0, 0] on link "Saved Library" at bounding box center [0, 0] width 0 height 0
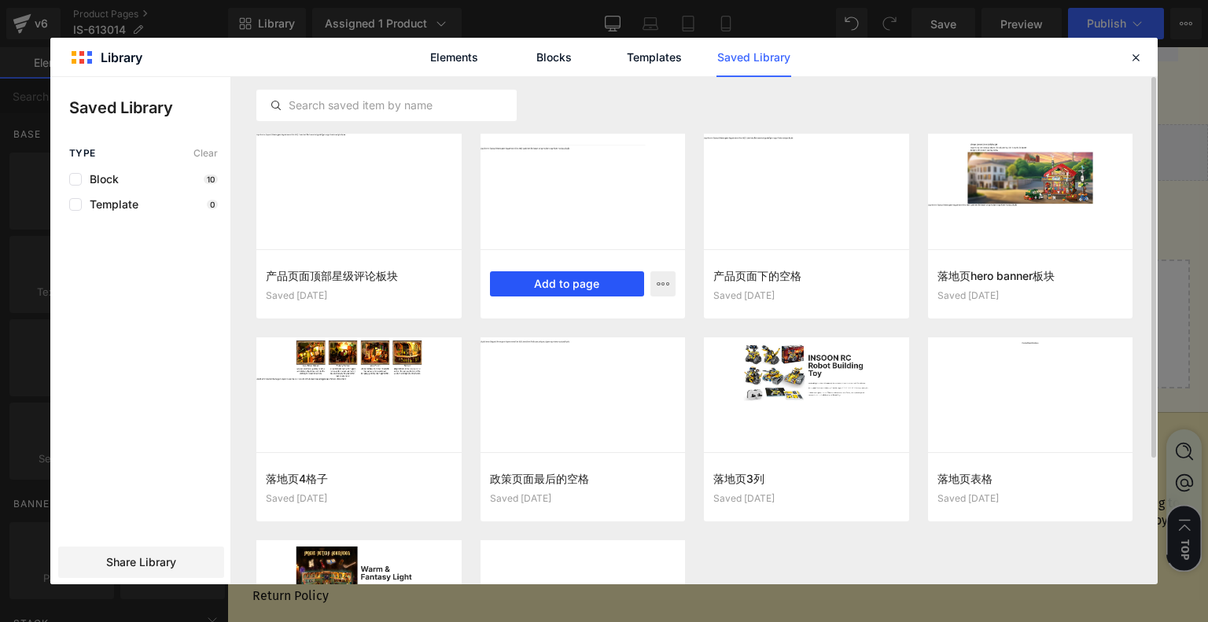
click at [587, 294] on button "Add to page" at bounding box center [567, 283] width 155 height 25
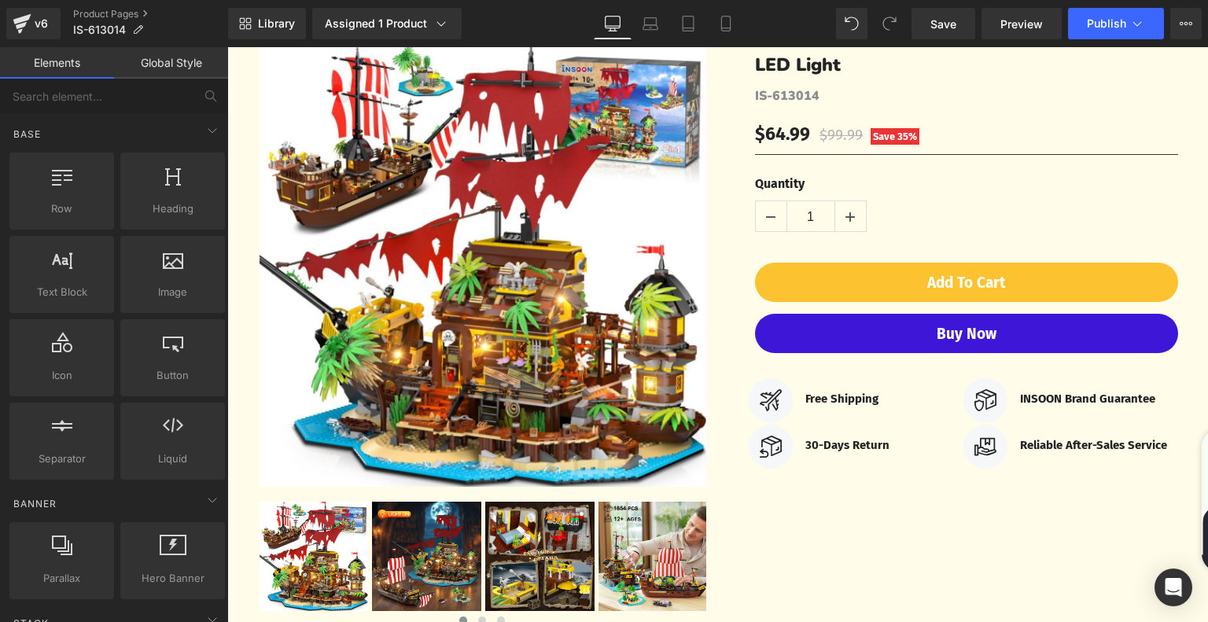
scroll to position [57, 0]
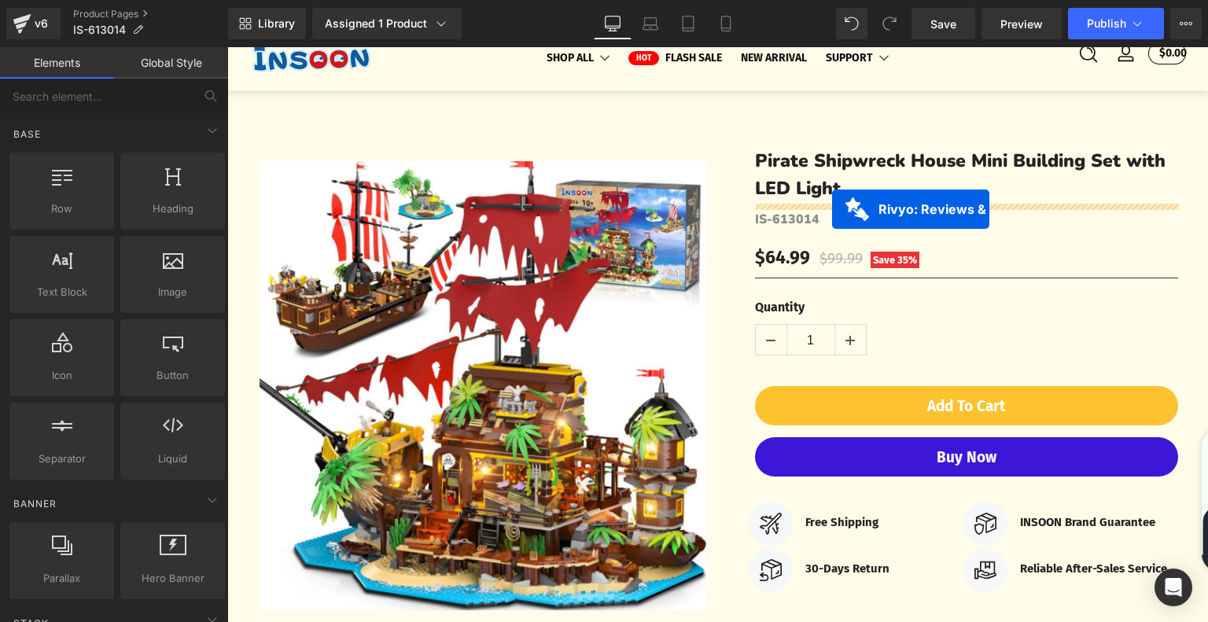
drag, startPoint x: 630, startPoint y: 237, endPoint x: 832, endPoint y: 210, distance: 203.9
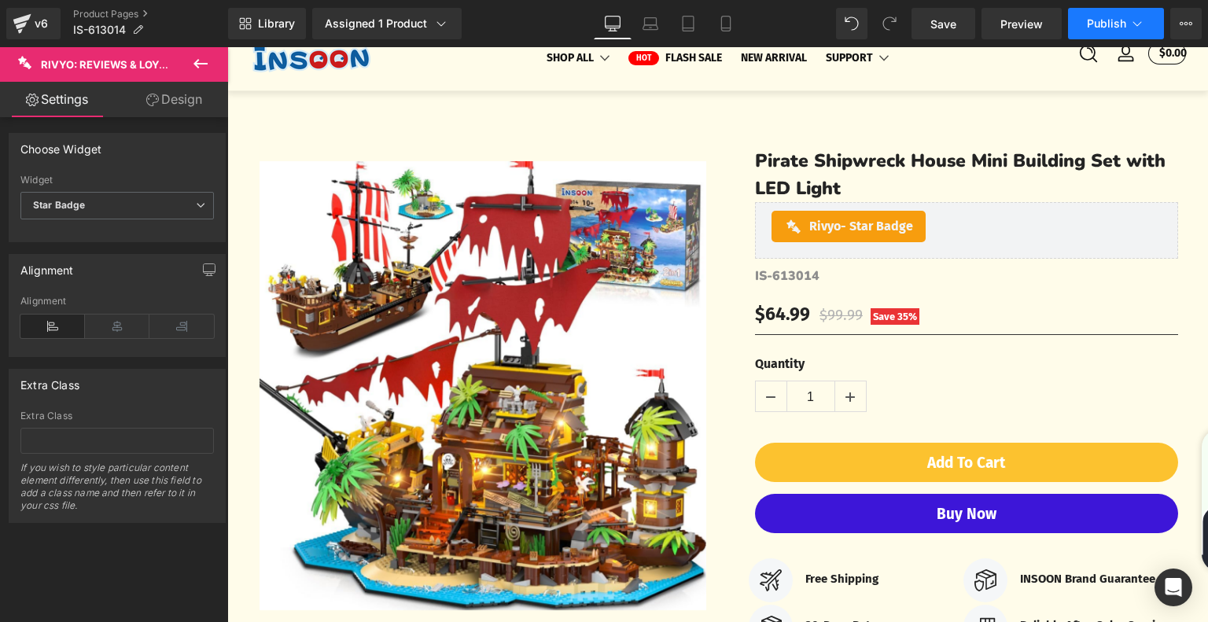
click at [1121, 28] on span "Publish" at bounding box center [1106, 23] width 39 height 13
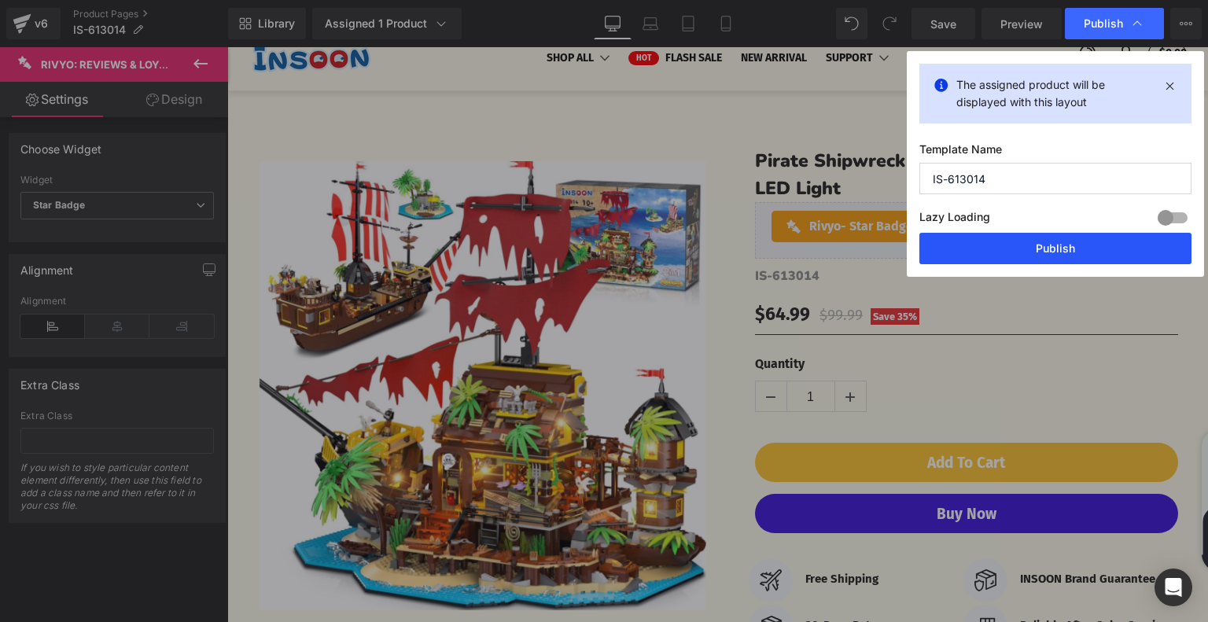
click at [1067, 244] on button "Publish" at bounding box center [1055, 248] width 272 height 31
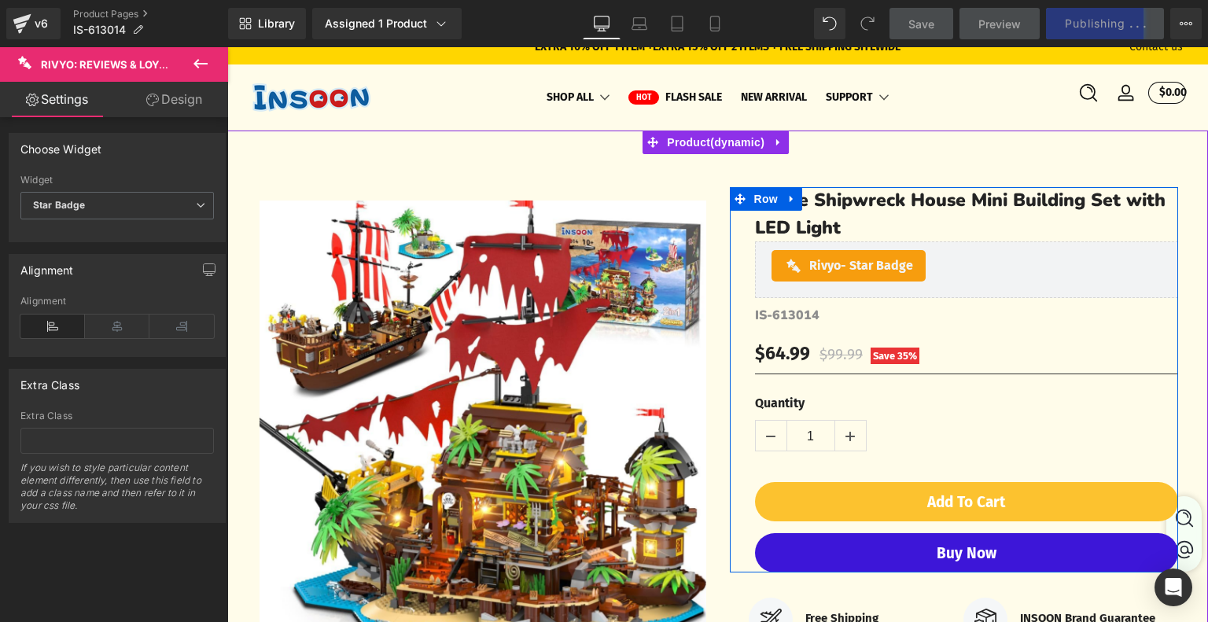
scroll to position [0, 0]
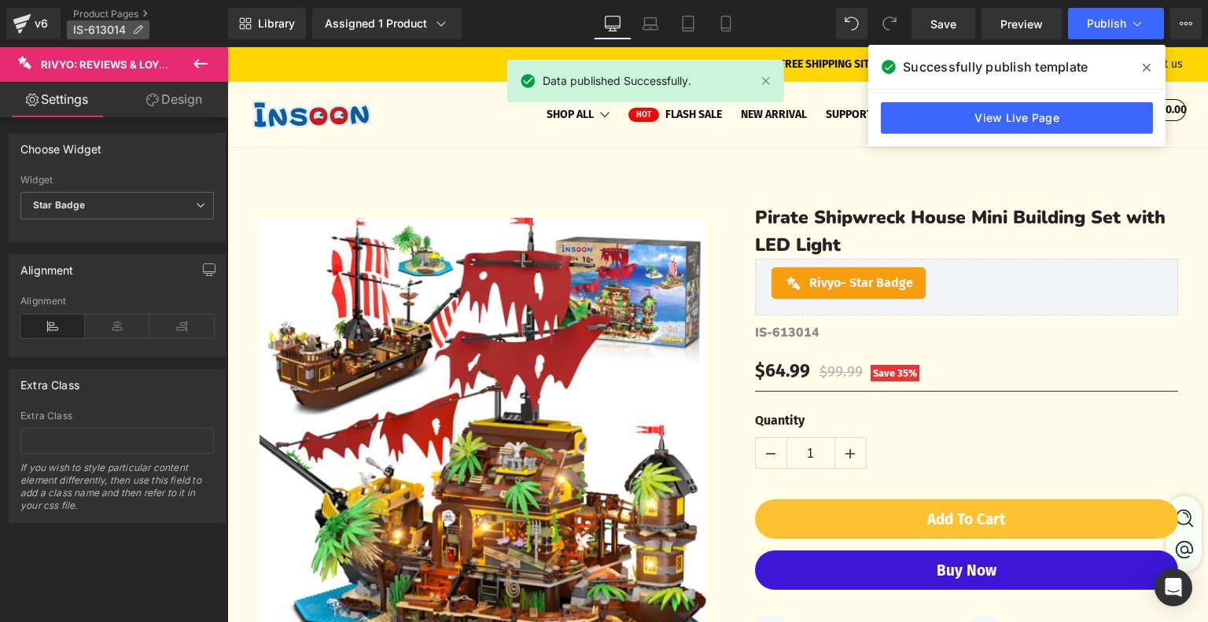
click at [139, 31] on icon at bounding box center [137, 29] width 11 height 11
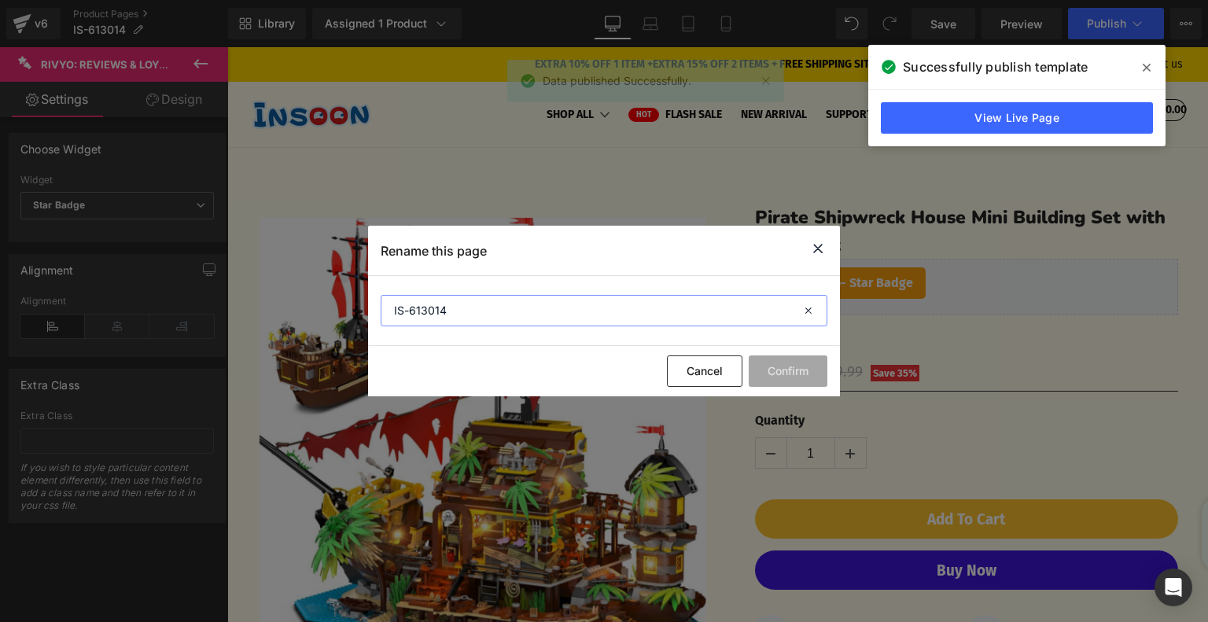
drag, startPoint x: 447, startPoint y: 317, endPoint x: 368, endPoint y: 312, distance: 79.6
click at [368, 312] on section "IS-613014" at bounding box center [604, 311] width 472 height 70
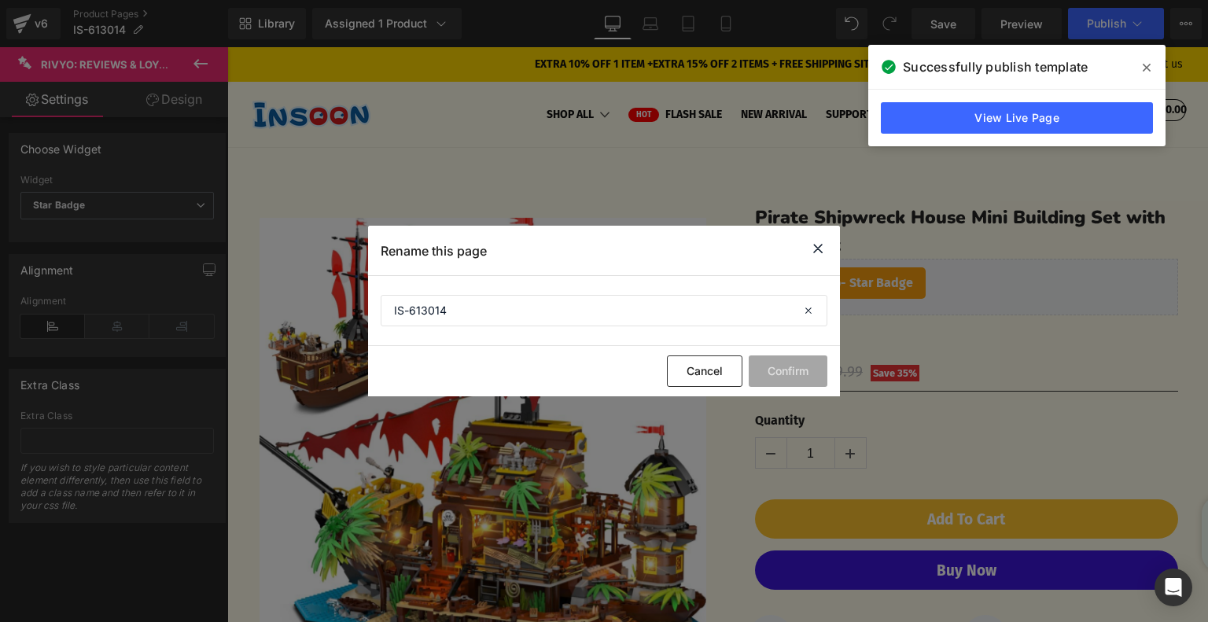
click at [819, 251] on icon at bounding box center [817, 249] width 19 height 20
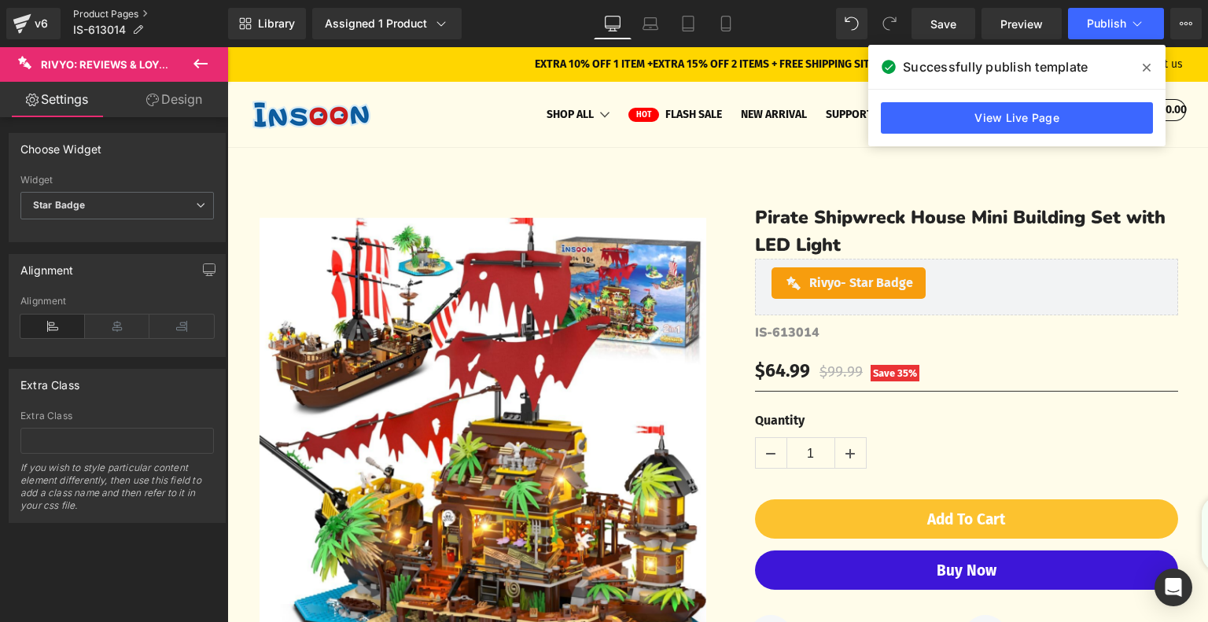
click at [122, 17] on link "Product Pages" at bounding box center [150, 14] width 155 height 13
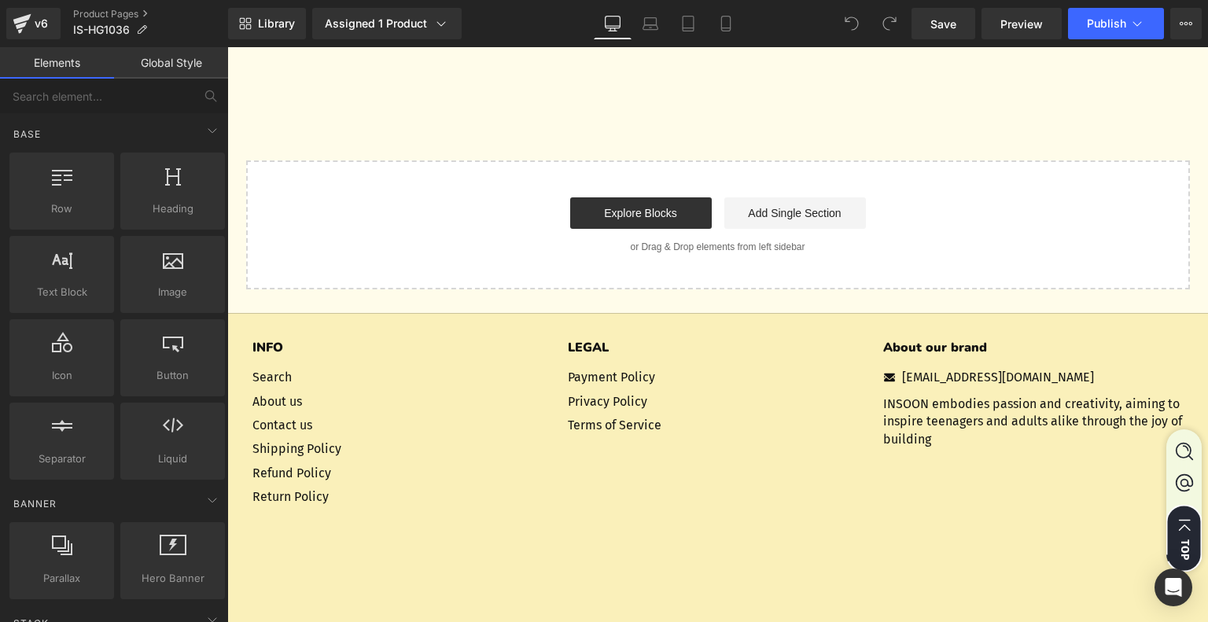
scroll to position [4404, 0]
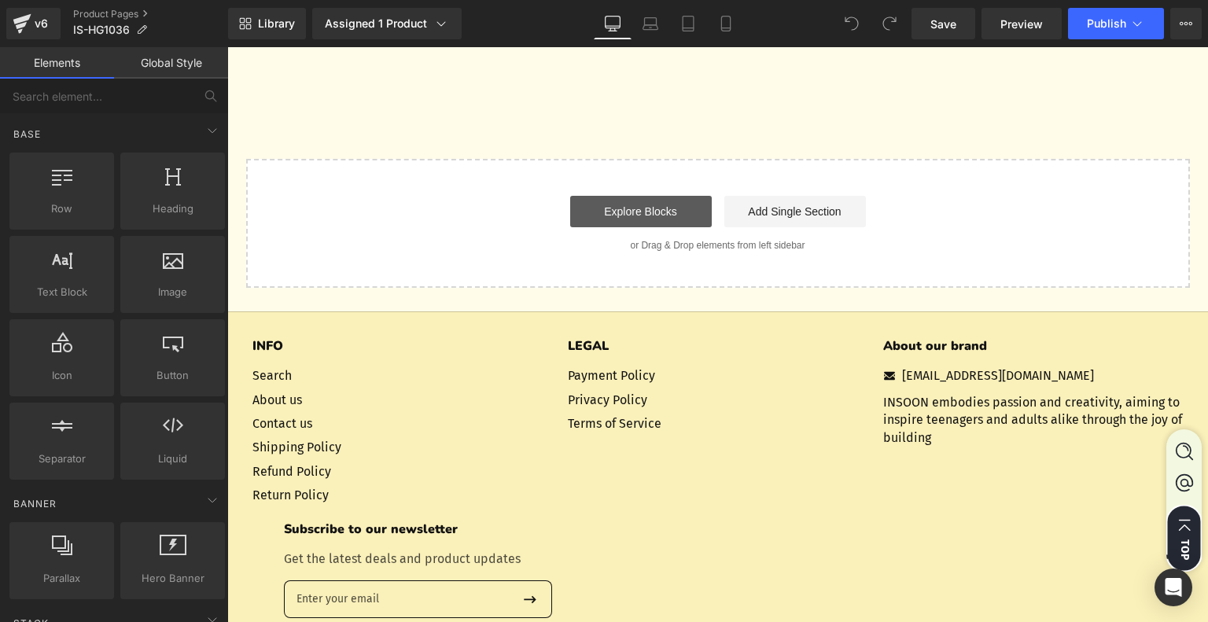
click at [642, 216] on link "Explore Blocks" at bounding box center [641, 211] width 142 height 31
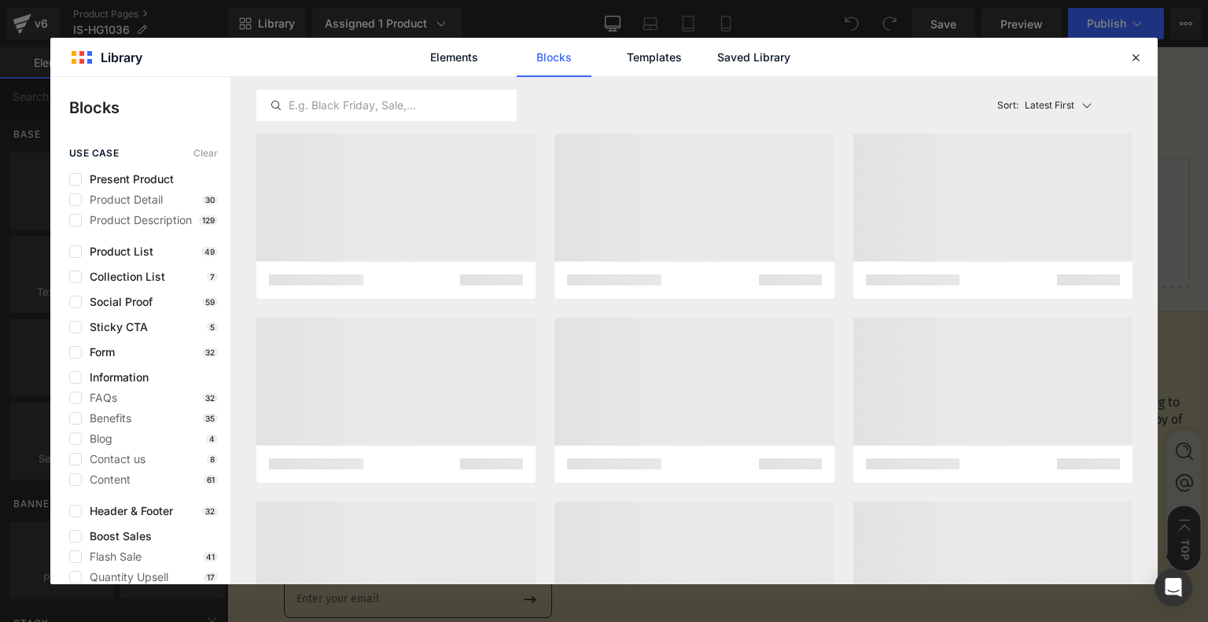
click at [949, 162] on div at bounding box center [992, 216] width 279 height 165
click at [0, 0] on div "Elements Blocks Templates Saved Library" at bounding box center [0, 0] width 0 height 0
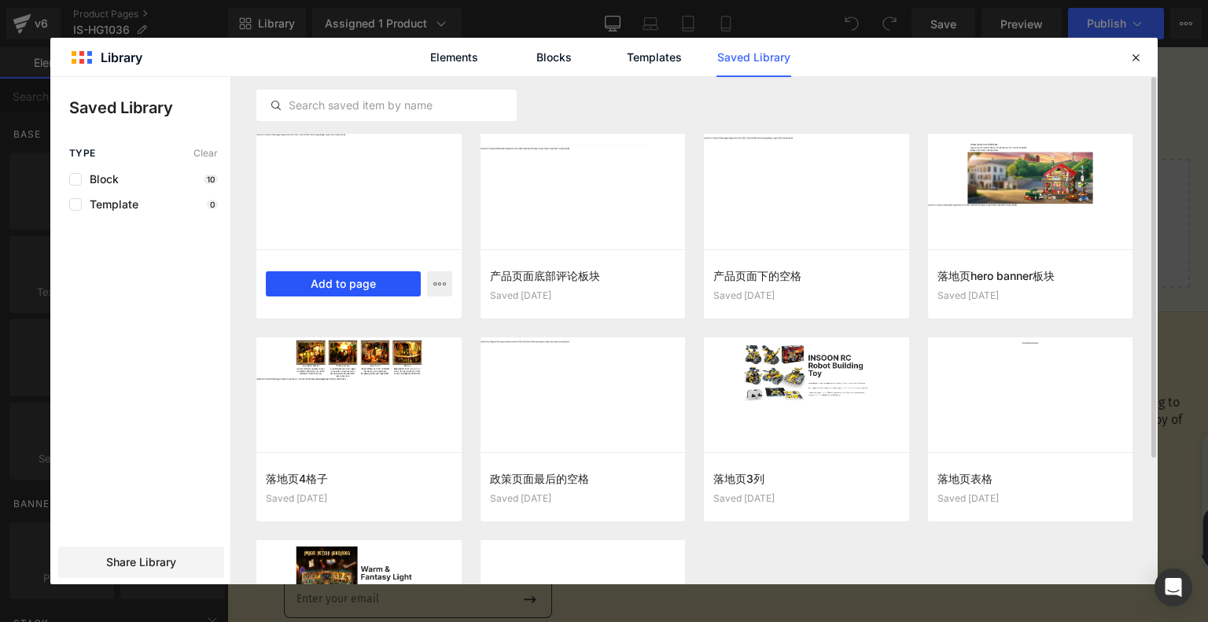
click at [369, 279] on button "Add to page" at bounding box center [343, 283] width 155 height 25
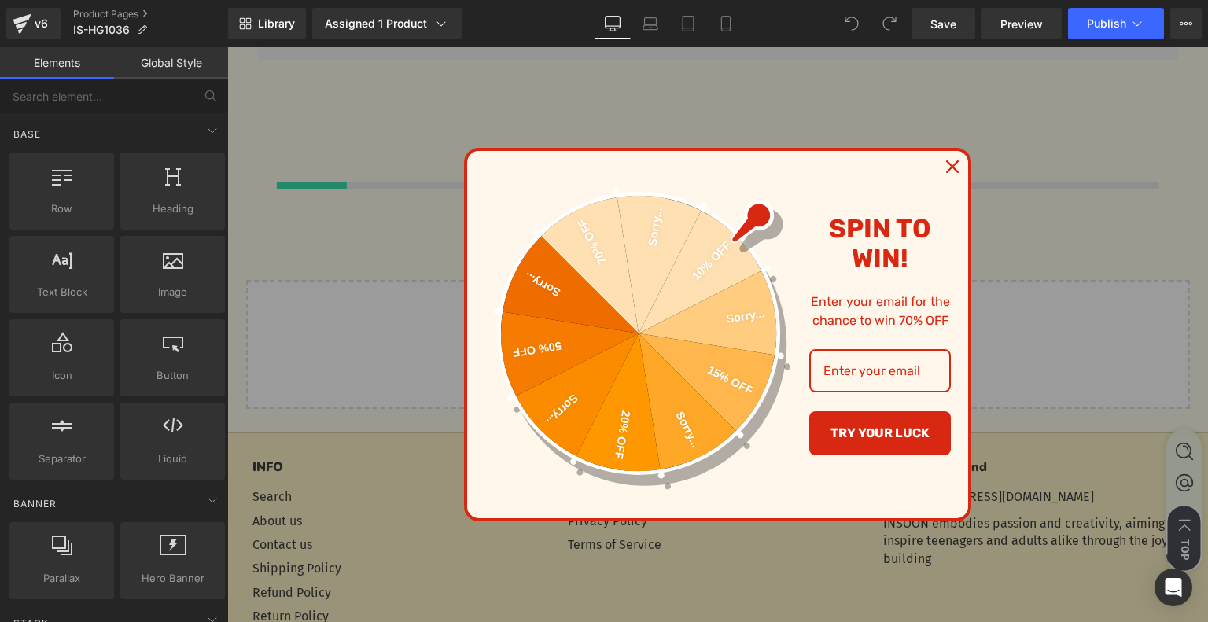
scroll to position [4361, 0]
click at [946, 168] on icon "close icon" at bounding box center [952, 166] width 13 height 13
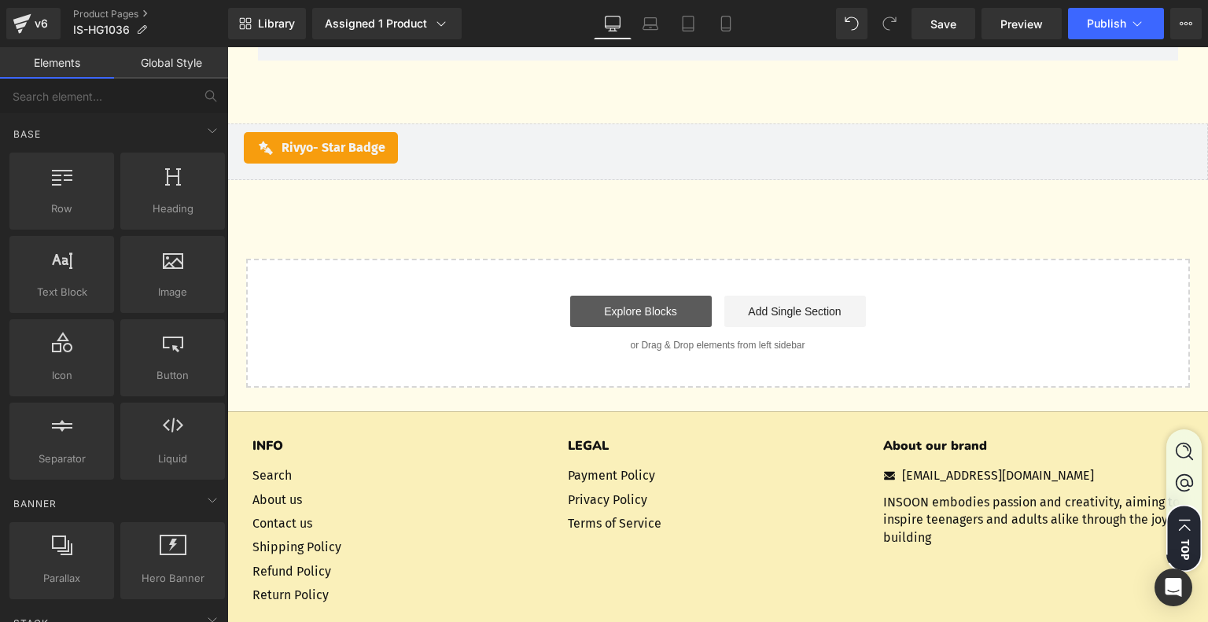
click at [657, 317] on link "Explore Blocks" at bounding box center [641, 311] width 142 height 31
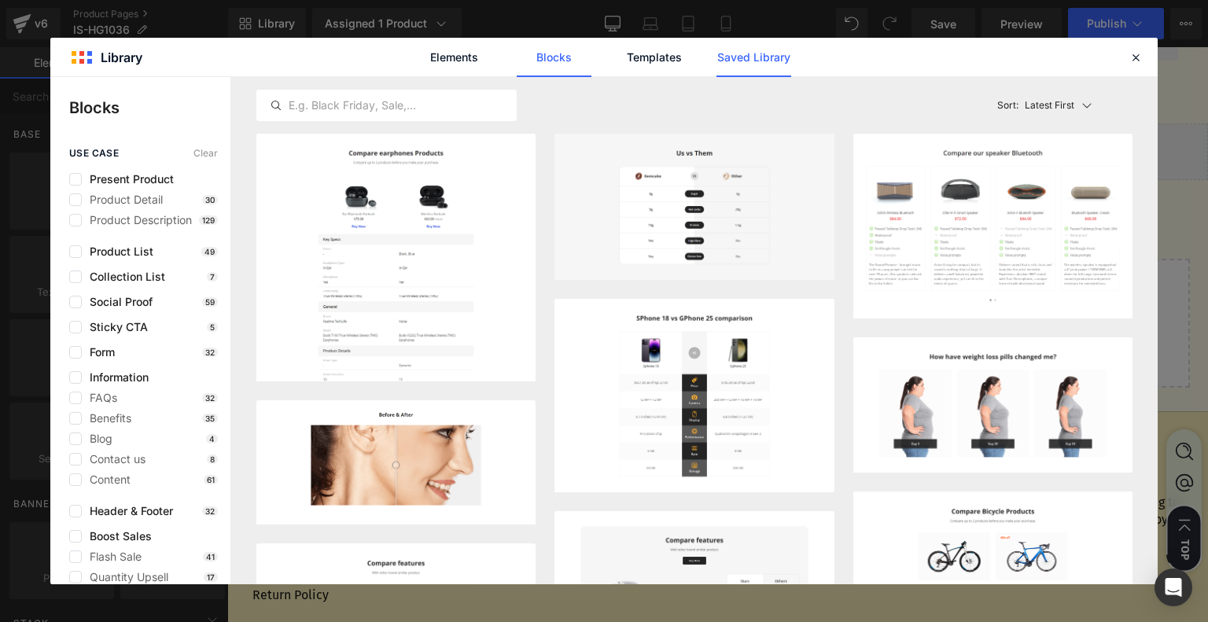
click at [0, 0] on link "Saved Library" at bounding box center [0, 0] width 0 height 0
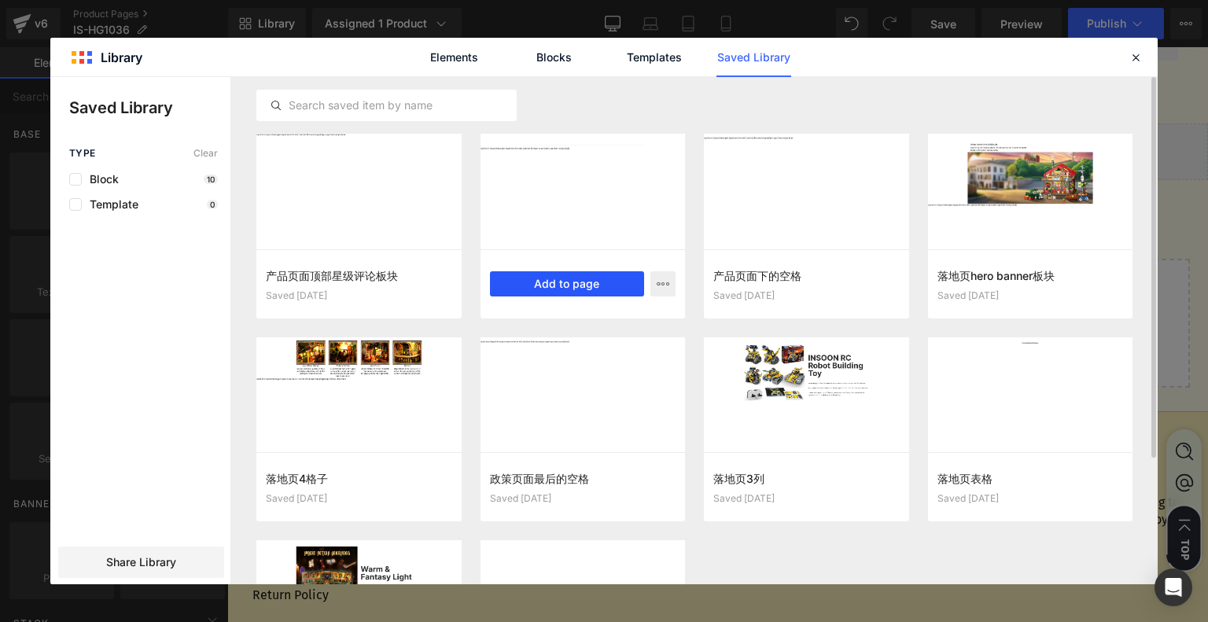
click at [566, 289] on button "Add to page" at bounding box center [567, 283] width 155 height 25
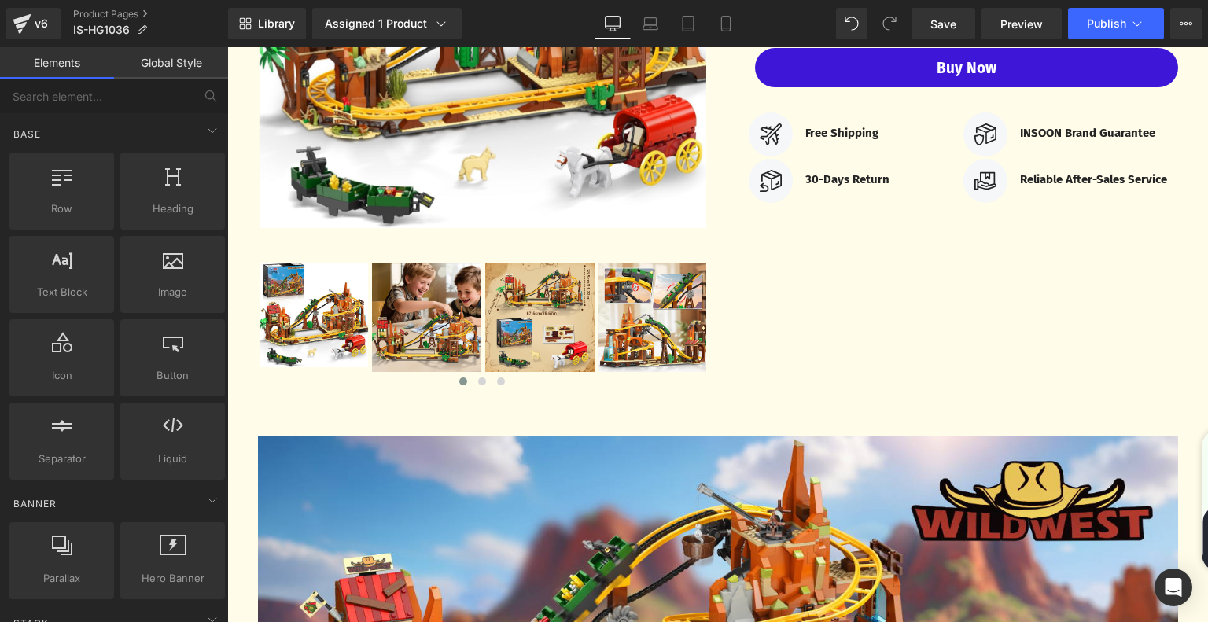
scroll to position [104, 0]
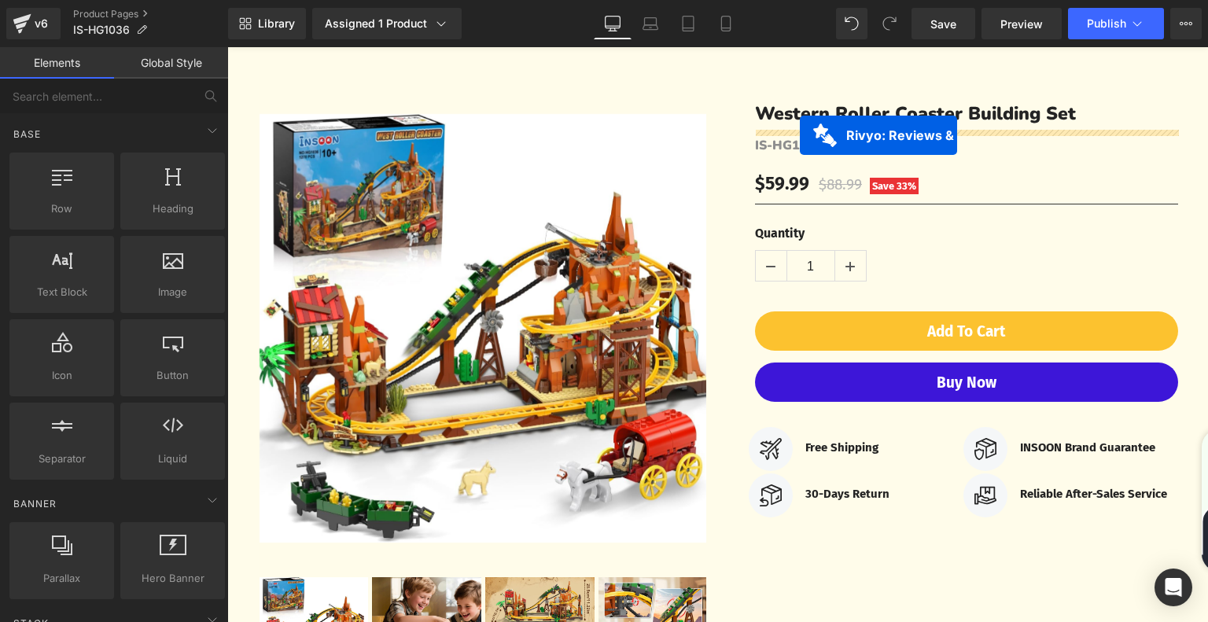
drag, startPoint x: 630, startPoint y: 307, endPoint x: 800, endPoint y: 135, distance: 241.9
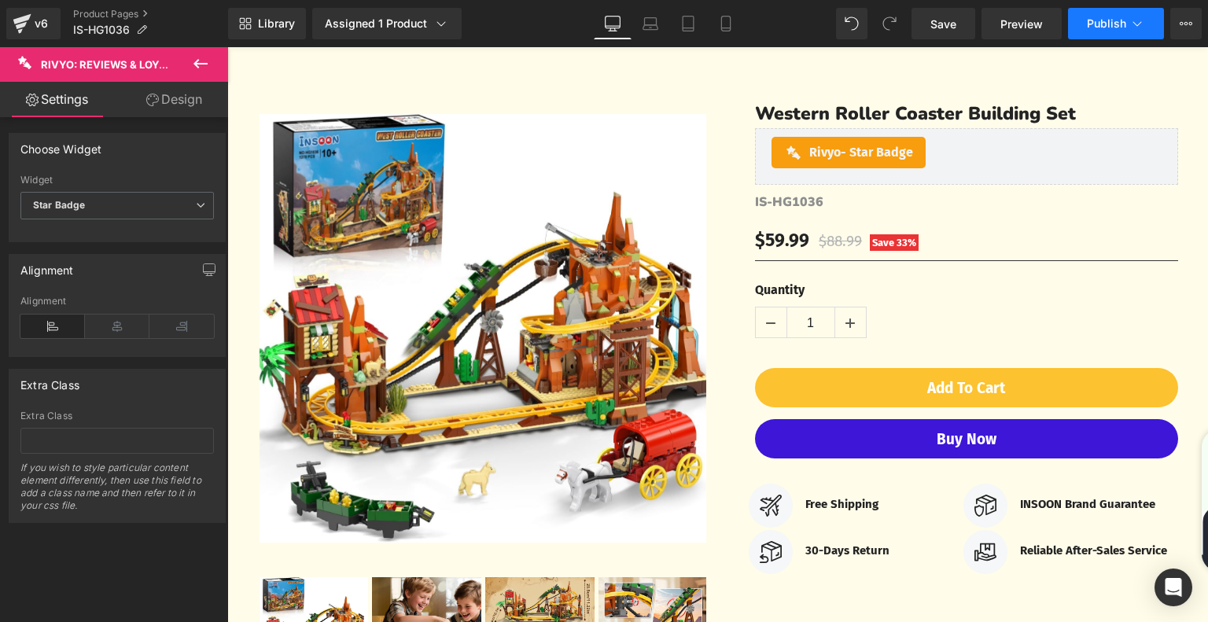
click at [1099, 17] on span "Publish" at bounding box center [1106, 23] width 39 height 13
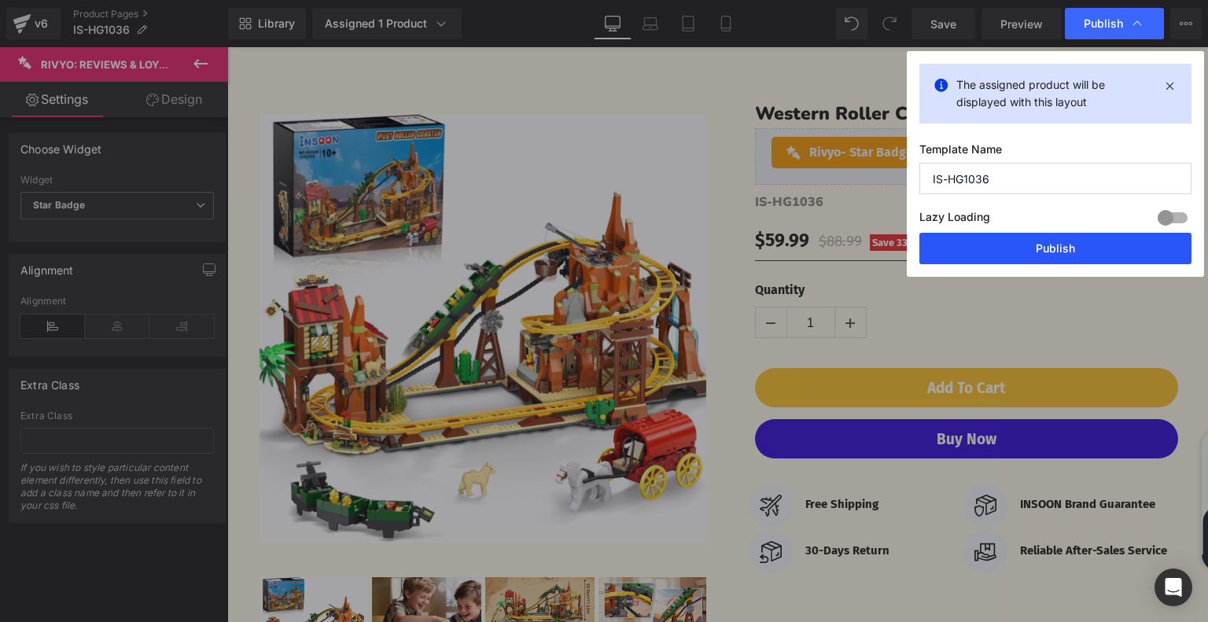
click at [1047, 246] on button "Publish" at bounding box center [1055, 248] width 272 height 31
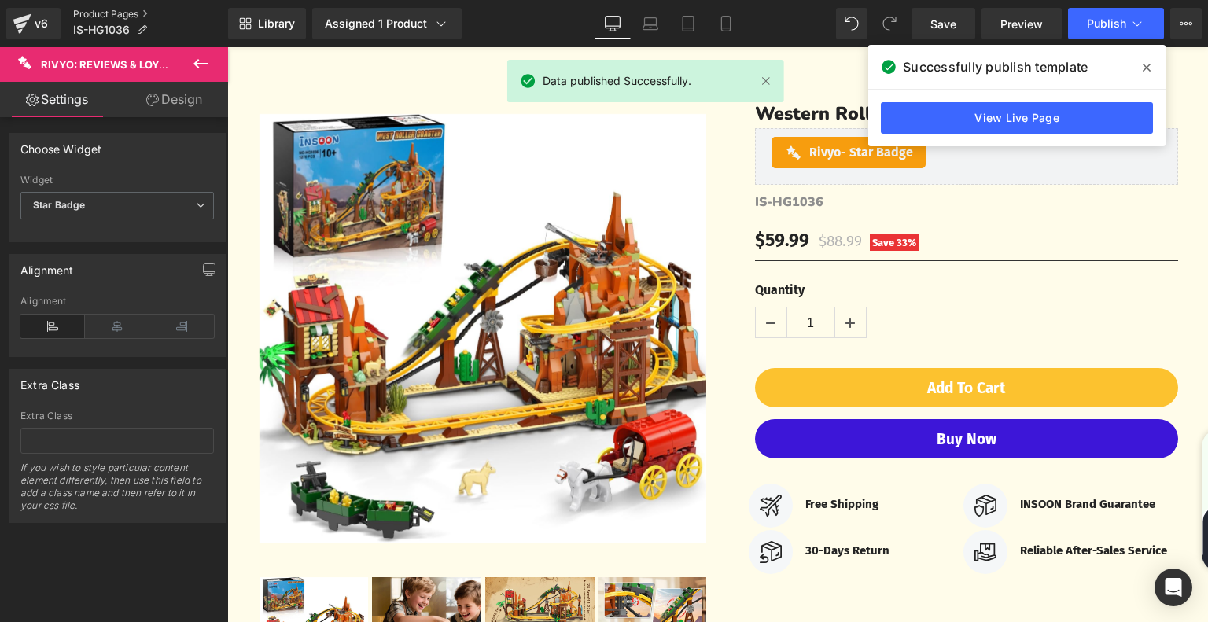
click at [101, 14] on link "Product Pages" at bounding box center [150, 14] width 155 height 13
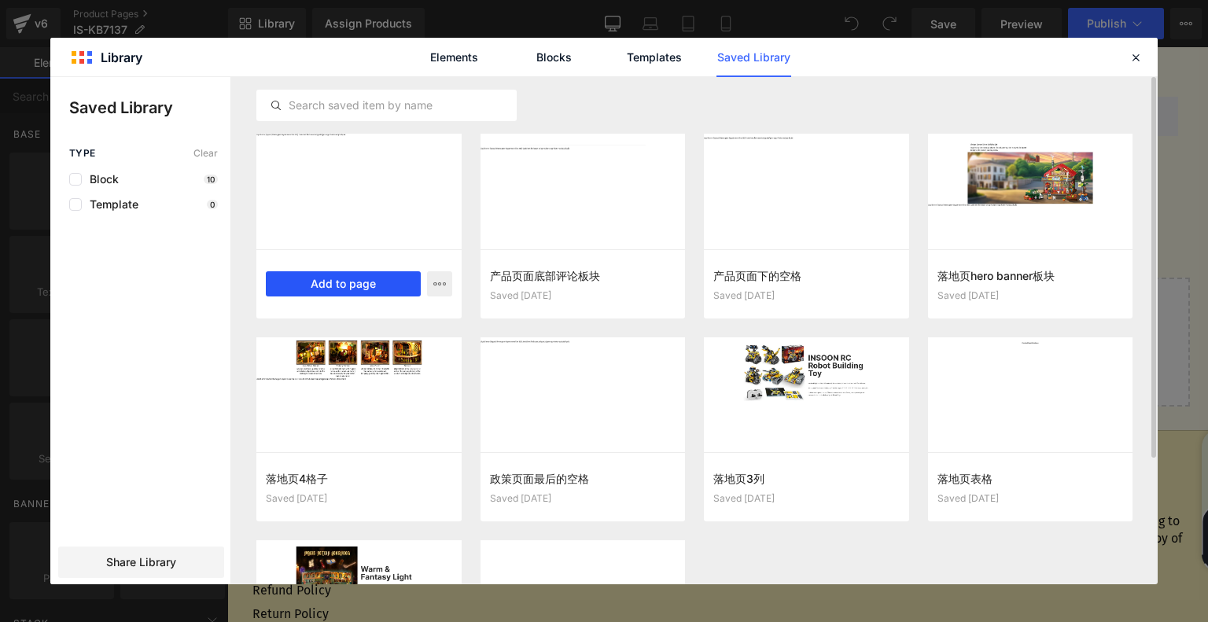
click at [374, 278] on button "Add to page" at bounding box center [343, 283] width 155 height 25
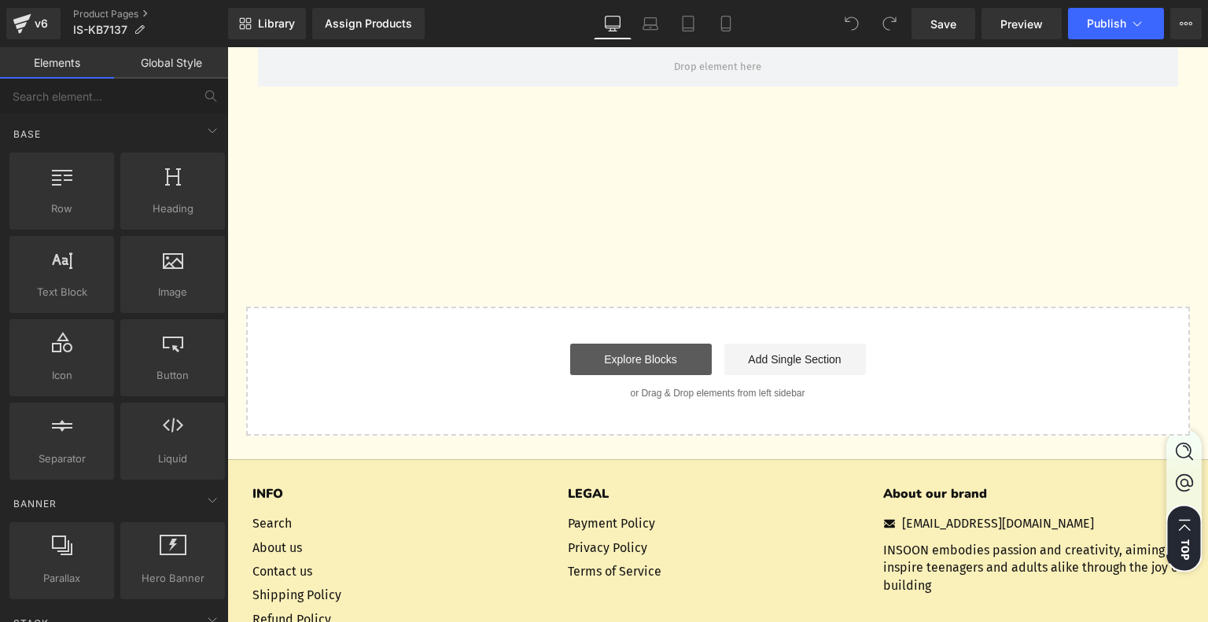
click at [646, 372] on div "Start building your page Explore Blocks Add Single Section or Drag & Drop eleme…" at bounding box center [718, 371] width 941 height 126
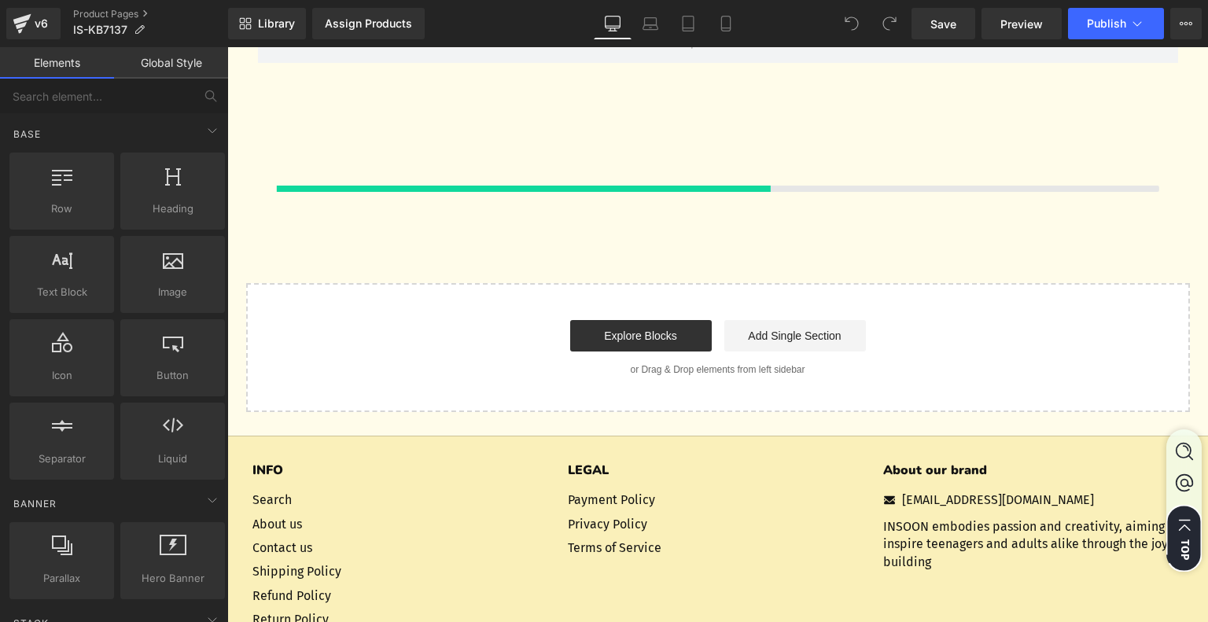
scroll to position [4322, 0]
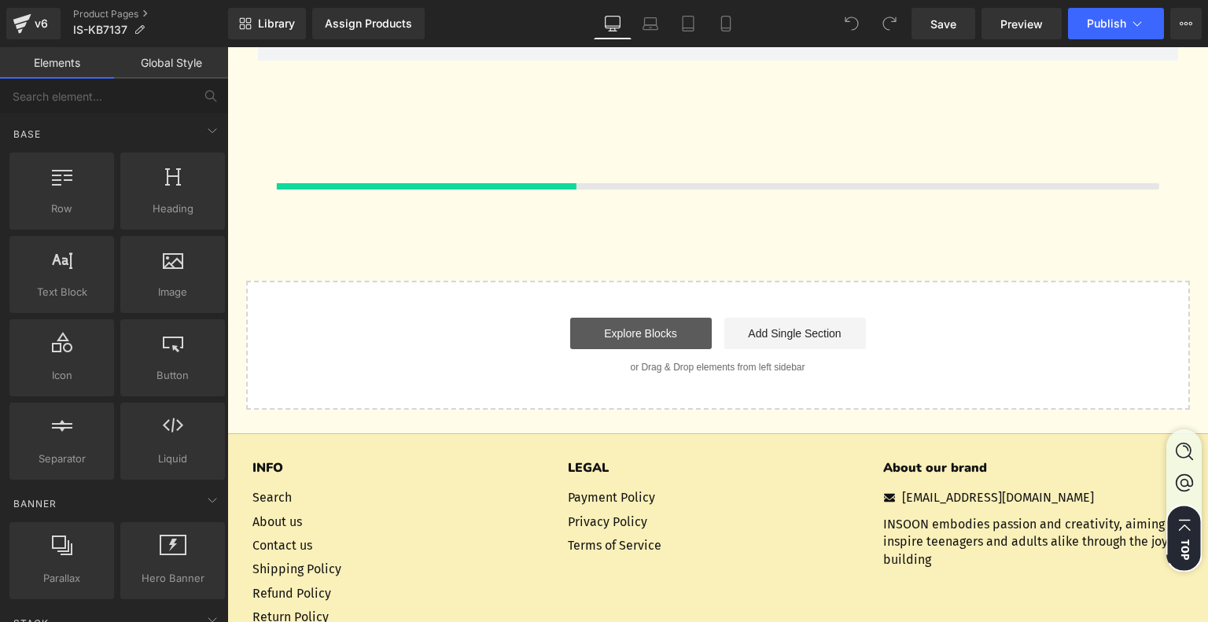
click at [643, 349] on link "Explore Blocks" at bounding box center [641, 333] width 142 height 31
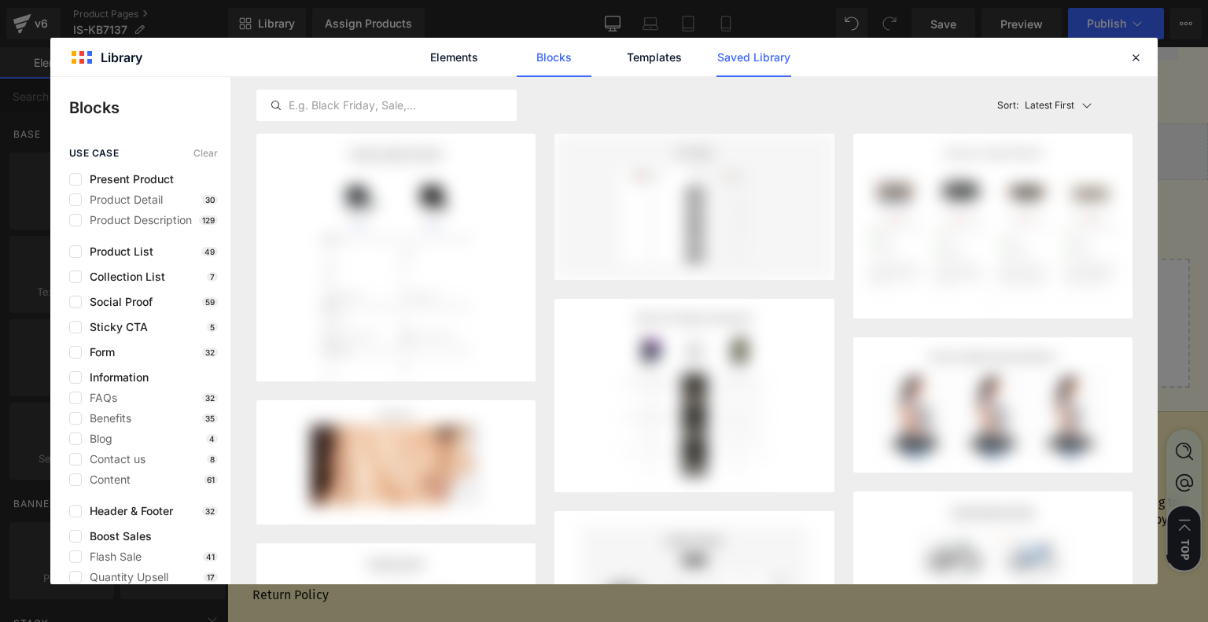
click at [752, 64] on link "Saved Library" at bounding box center [753, 57] width 75 height 39
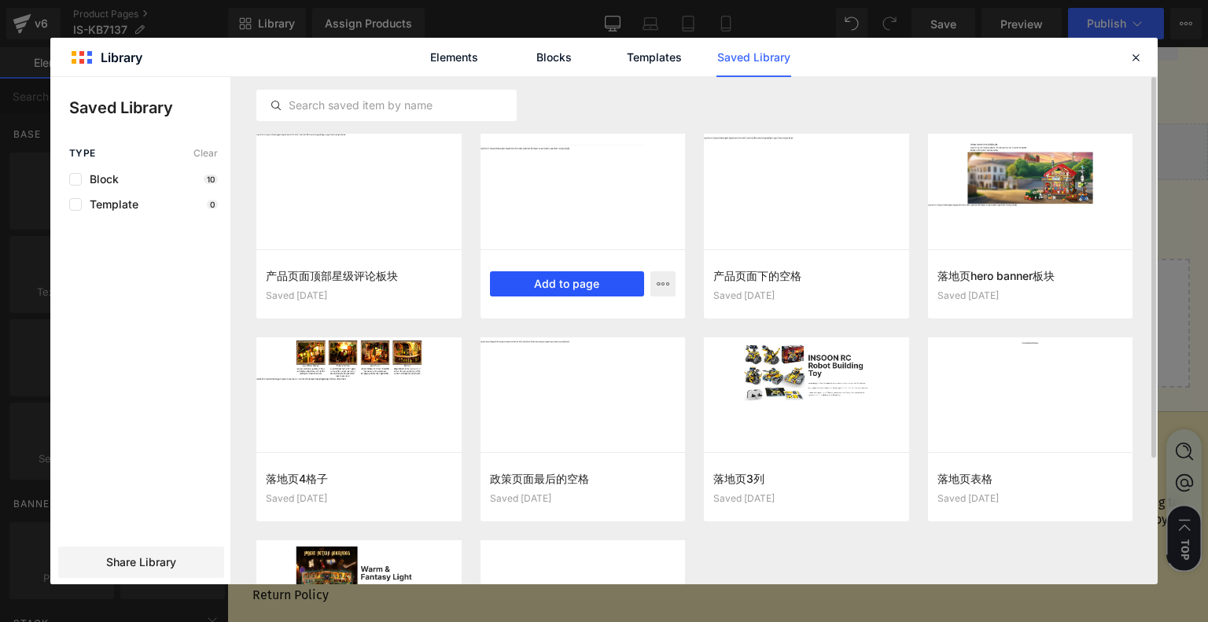
click at [575, 282] on button "Add to page" at bounding box center [567, 283] width 155 height 25
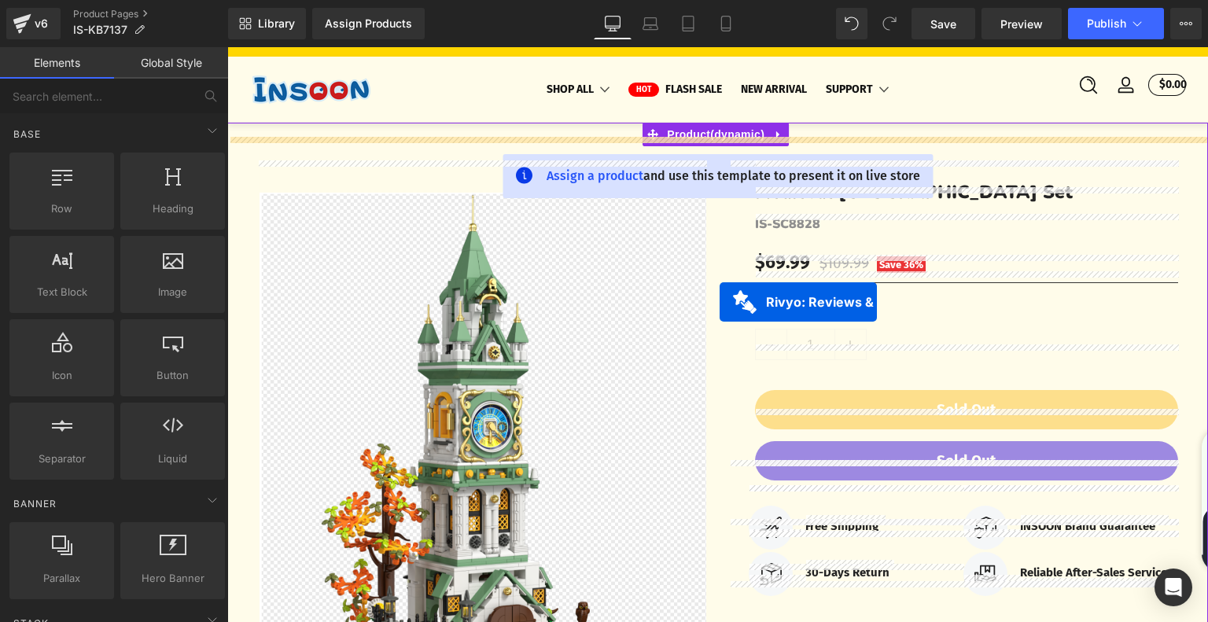
scroll to position [0, 0]
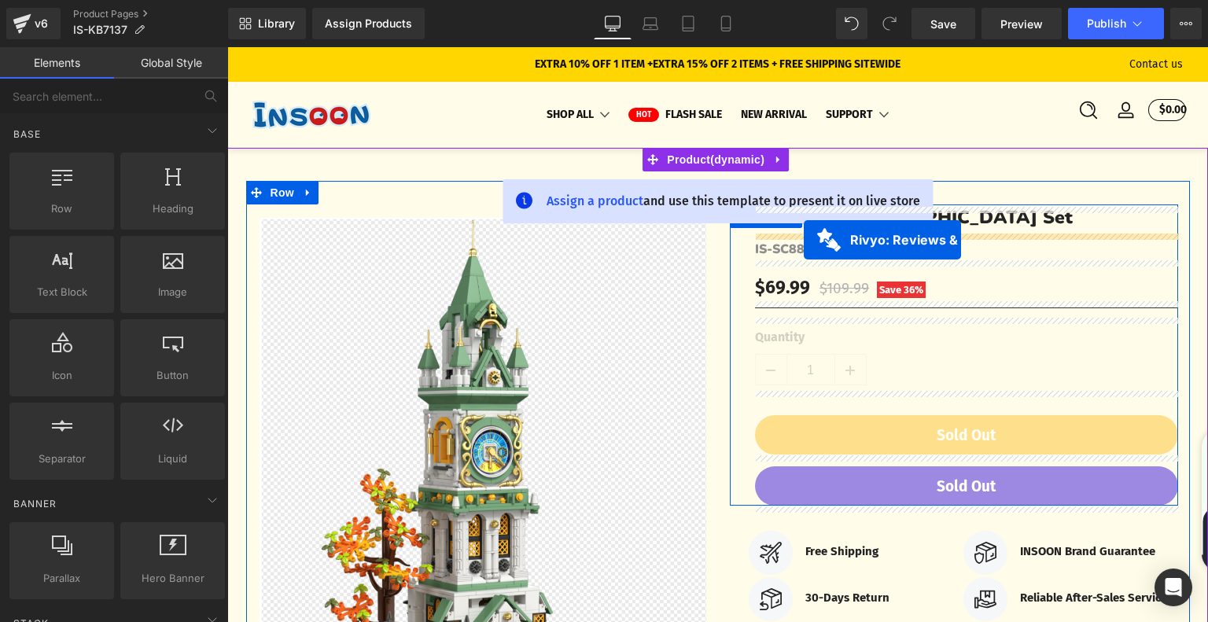
drag, startPoint x: 628, startPoint y: 315, endPoint x: 804, endPoint y: 240, distance: 191.7
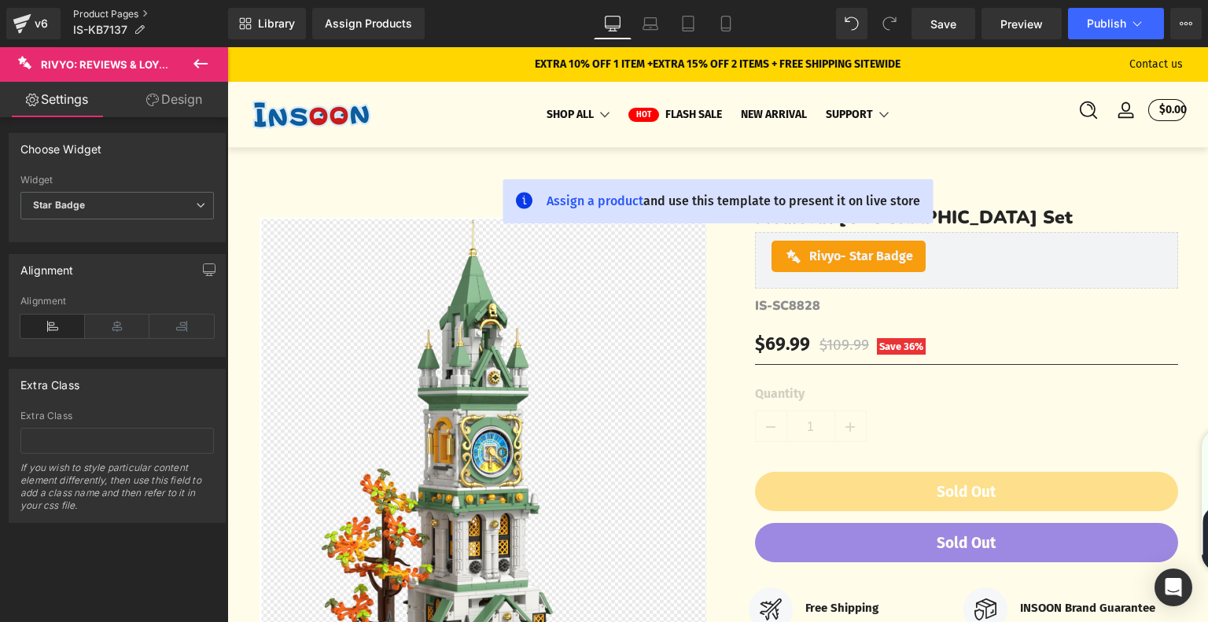
click at [99, 10] on link "Product Pages" at bounding box center [150, 14] width 155 height 13
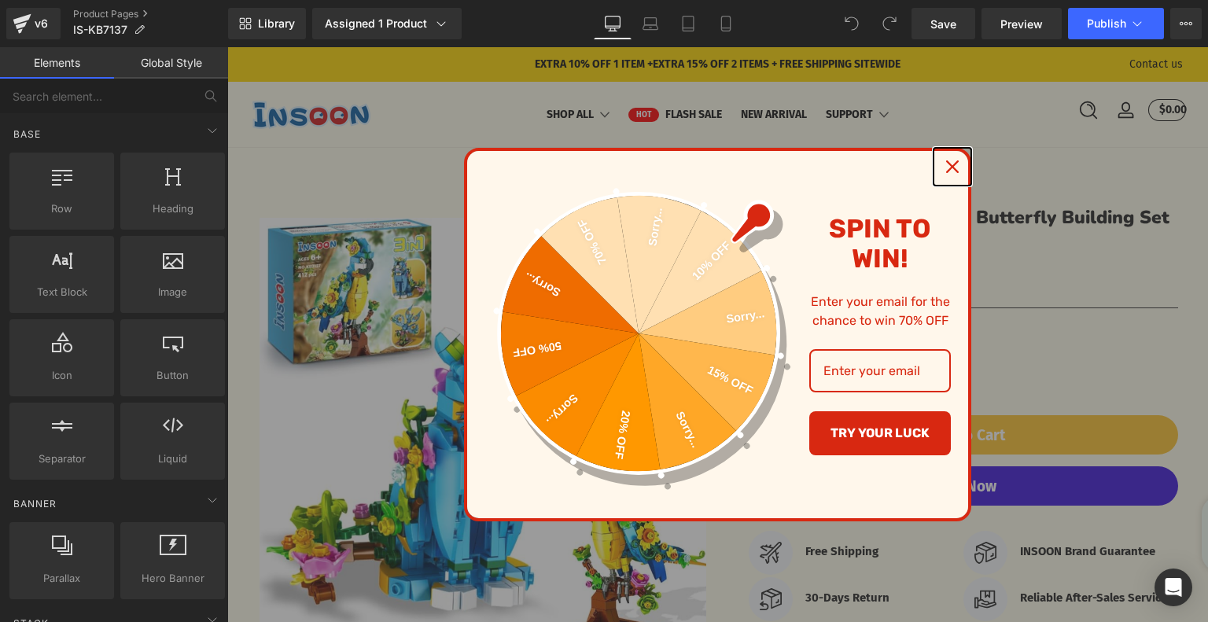
click at [948, 174] on div "Close" at bounding box center [952, 166] width 25 height 25
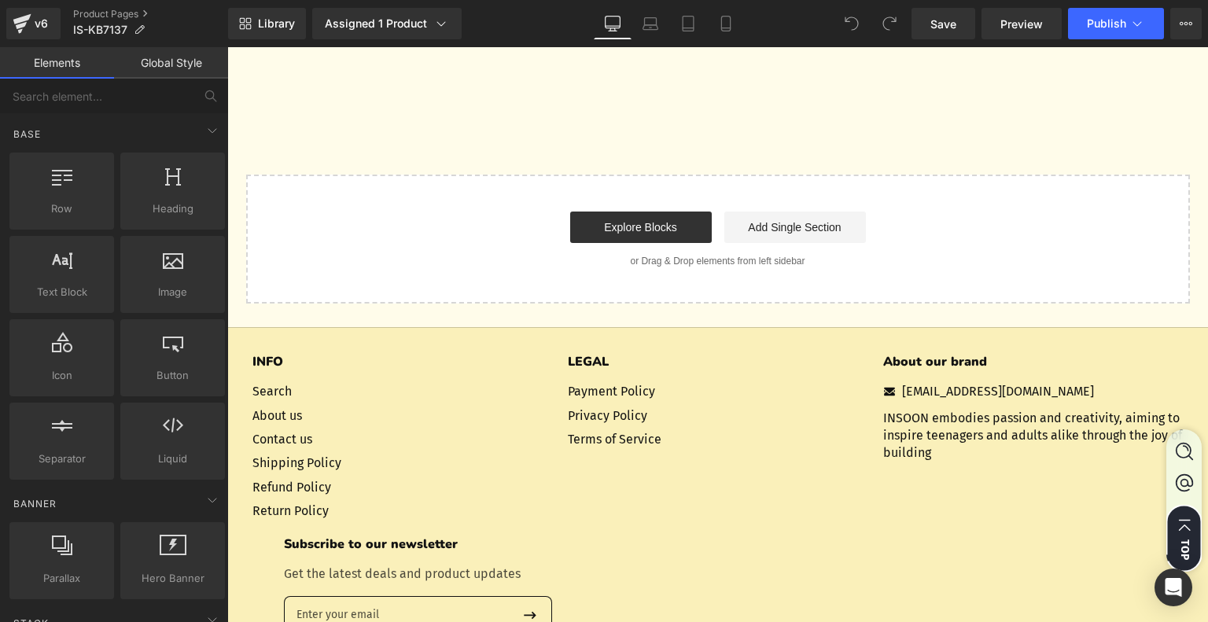
scroll to position [4155, 0]
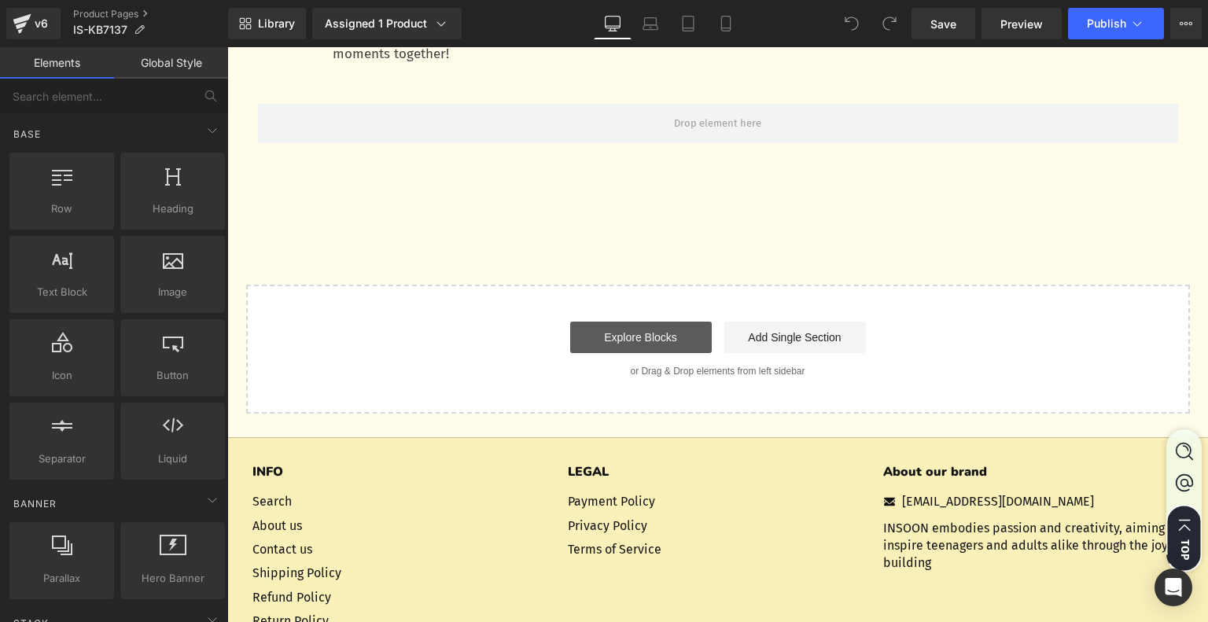
click at [656, 336] on link "Explore Blocks" at bounding box center [641, 337] width 142 height 31
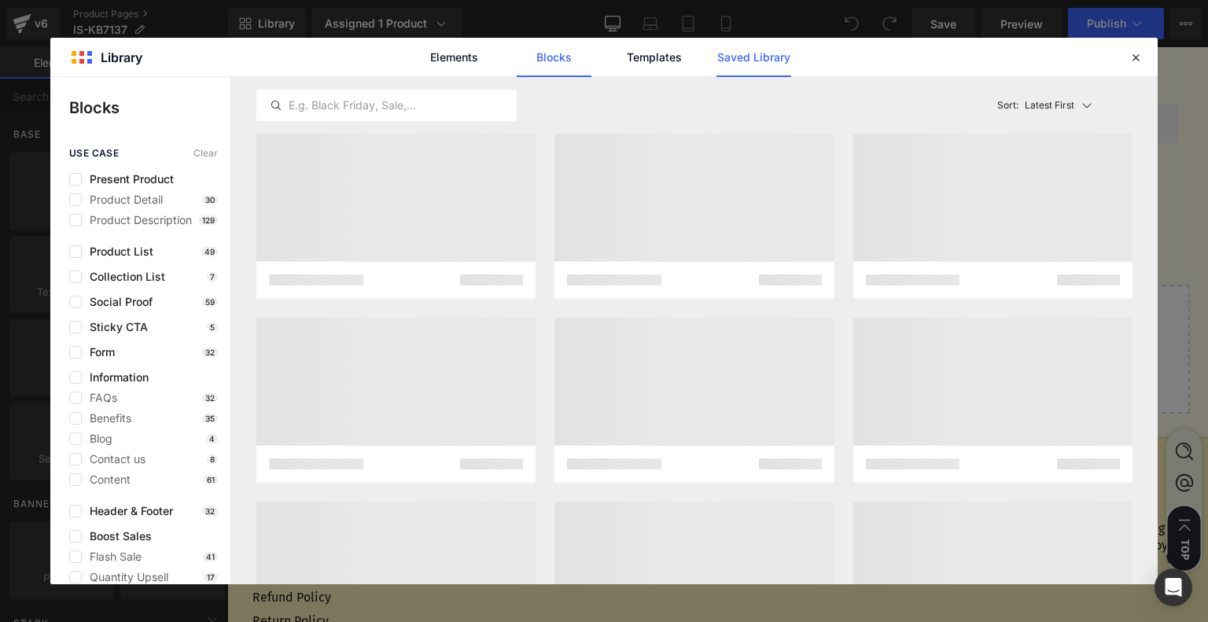
click at [755, 52] on link "Saved Library" at bounding box center [753, 57] width 75 height 39
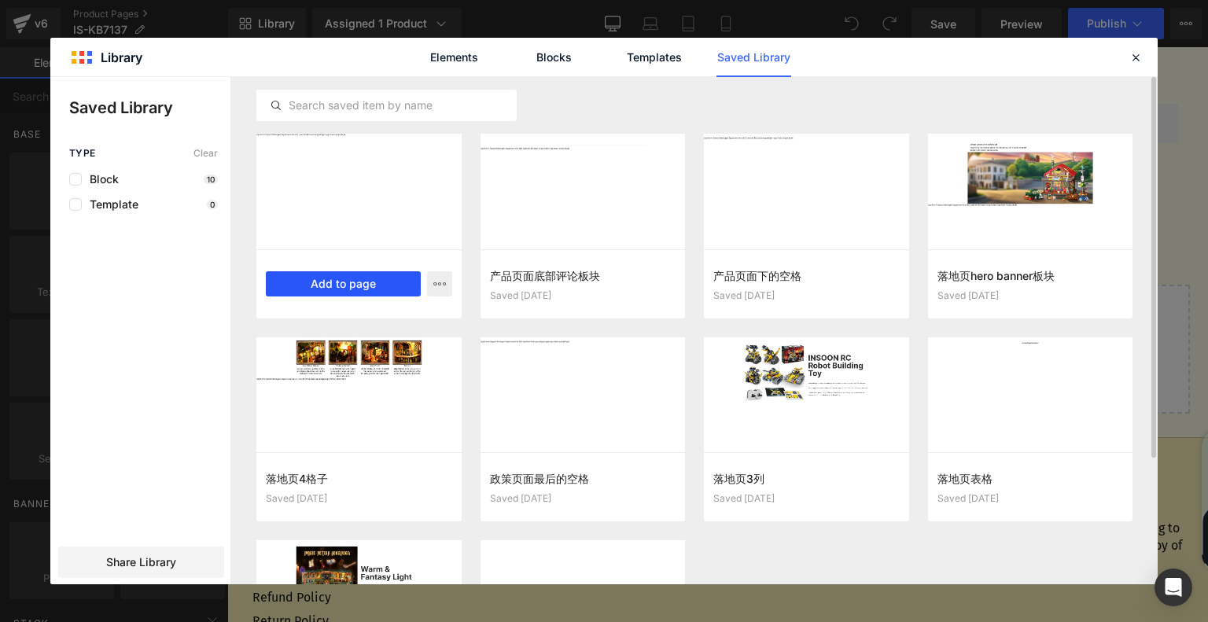
click at [382, 283] on button "Add to page" at bounding box center [343, 283] width 155 height 25
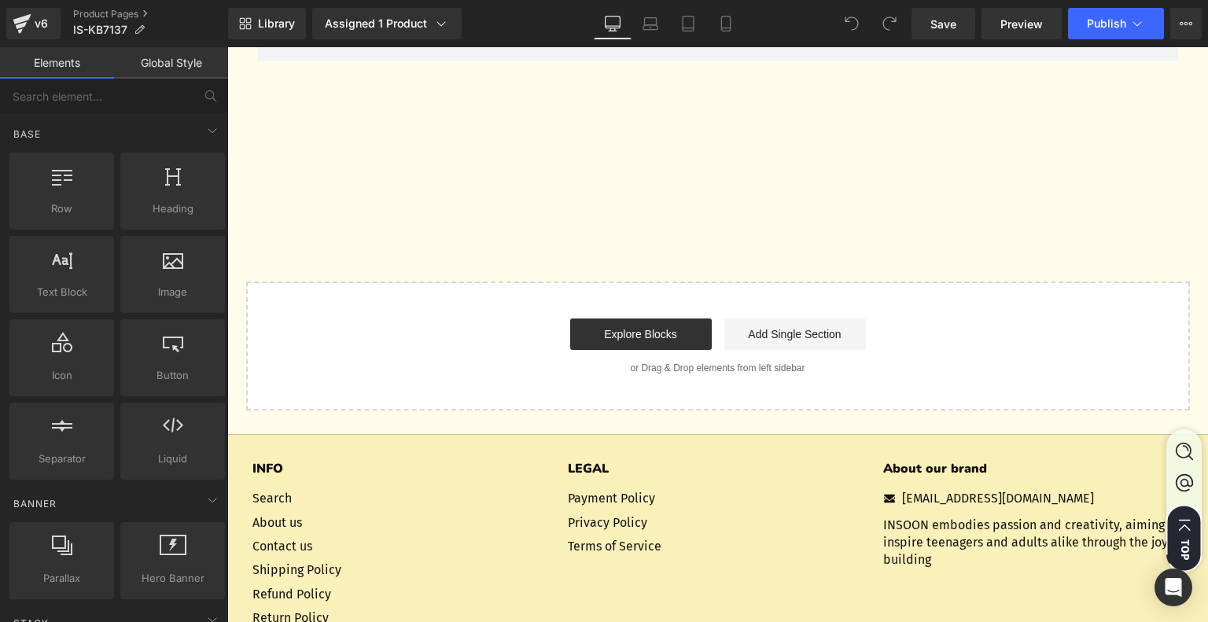
scroll to position [4238, 0]
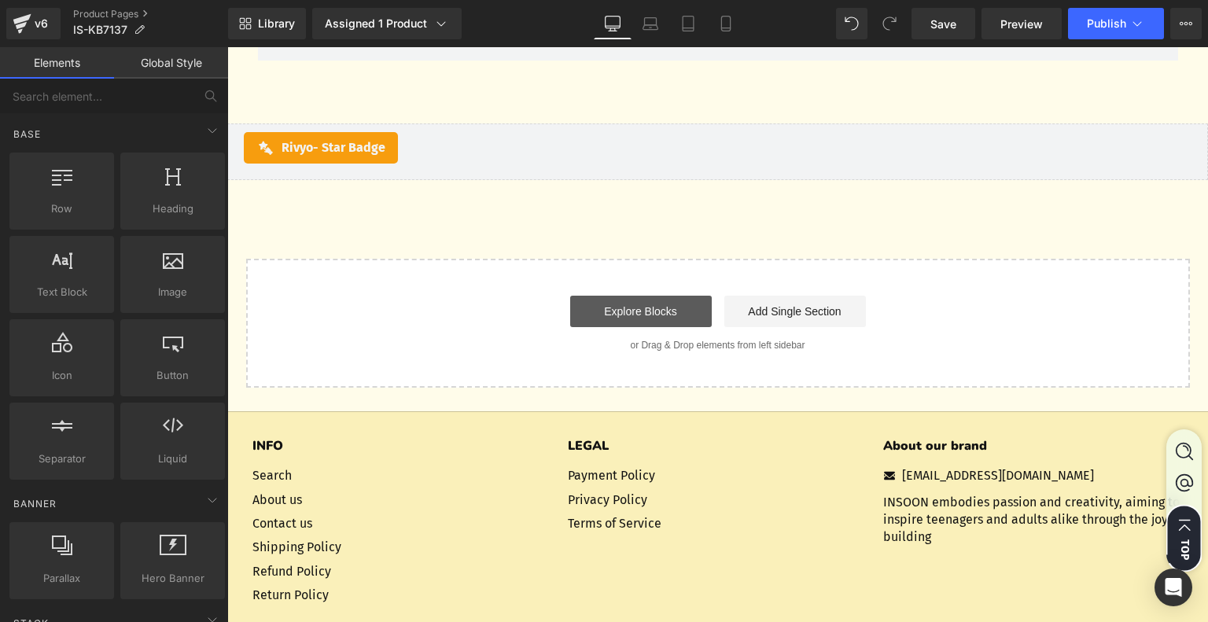
click at [614, 321] on link "Explore Blocks" at bounding box center [641, 311] width 142 height 31
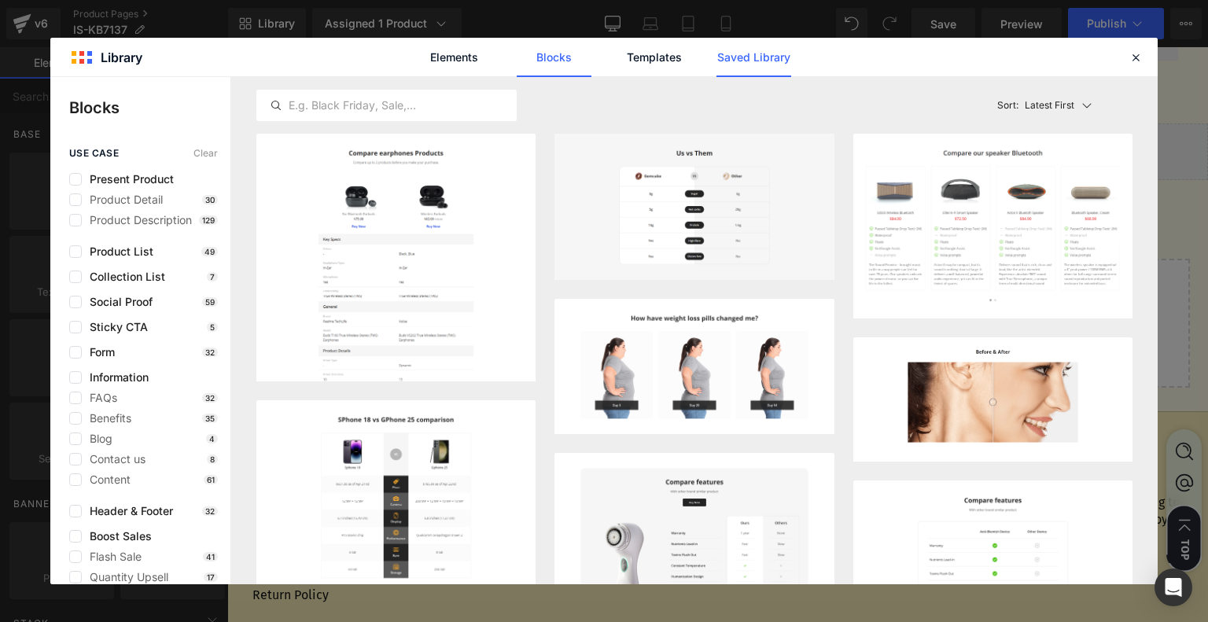
click at [0, 0] on link "Saved Library" at bounding box center [0, 0] width 0 height 0
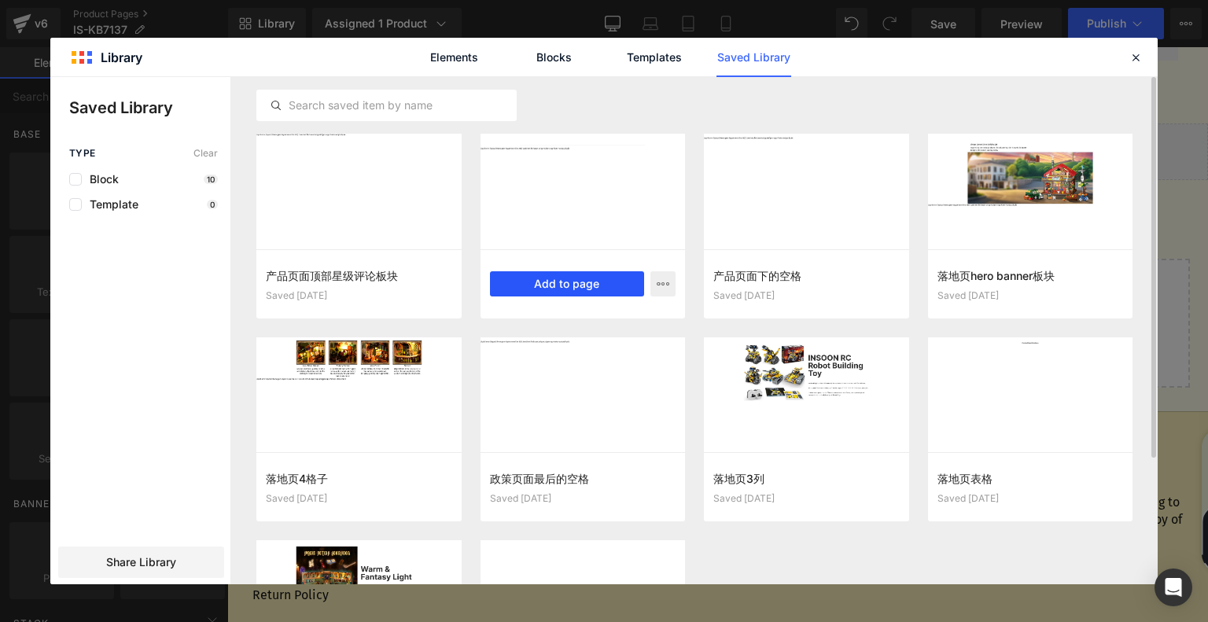
click at [563, 283] on button "Add to page" at bounding box center [567, 283] width 155 height 25
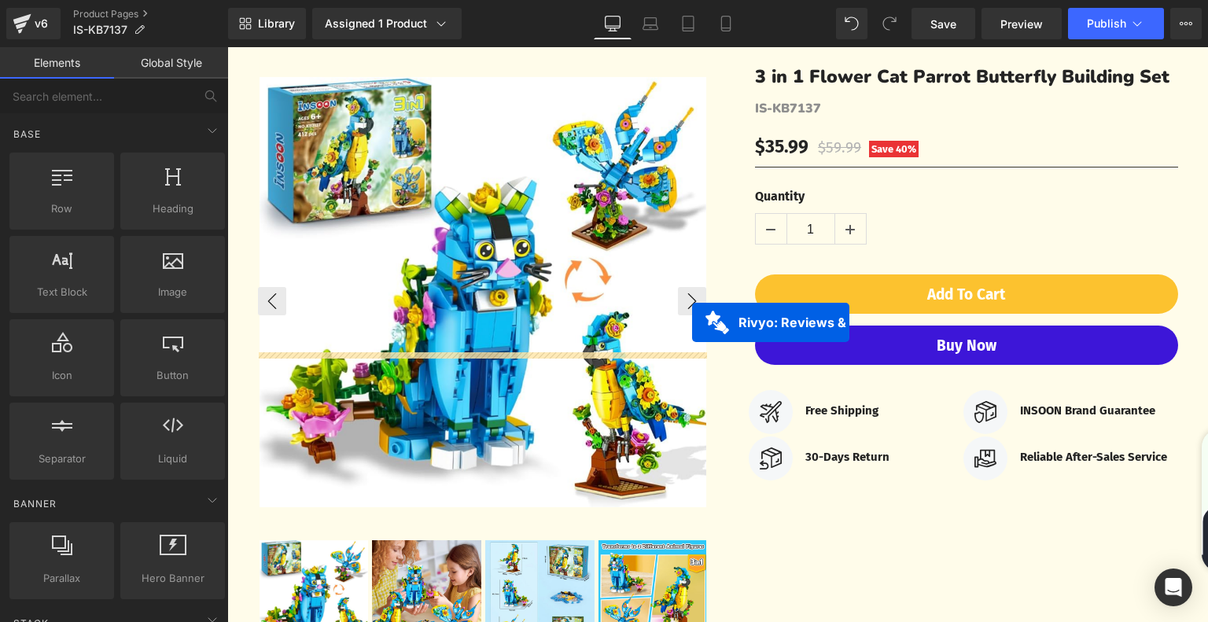
scroll to position [47, 0]
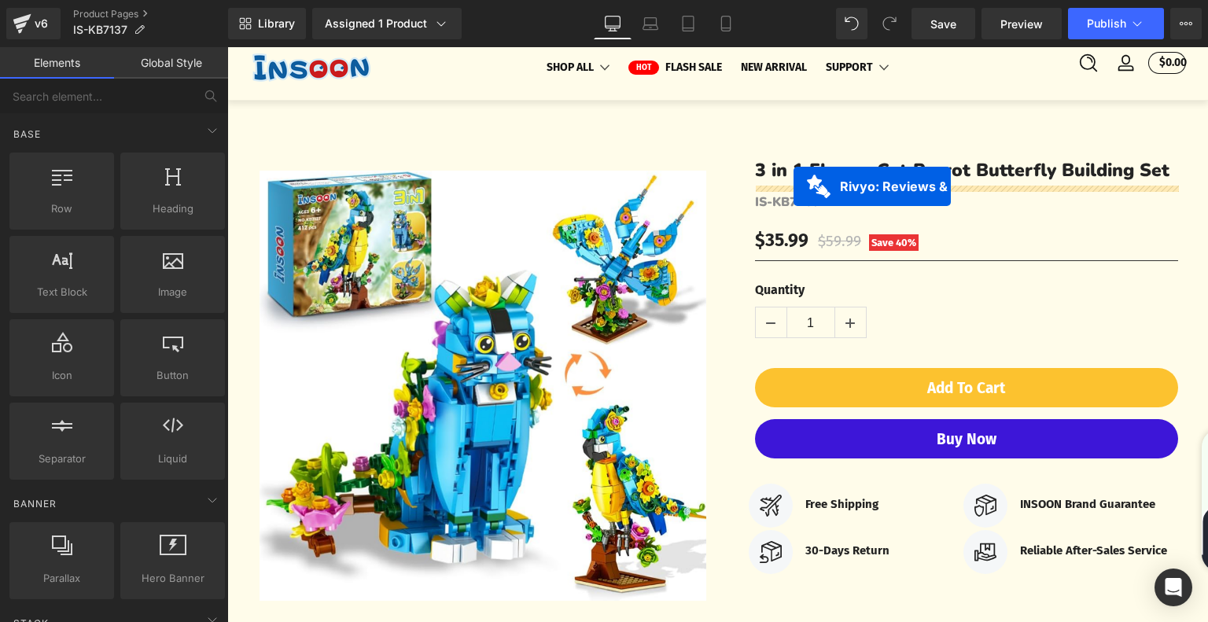
drag, startPoint x: 631, startPoint y: 318, endPoint x: 793, endPoint y: 187, distance: 208.1
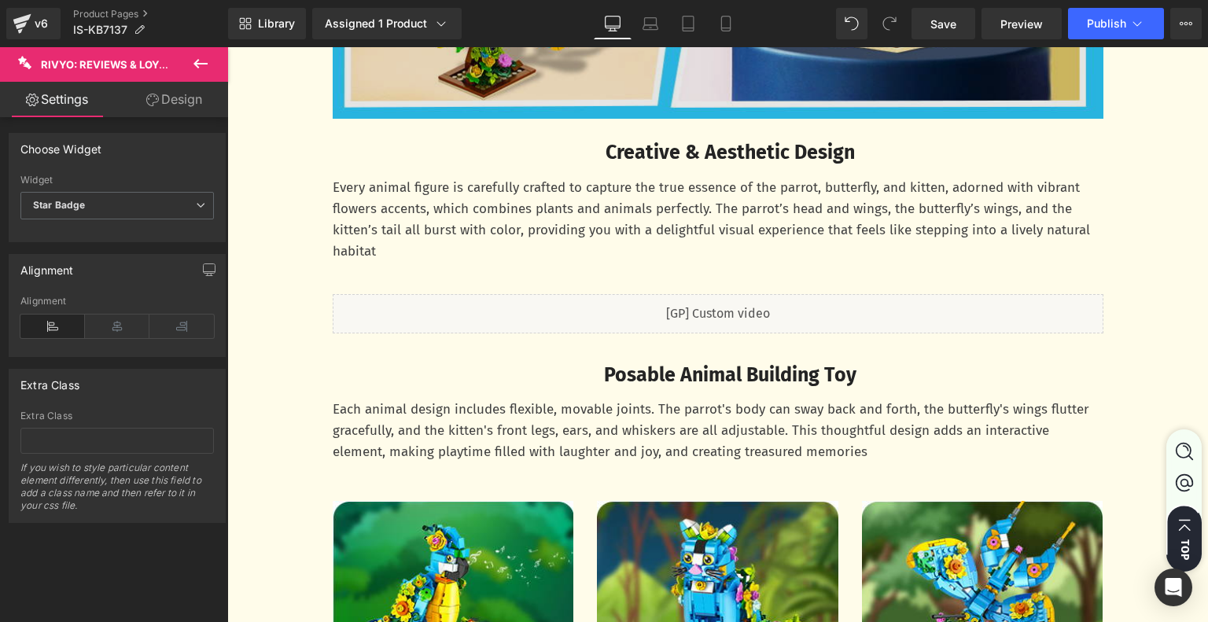
scroll to position [1699, 0]
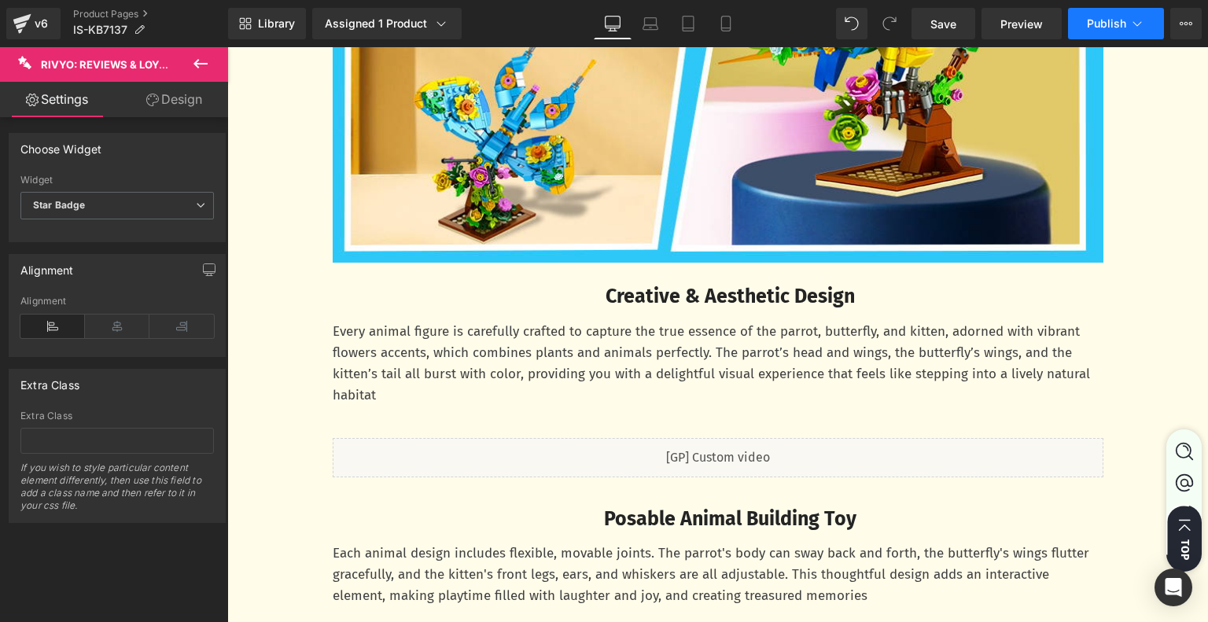
click at [1141, 28] on icon at bounding box center [1137, 24] width 16 height 16
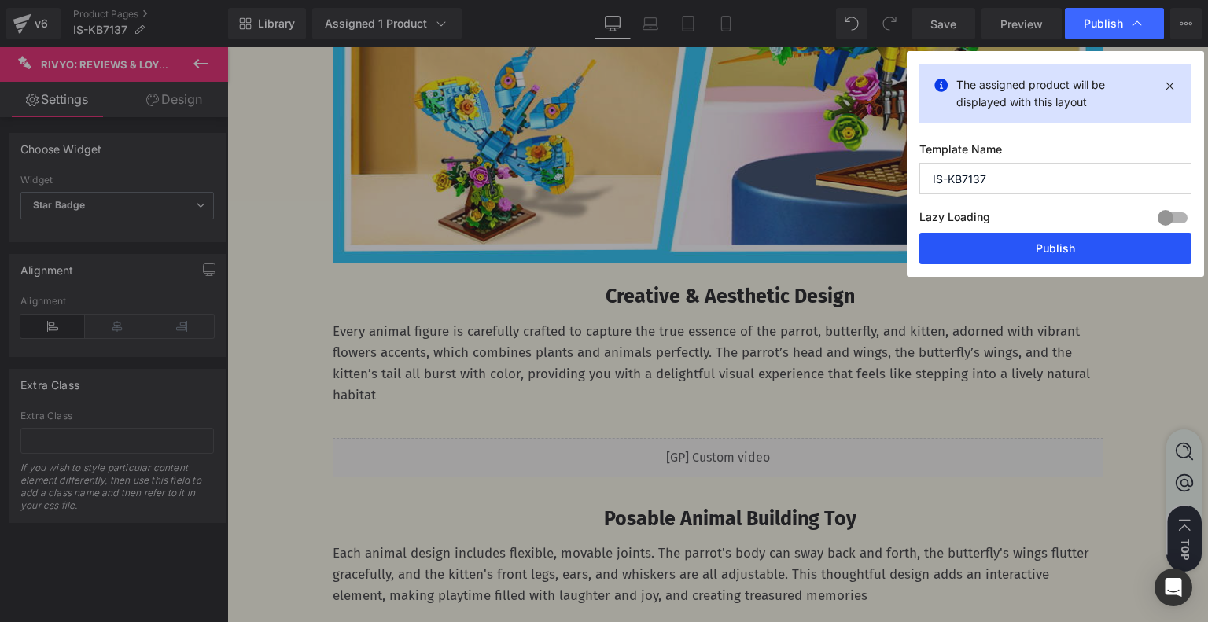
click at [1068, 241] on button "Publish" at bounding box center [1055, 248] width 272 height 31
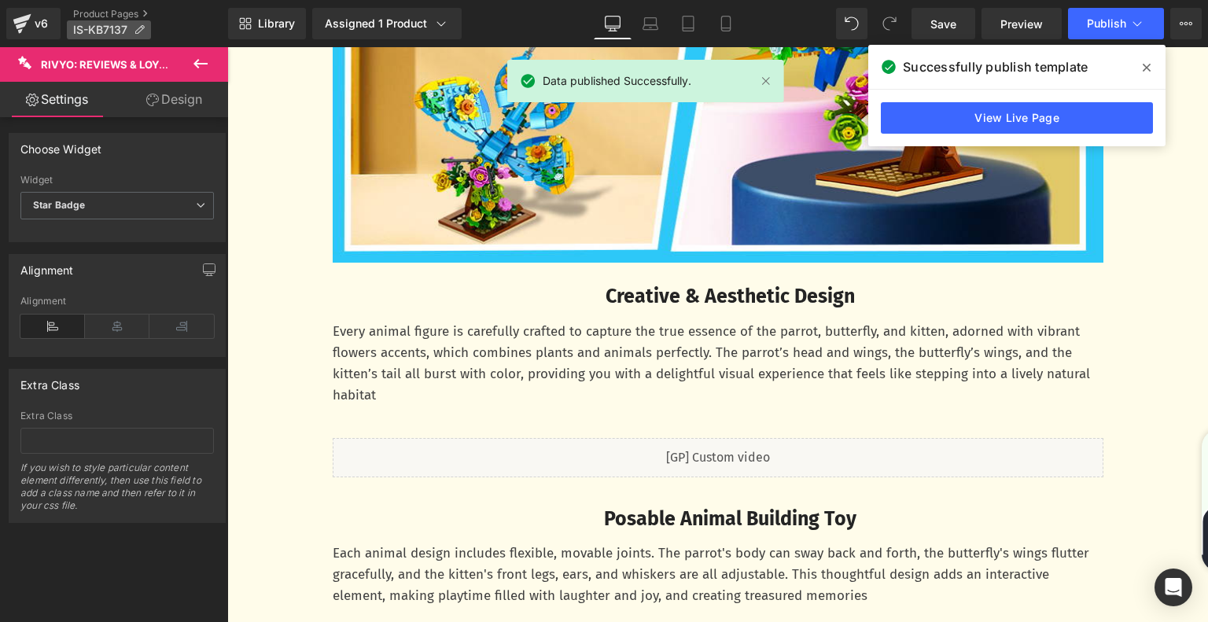
click at [142, 28] on icon at bounding box center [139, 29] width 11 height 11
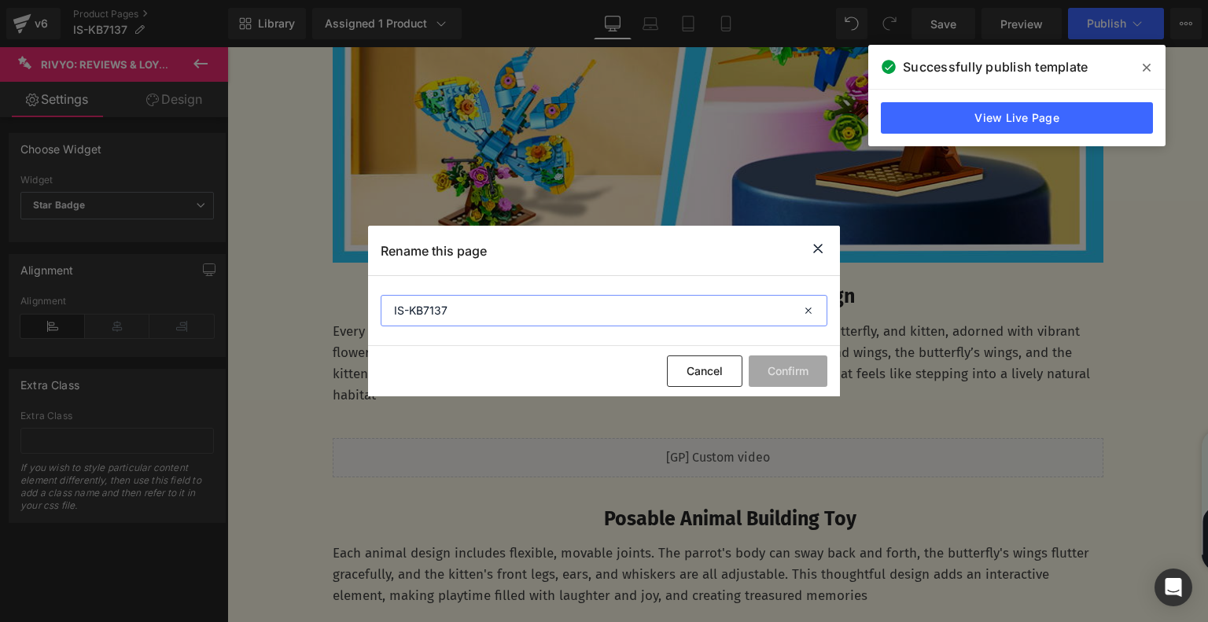
drag, startPoint x: 484, startPoint y: 315, endPoint x: 356, endPoint y: 323, distance: 127.7
click at [356, 323] on div "Rename this page IS-KB7137 Cancel Confirm" at bounding box center [604, 311] width 1208 height 622
click at [816, 250] on icon at bounding box center [817, 249] width 19 height 20
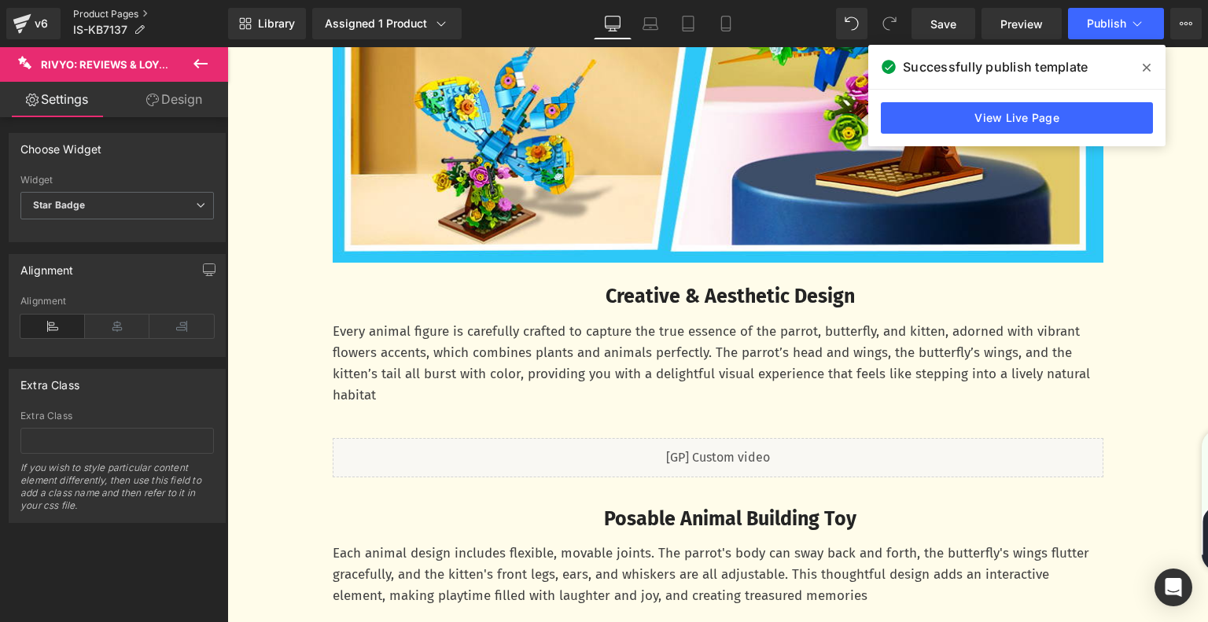
click at [102, 15] on link "Product Pages" at bounding box center [150, 14] width 155 height 13
